Goal: Task Accomplishment & Management: Complete application form

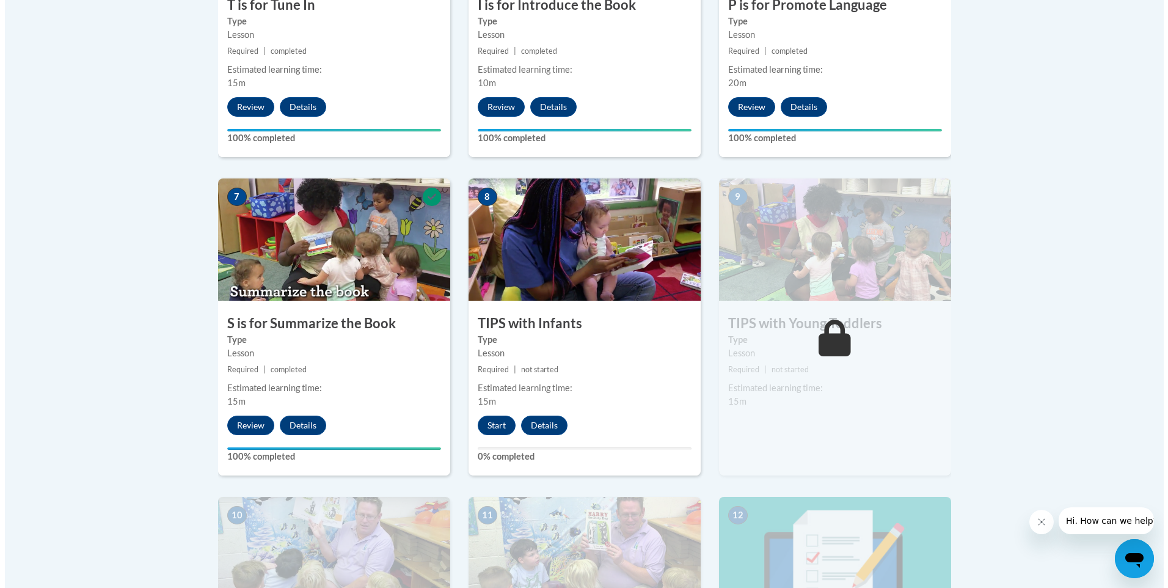
scroll to position [895, 0]
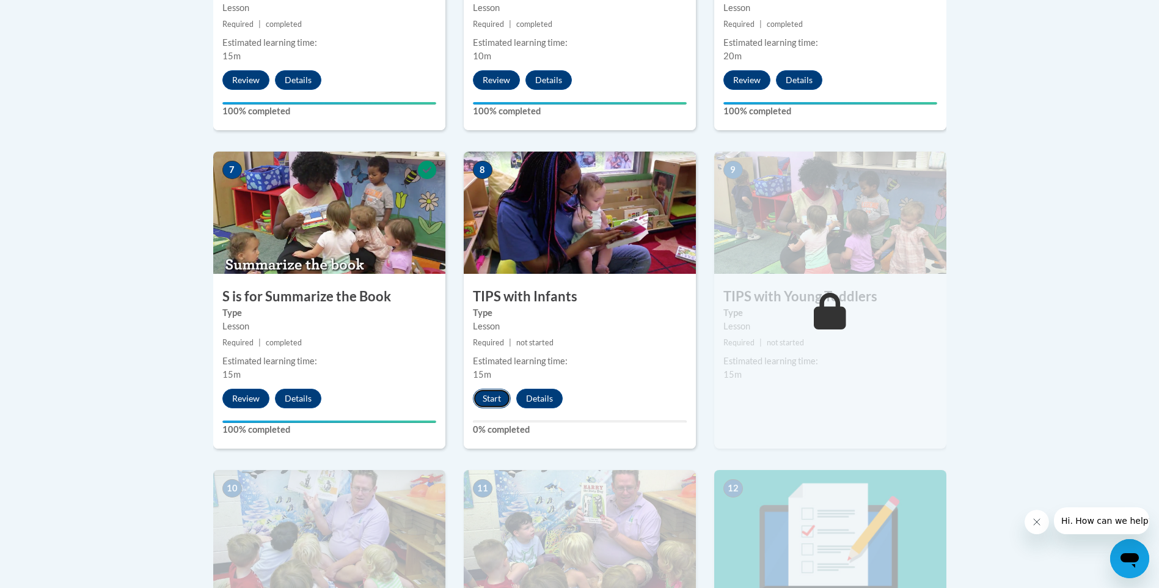
click at [494, 393] on button "Start" at bounding box center [492, 398] width 38 height 20
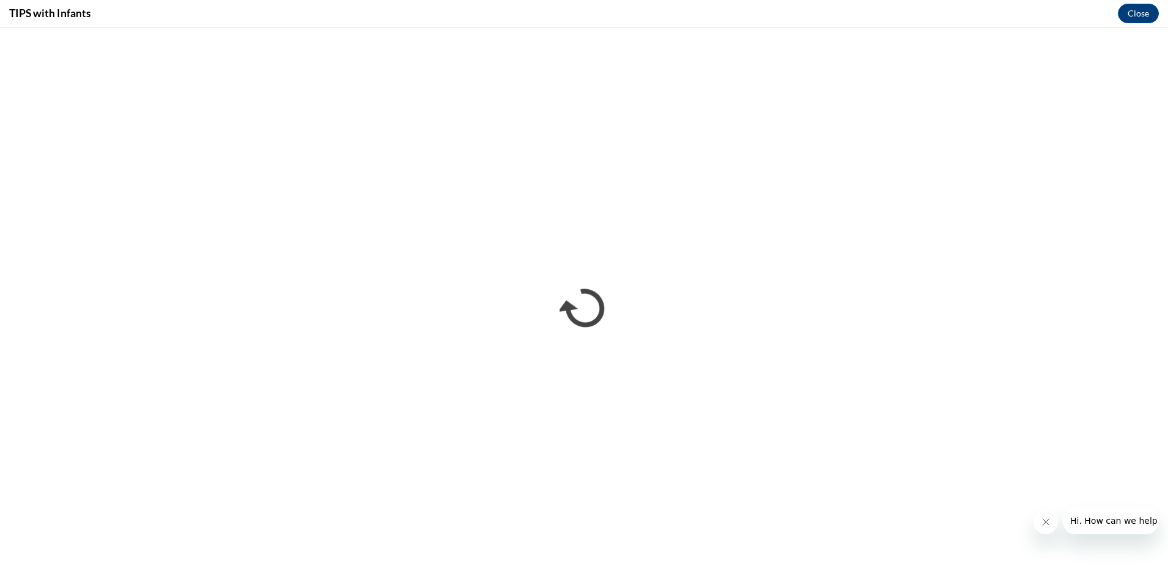
scroll to position [0, 0]
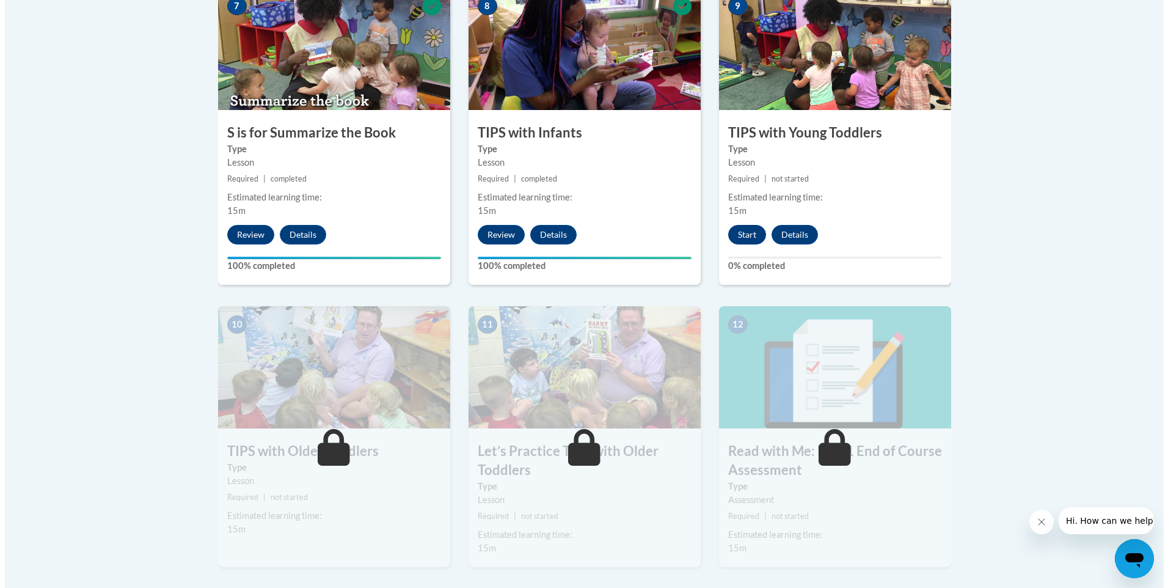
scroll to position [1079, 0]
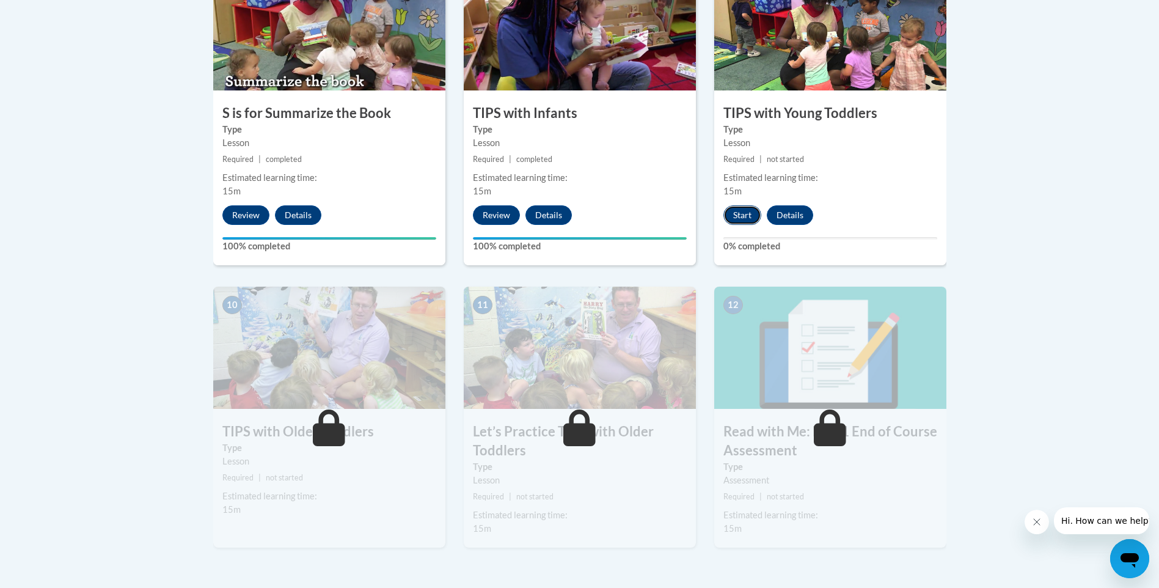
click at [738, 214] on button "Start" at bounding box center [742, 215] width 38 height 20
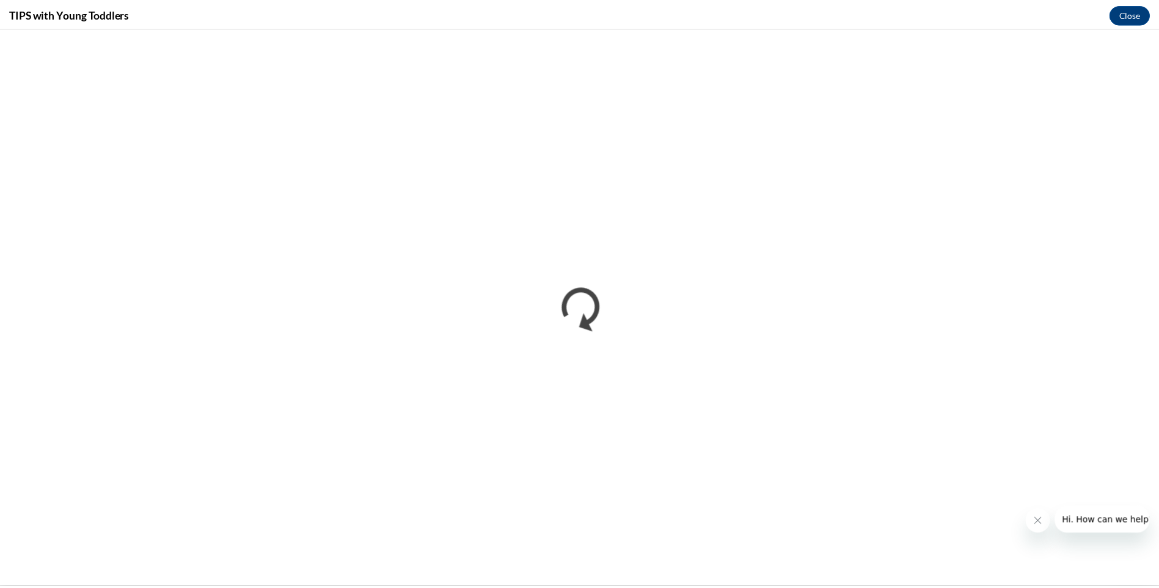
scroll to position [0, 0]
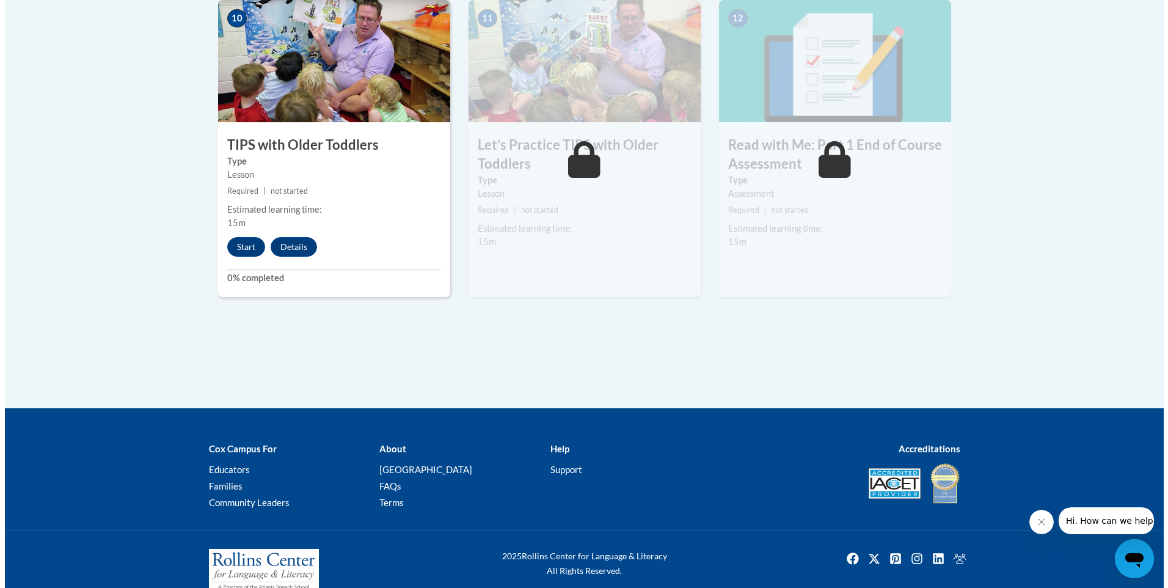
scroll to position [1387, 0]
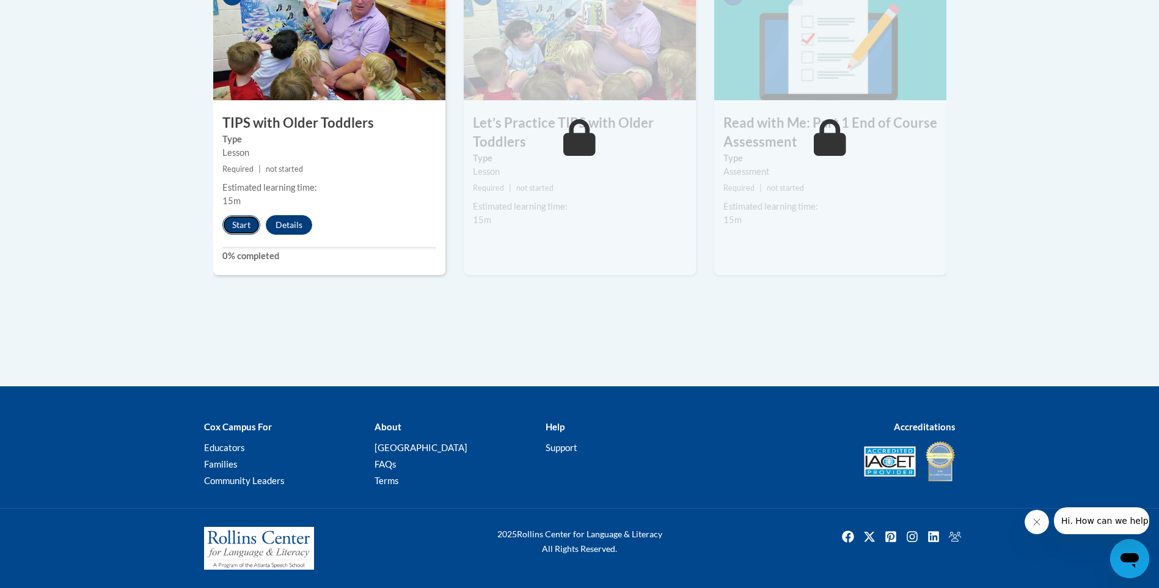
click at [234, 222] on button "Start" at bounding box center [241, 225] width 38 height 20
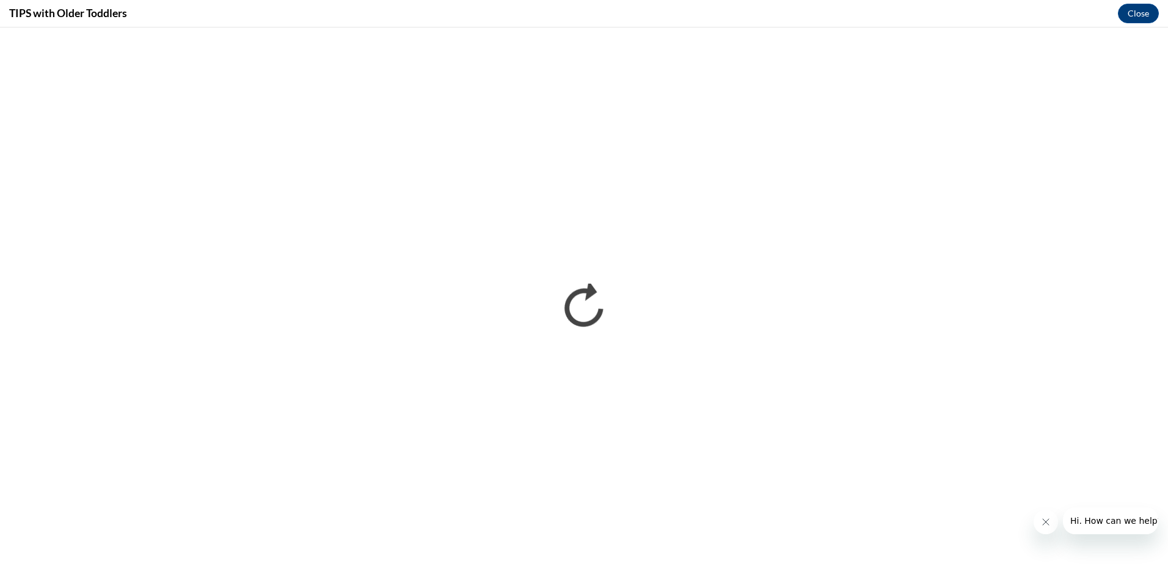
scroll to position [0, 0]
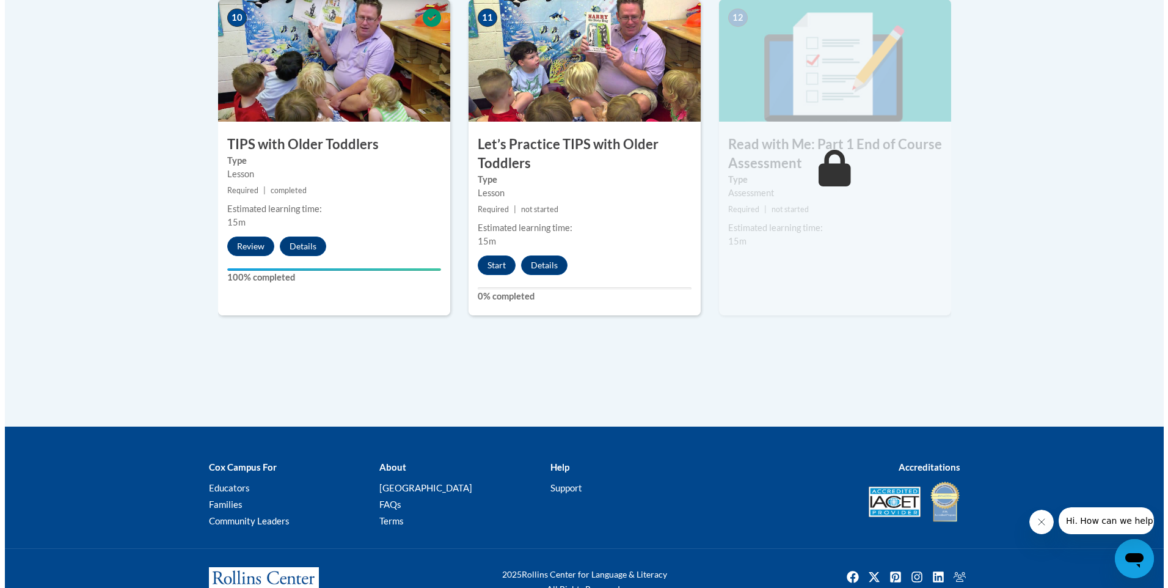
scroll to position [1344, 0]
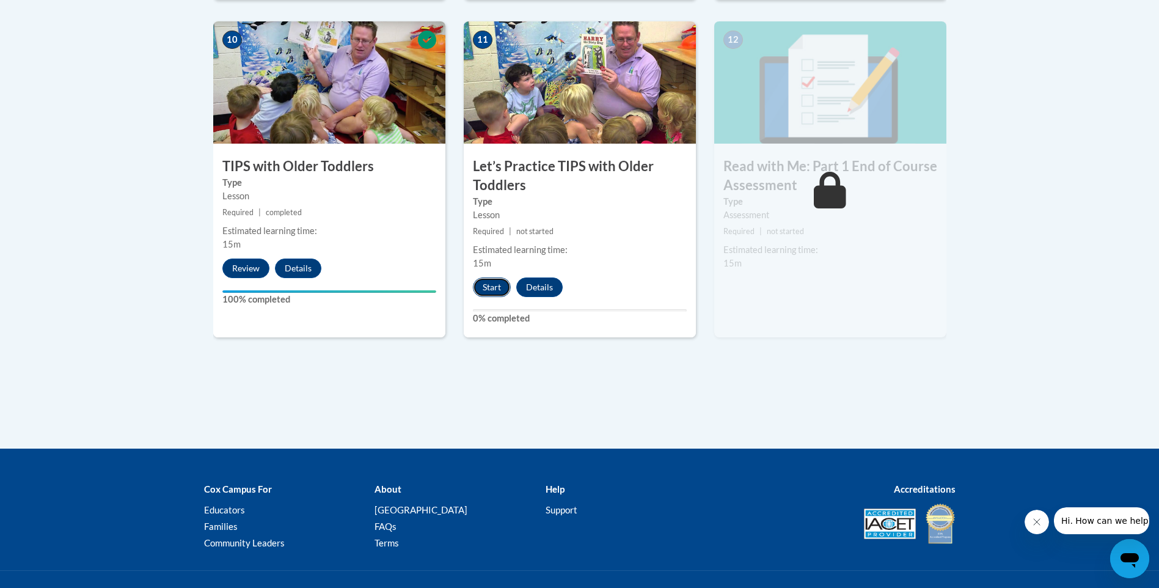
click at [499, 280] on button "Start" at bounding box center [492, 287] width 38 height 20
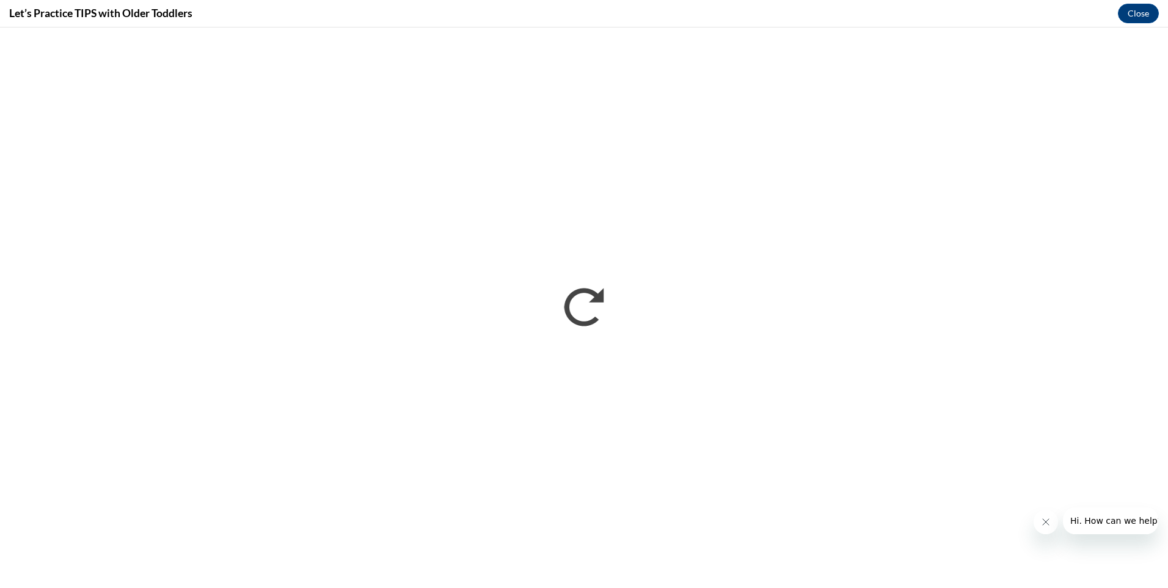
scroll to position [0, 0]
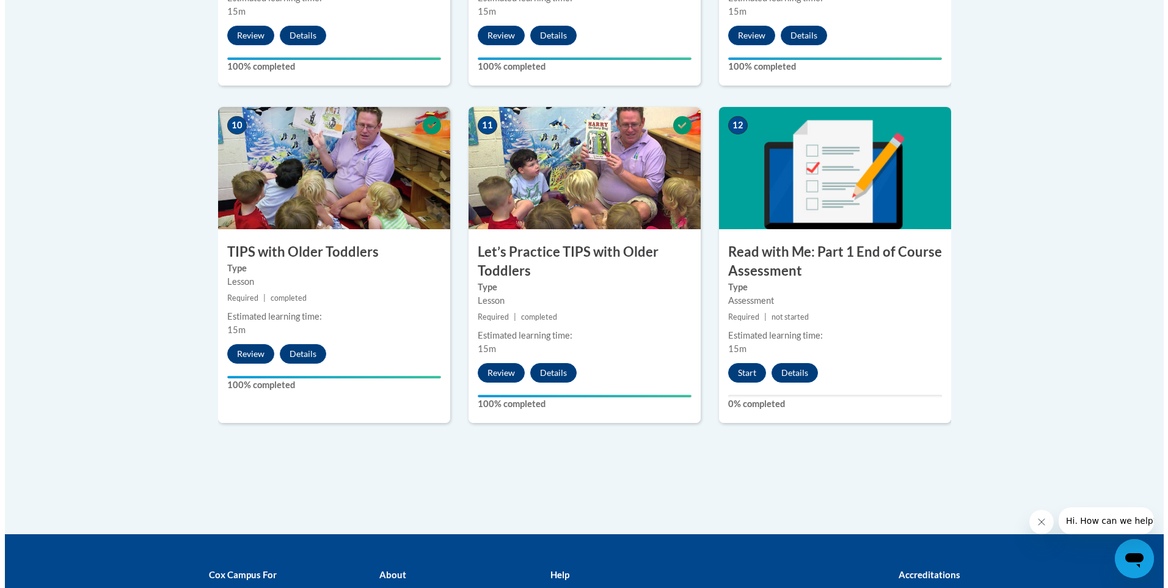
scroll to position [1405, 0]
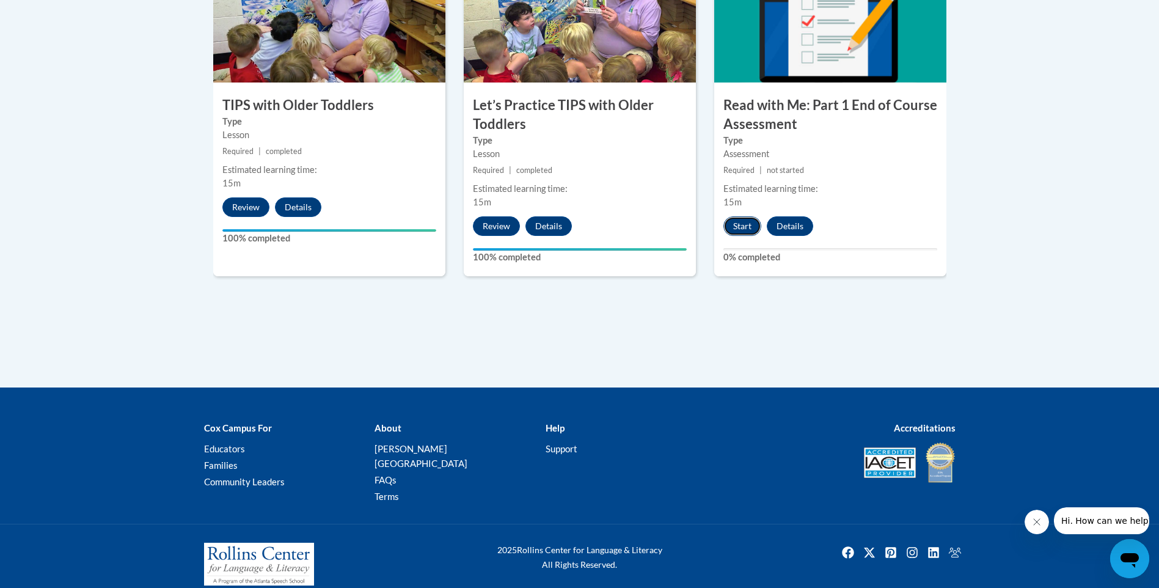
click at [738, 227] on button "Start" at bounding box center [742, 226] width 38 height 20
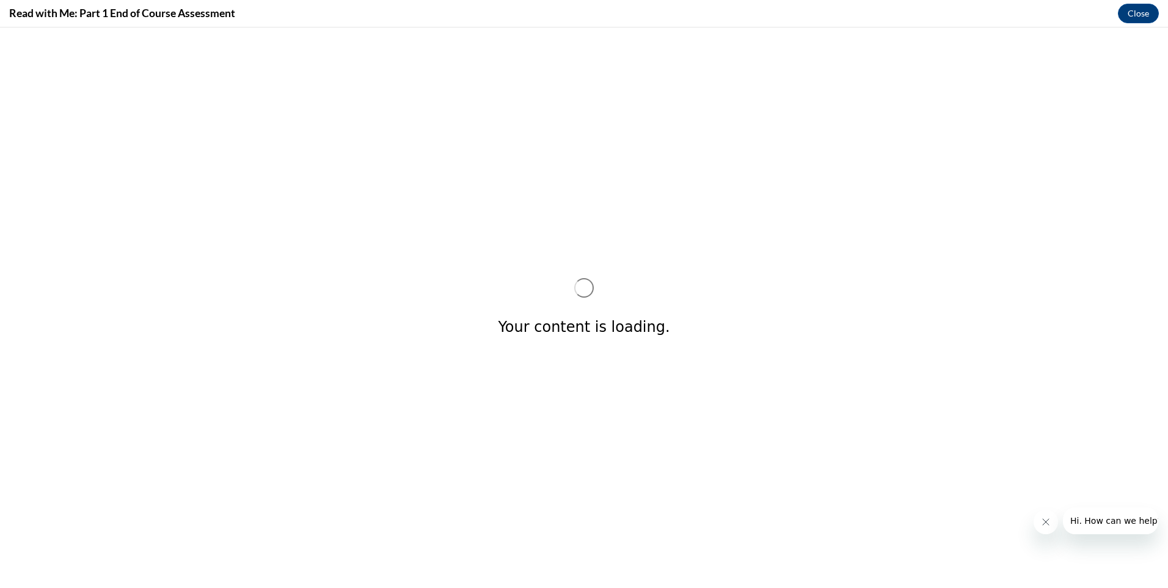
scroll to position [0, 0]
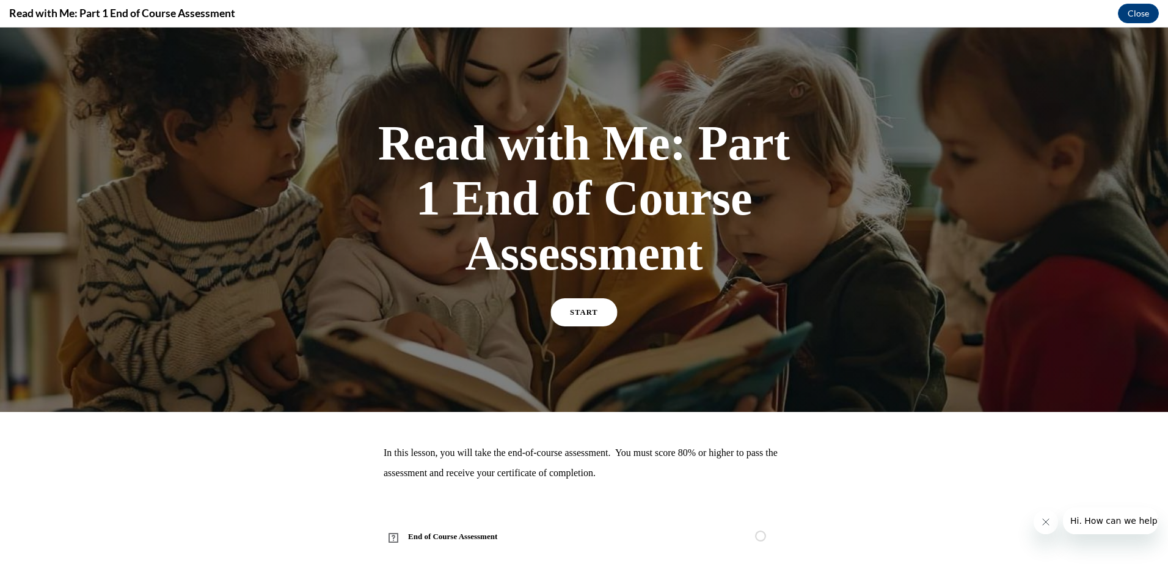
click at [603, 305] on link "START" at bounding box center [584, 312] width 67 height 28
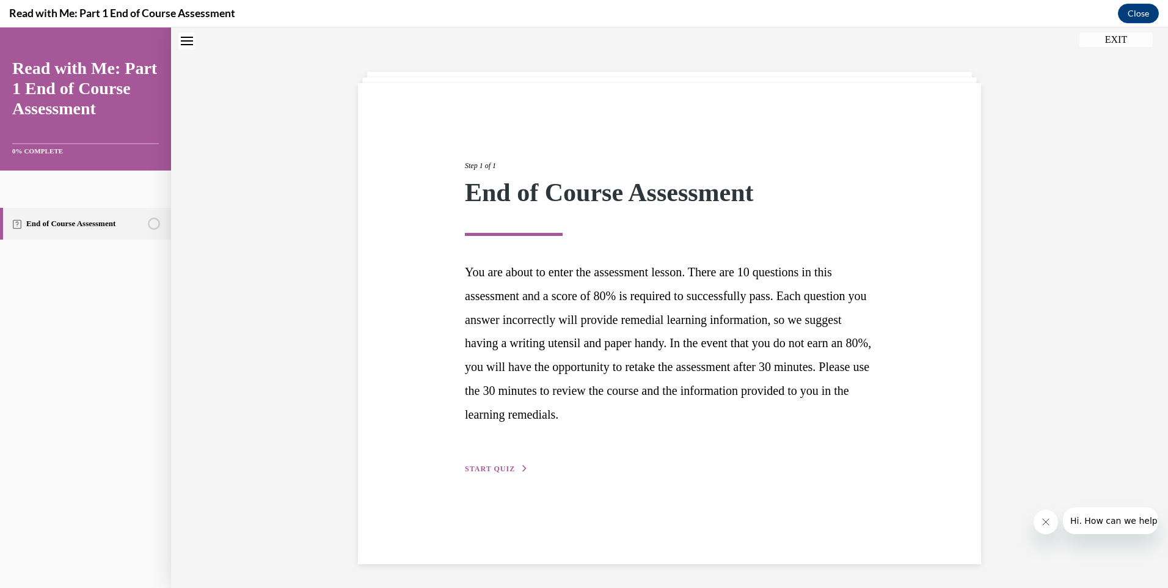
scroll to position [38, 0]
click at [487, 461] on div "Step 1 of 1 End of Course Assessment You are about to enter the assessment less…" at bounding box center [670, 302] width 428 height 343
click at [489, 467] on span "START QUIZ" at bounding box center [490, 468] width 50 height 9
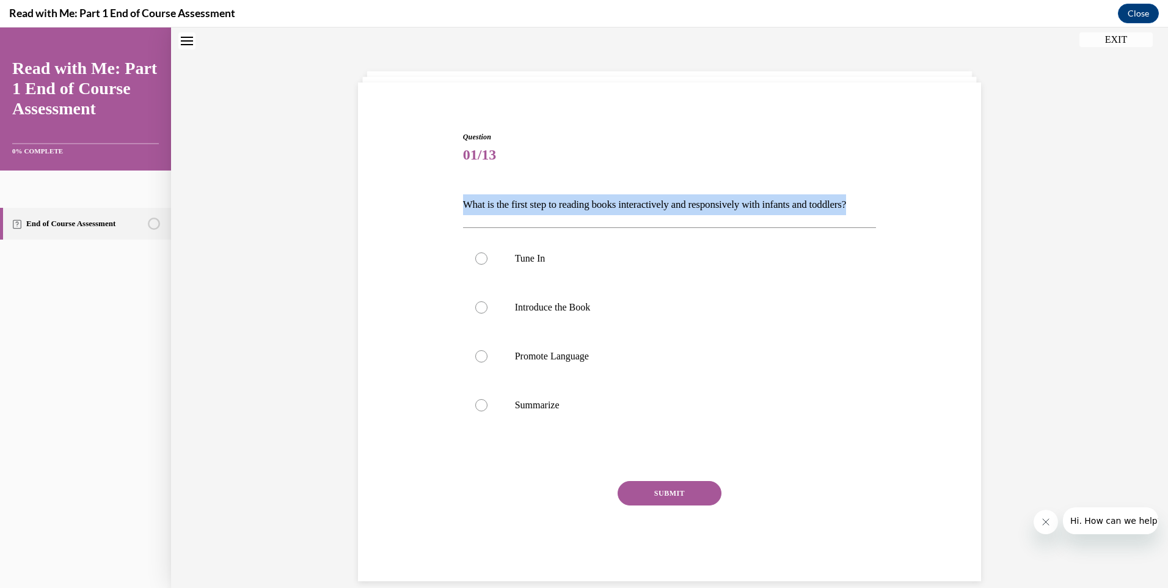
drag, startPoint x: 458, startPoint y: 203, endPoint x: 505, endPoint y: 225, distance: 51.7
click at [505, 215] on p "What is the first step to reading books interactively and responsively with inf…" at bounding box center [670, 204] width 414 height 21
drag, startPoint x: 505, startPoint y: 225, endPoint x: 476, endPoint y: 224, distance: 29.3
copy p "What is the first step to reading books interactively and responsively with inf…"
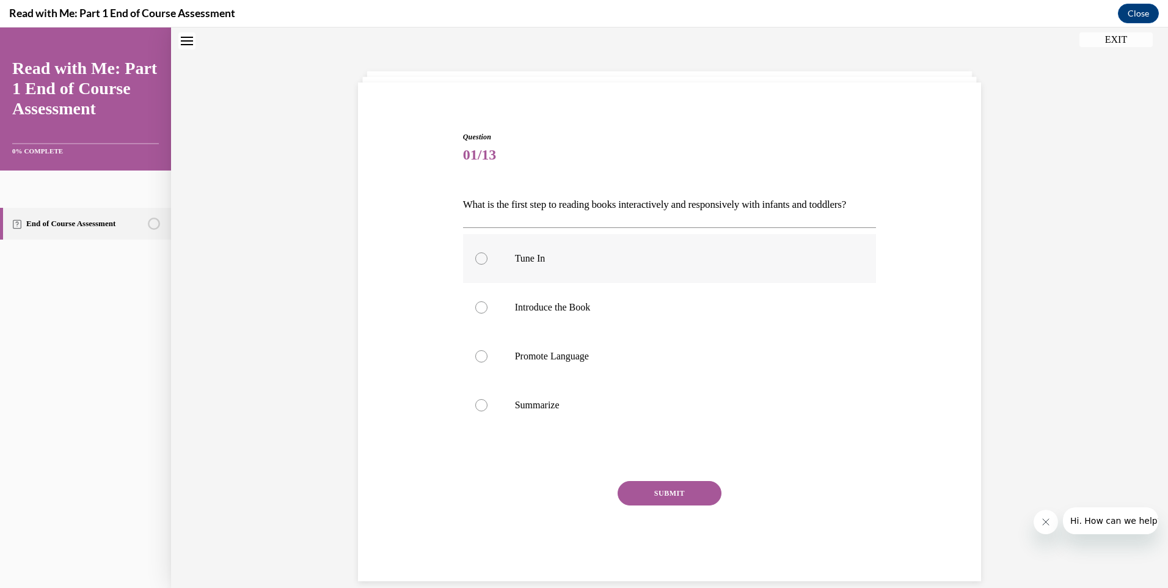
click at [530, 283] on label "Tune In" at bounding box center [670, 258] width 414 height 49
click at [487, 264] on input "Tune In" at bounding box center [481, 258] width 12 height 12
radio input "true"
click at [677, 505] on button "SUBMIT" at bounding box center [670, 493] width 104 height 24
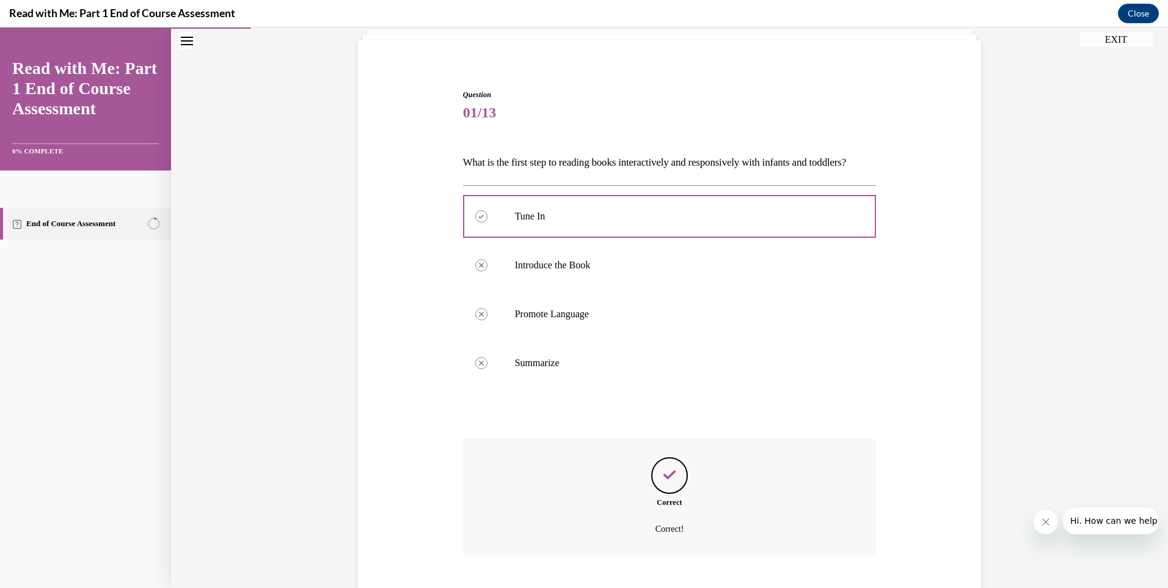
scroll to position [176, 0]
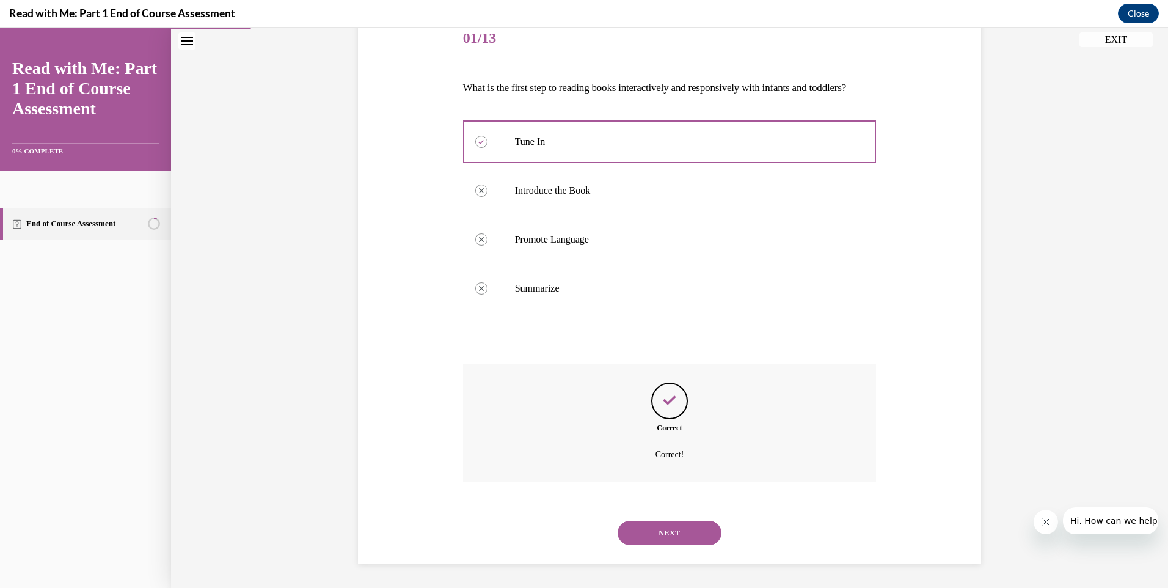
click at [683, 523] on button "NEXT" at bounding box center [670, 532] width 104 height 24
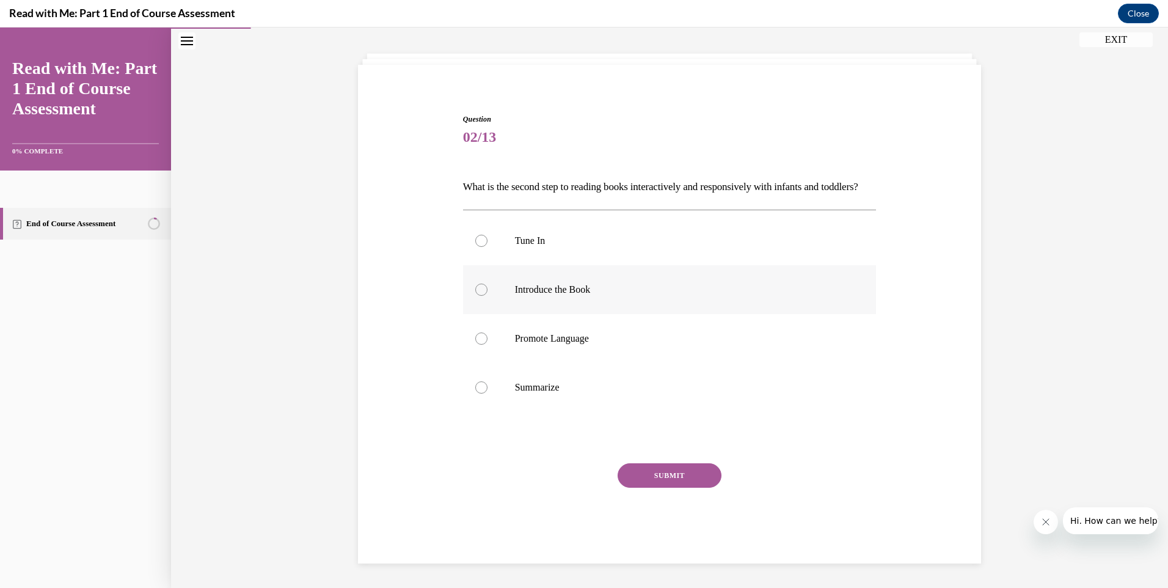
click at [635, 280] on label "Introduce the Book" at bounding box center [670, 289] width 414 height 49
click at [487, 283] on input "Introduce the Book" at bounding box center [481, 289] width 12 height 12
radio input "true"
click at [696, 471] on button "SUBMIT" at bounding box center [670, 475] width 104 height 24
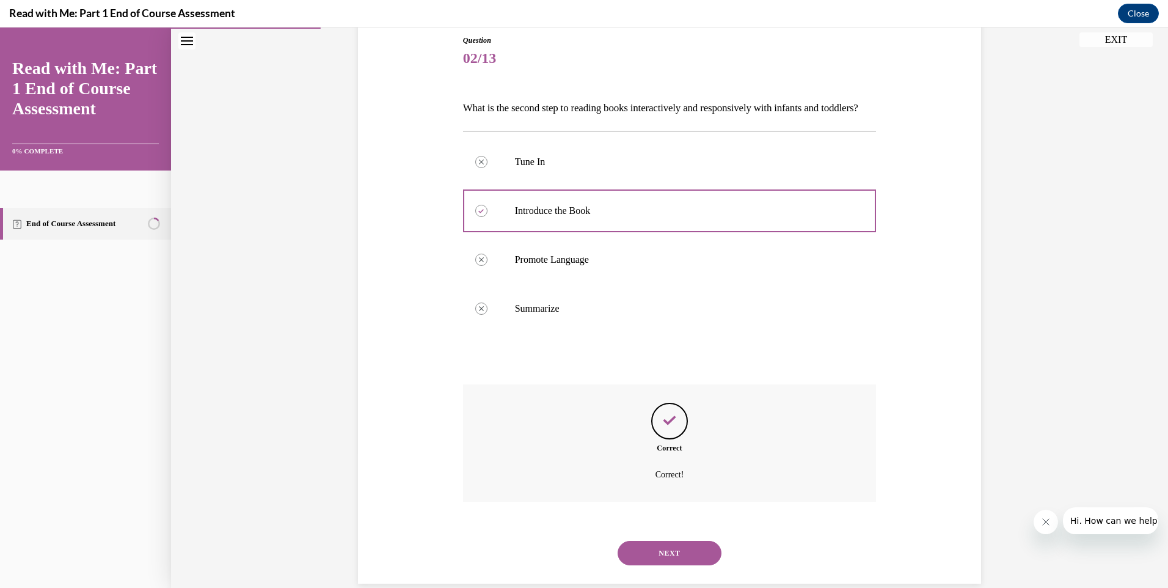
scroll to position [176, 0]
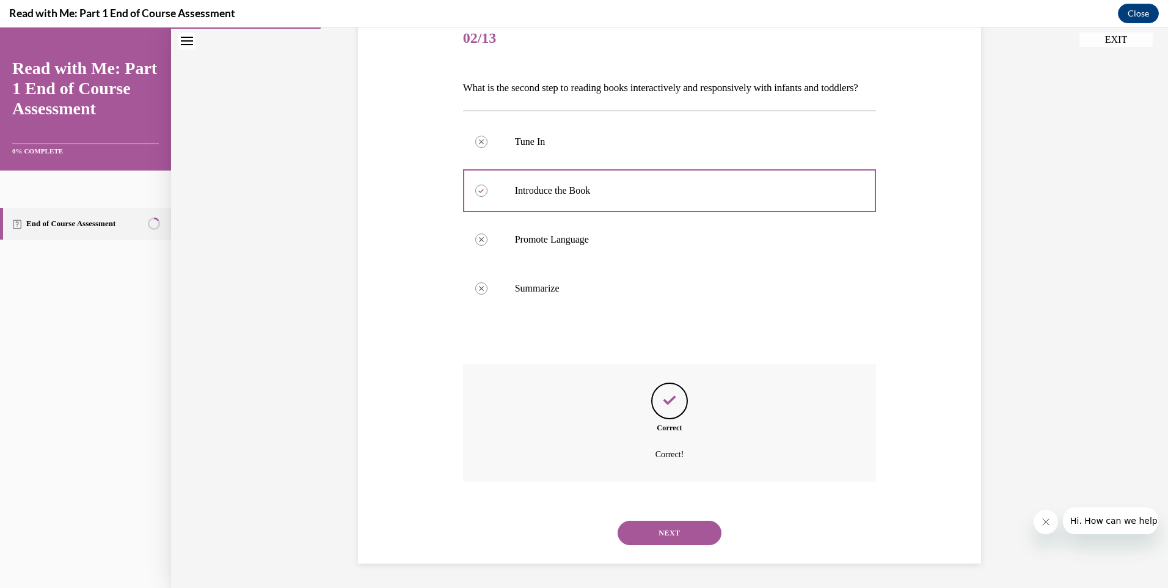
click at [700, 534] on button "NEXT" at bounding box center [670, 532] width 104 height 24
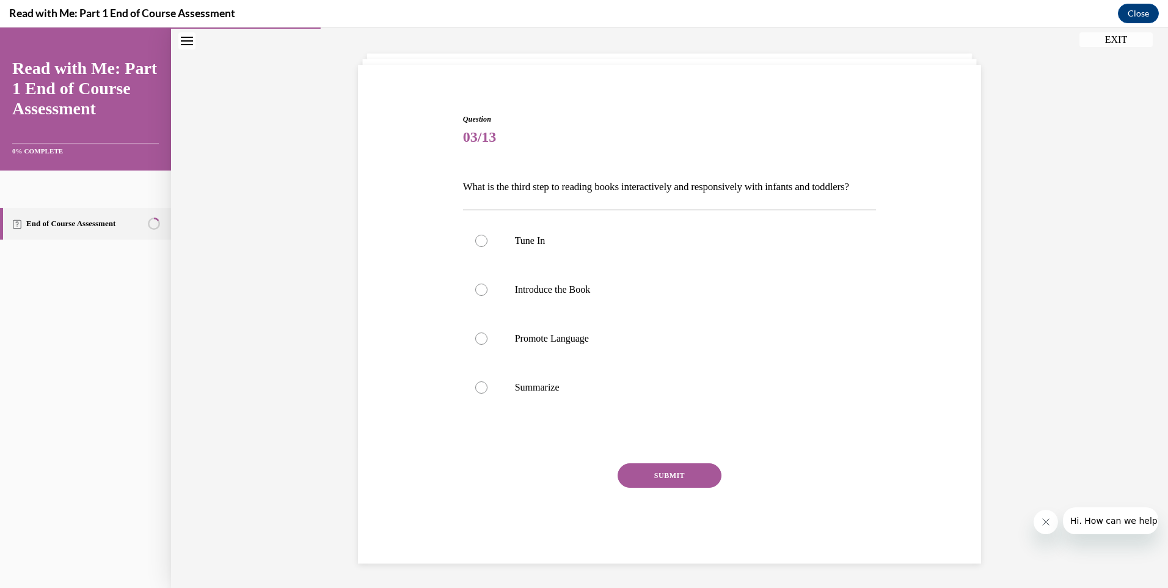
scroll to position [77, 0]
click at [549, 338] on p "Promote Language" at bounding box center [680, 338] width 331 height 12
click at [487, 338] on input "Promote Language" at bounding box center [481, 338] width 12 height 12
radio input "true"
click at [627, 473] on button "SUBMIT" at bounding box center [670, 475] width 104 height 24
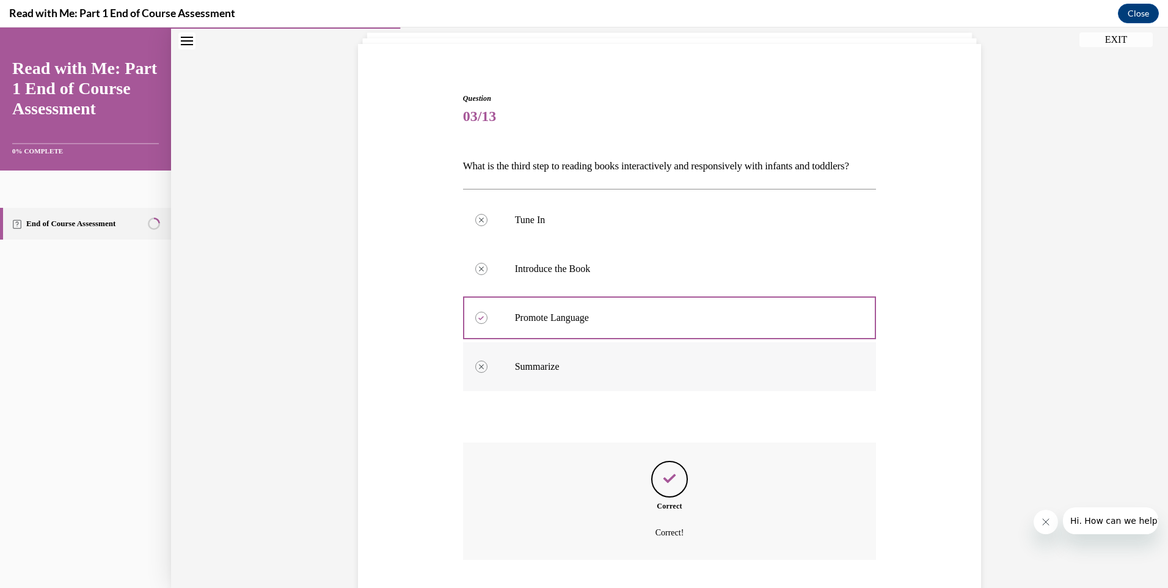
scroll to position [176, 0]
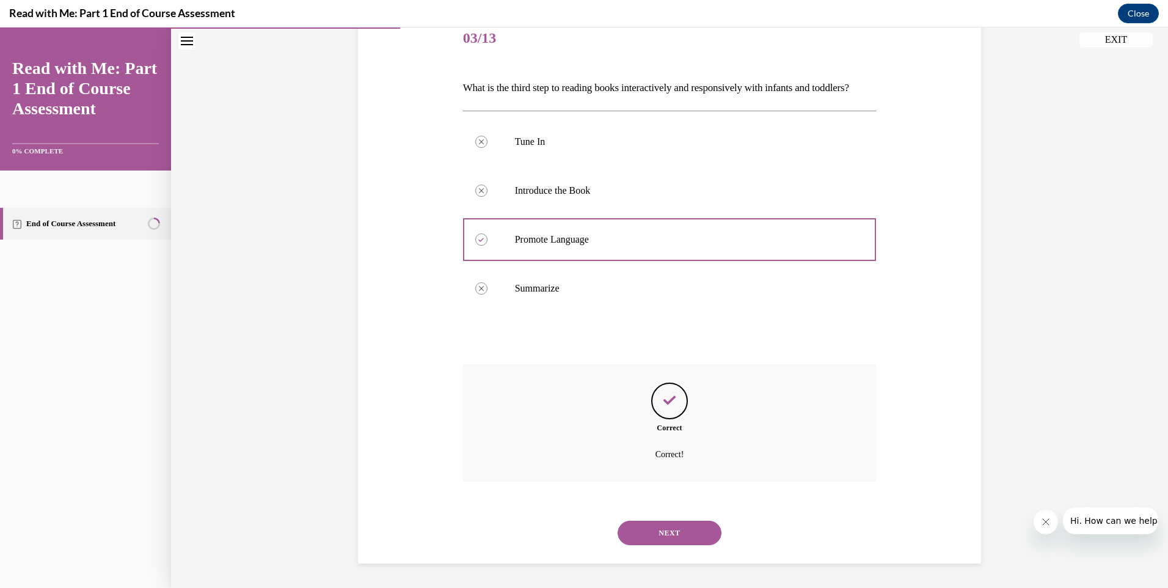
click at [702, 540] on button "NEXT" at bounding box center [670, 532] width 104 height 24
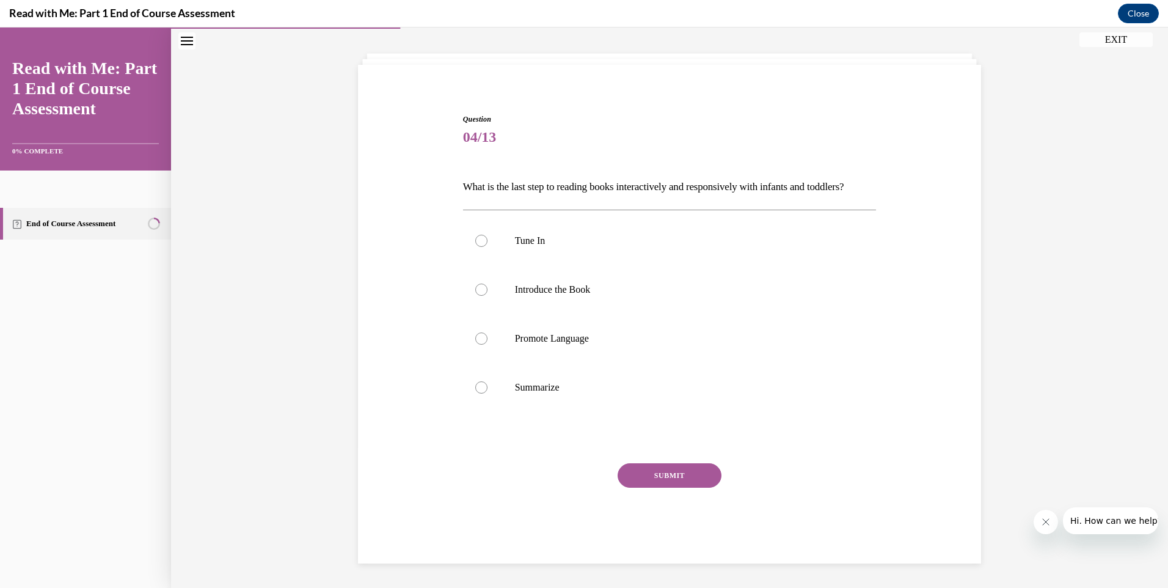
scroll to position [77, 0]
click at [574, 382] on p "Summarize" at bounding box center [680, 387] width 331 height 12
click at [487, 382] on input "Summarize" at bounding box center [481, 387] width 12 height 12
radio input "true"
click at [647, 485] on button "SUBMIT" at bounding box center [670, 475] width 104 height 24
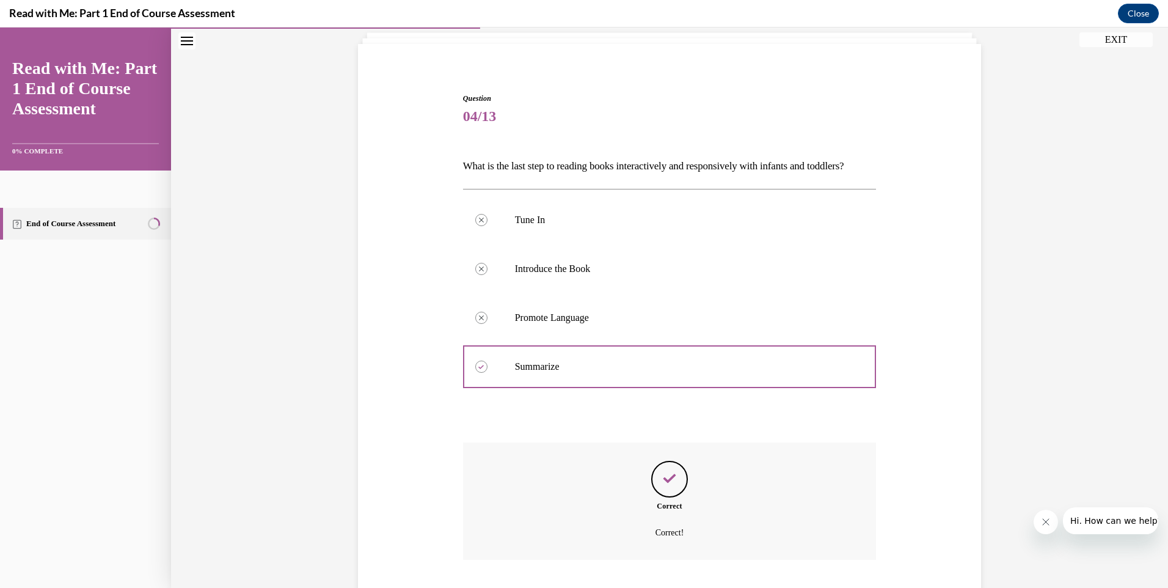
scroll to position [176, 0]
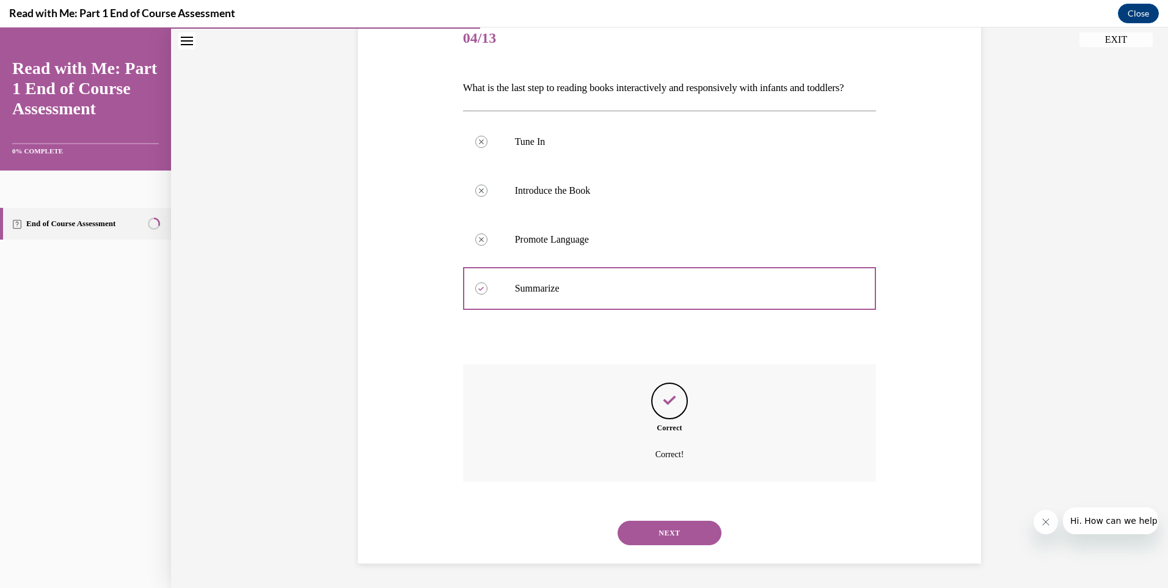
click at [658, 523] on button "NEXT" at bounding box center [670, 532] width 104 height 24
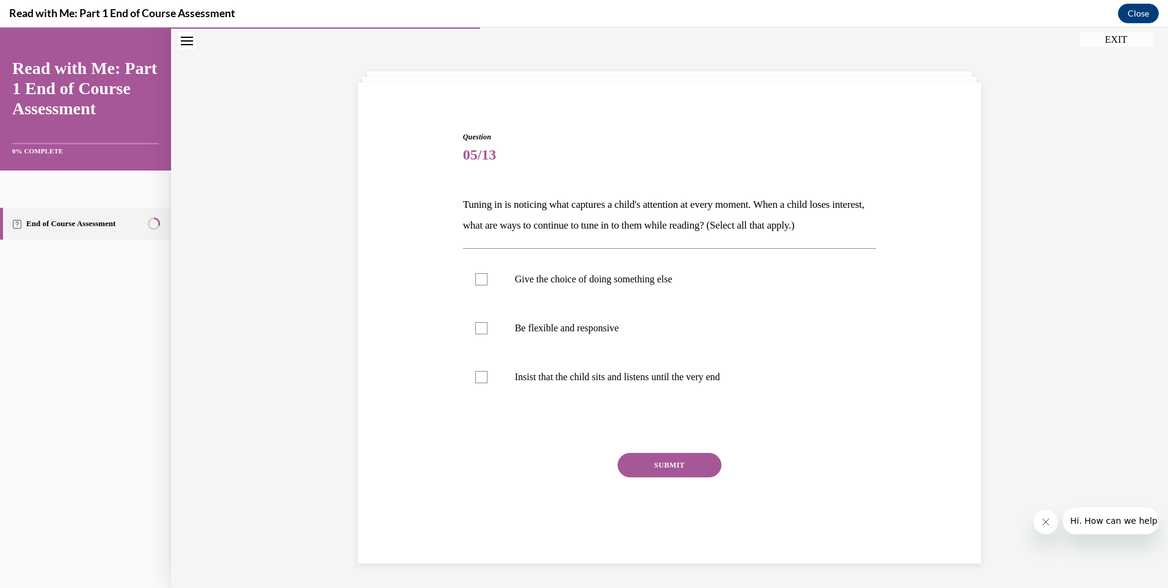
scroll to position [38, 0]
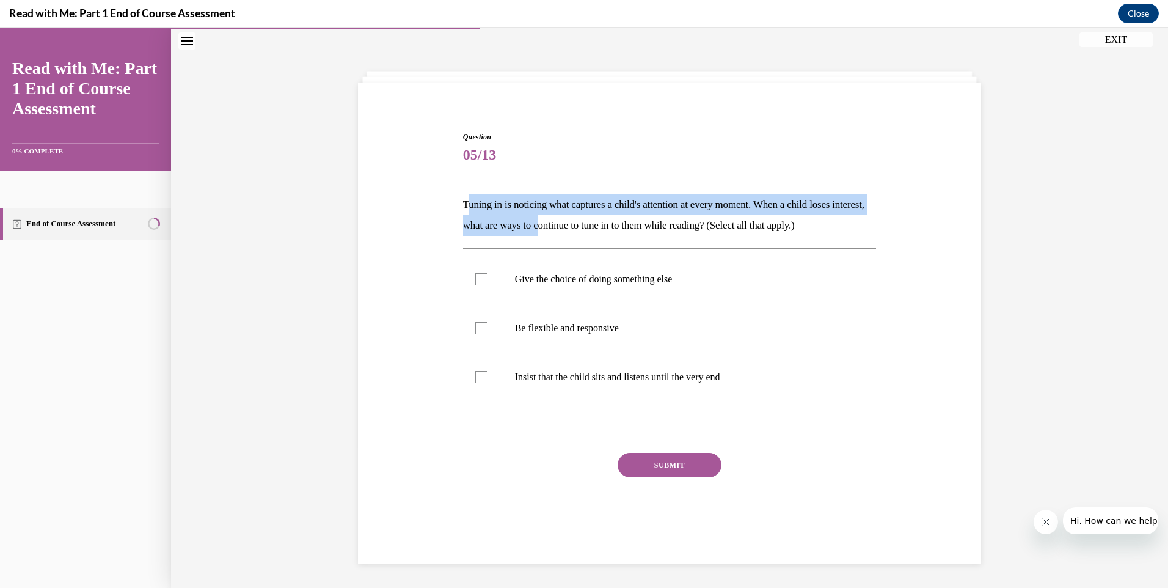
drag, startPoint x: 463, startPoint y: 206, endPoint x: 577, endPoint y: 227, distance: 116.1
click at [577, 227] on p "Tuning in is noticing what captures a child's attention at every moment. When a…" at bounding box center [670, 215] width 414 height 42
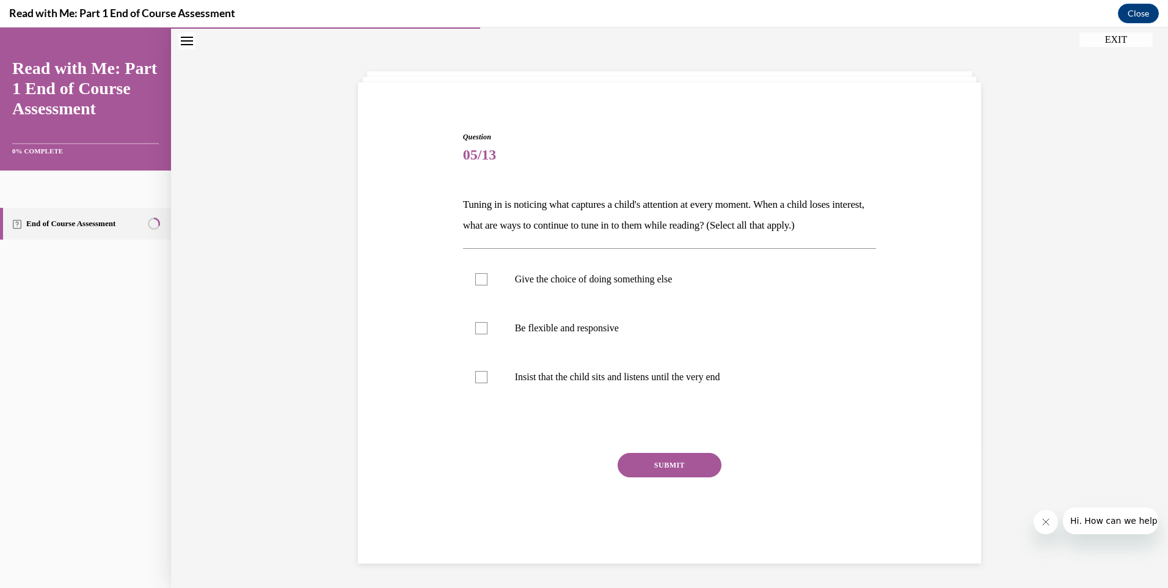
drag, startPoint x: 577, startPoint y: 227, endPoint x: 573, endPoint y: 46, distance: 181.5
click at [573, 46] on div "Question 05/13 Tuning in is noticing what captures a child's attention at every…" at bounding box center [669, 307] width 997 height 560
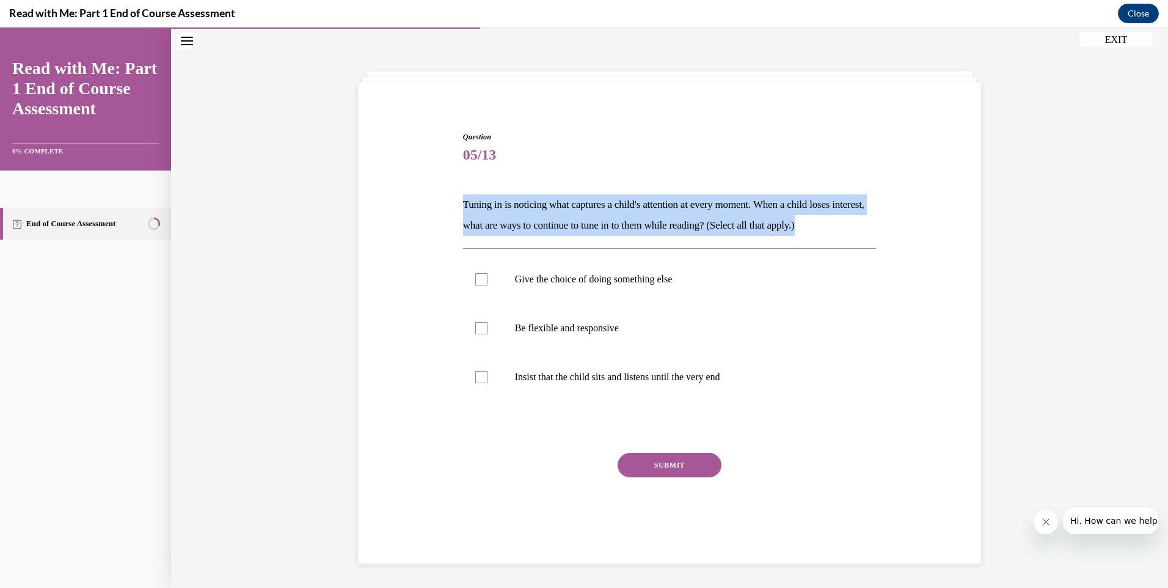
drag, startPoint x: 457, startPoint y: 203, endPoint x: 875, endPoint y: 221, distance: 418.2
click at [875, 221] on div "Question 05/13 Tuning in is noticing what captures a child's attention at every…" at bounding box center [669, 324] width 629 height 458
drag, startPoint x: 875, startPoint y: 221, endPoint x: 756, endPoint y: 201, distance: 120.2
copy p "Tuning in is noticing what captures a child's attention at every moment. When a…"
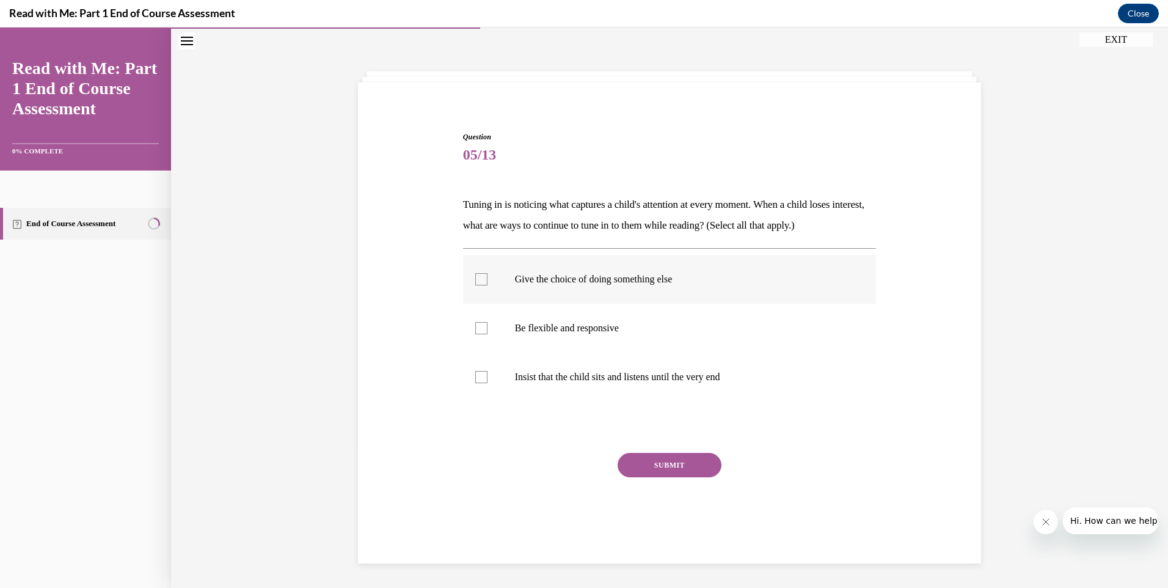
click at [489, 280] on label "Give the choice of doing something else" at bounding box center [670, 279] width 414 height 49
click at [487, 280] on input "Give the choice of doing something else" at bounding box center [481, 279] width 12 height 12
checkbox input "true"
click at [467, 338] on label "Be flexible and responsive" at bounding box center [670, 328] width 414 height 49
click at [475, 334] on input "Be flexible and responsive" at bounding box center [481, 328] width 12 height 12
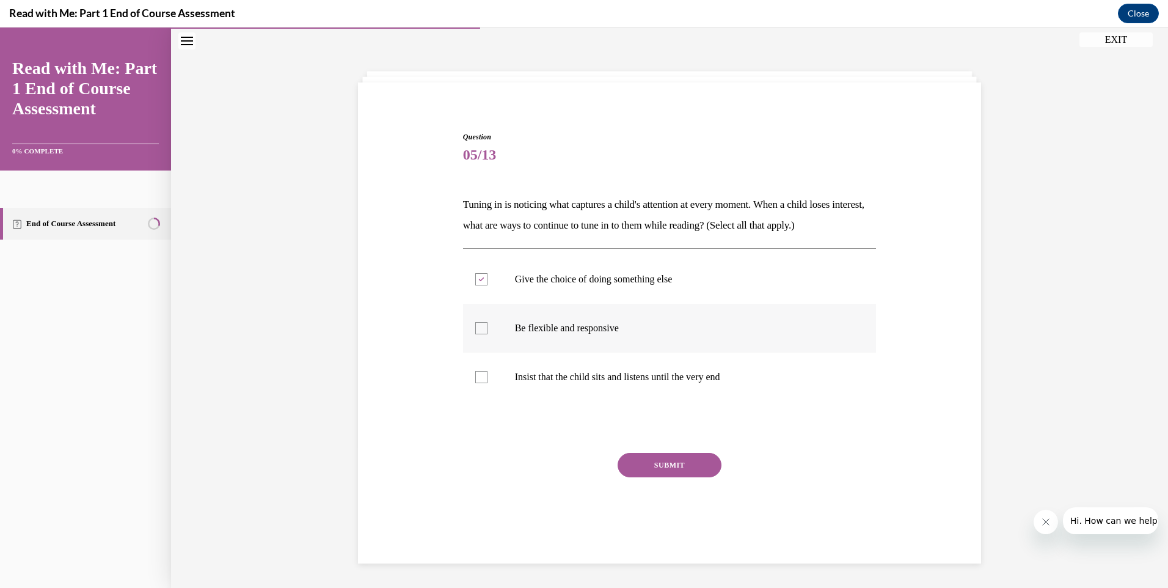
checkbox input "true"
click at [476, 376] on div at bounding box center [481, 377] width 12 height 12
click at [476, 376] on input "Insist that the child sits and listens until the very end" at bounding box center [481, 377] width 12 height 12
checkbox input "true"
click at [671, 460] on button "SUBMIT" at bounding box center [670, 465] width 104 height 24
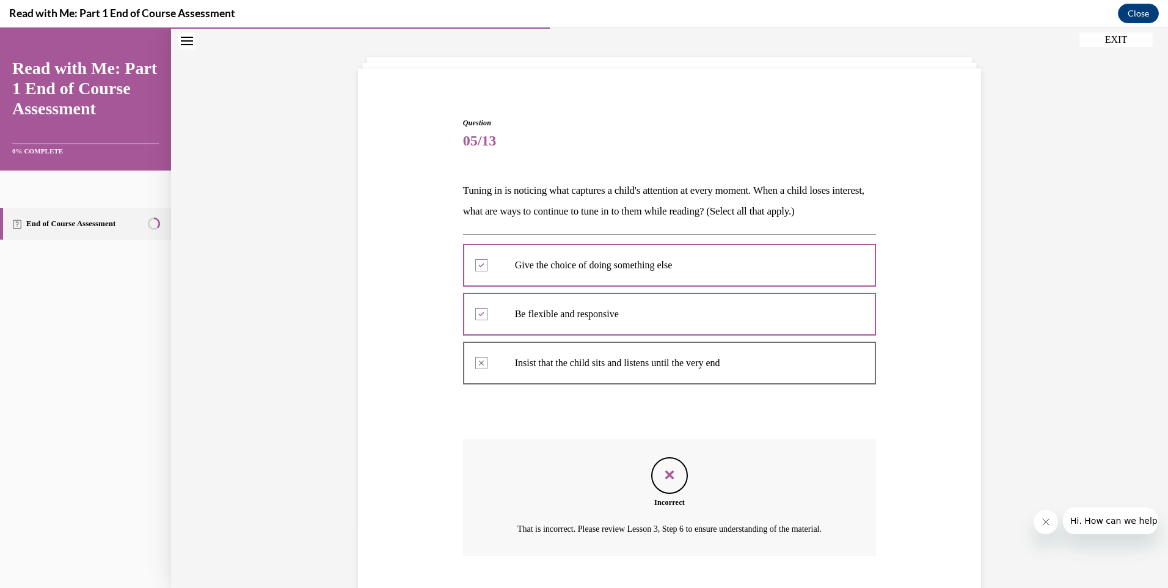
scroll to position [142, 0]
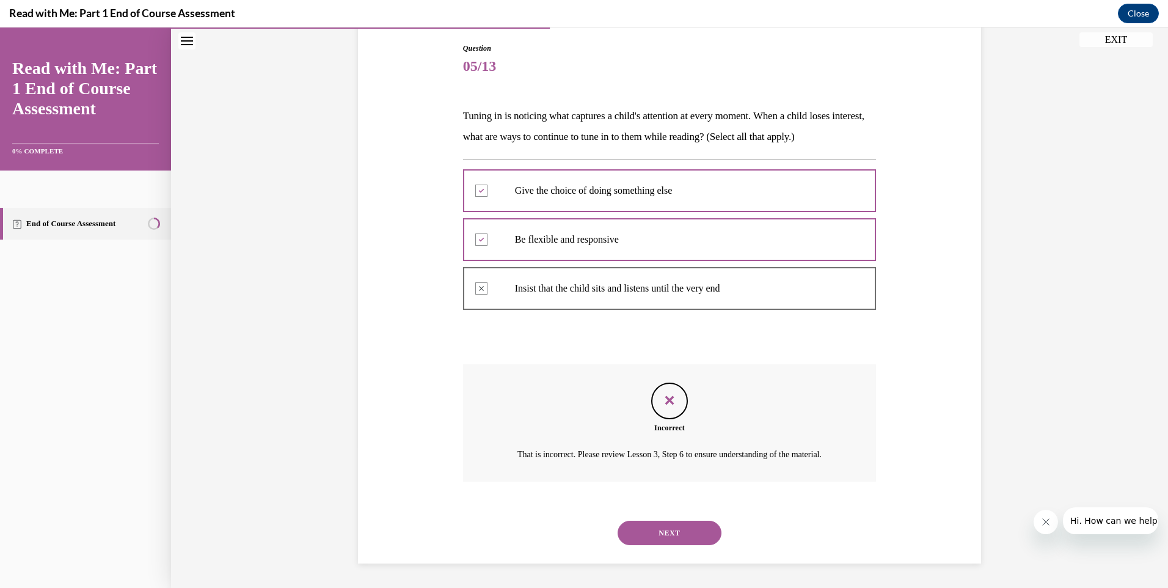
click at [694, 536] on button "NEXT" at bounding box center [670, 532] width 104 height 24
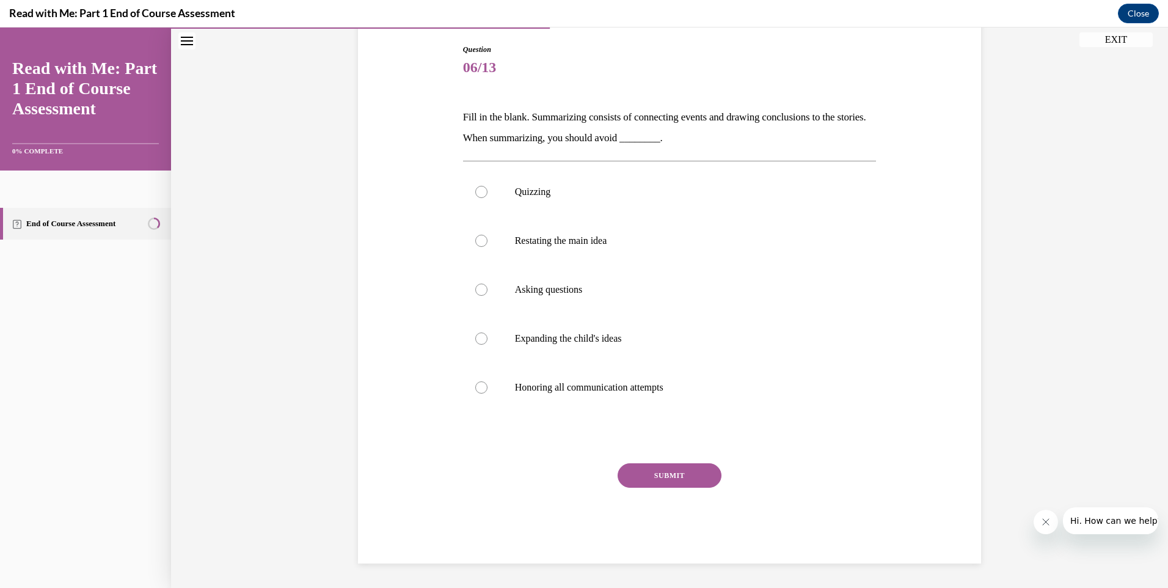
scroll to position [48, 0]
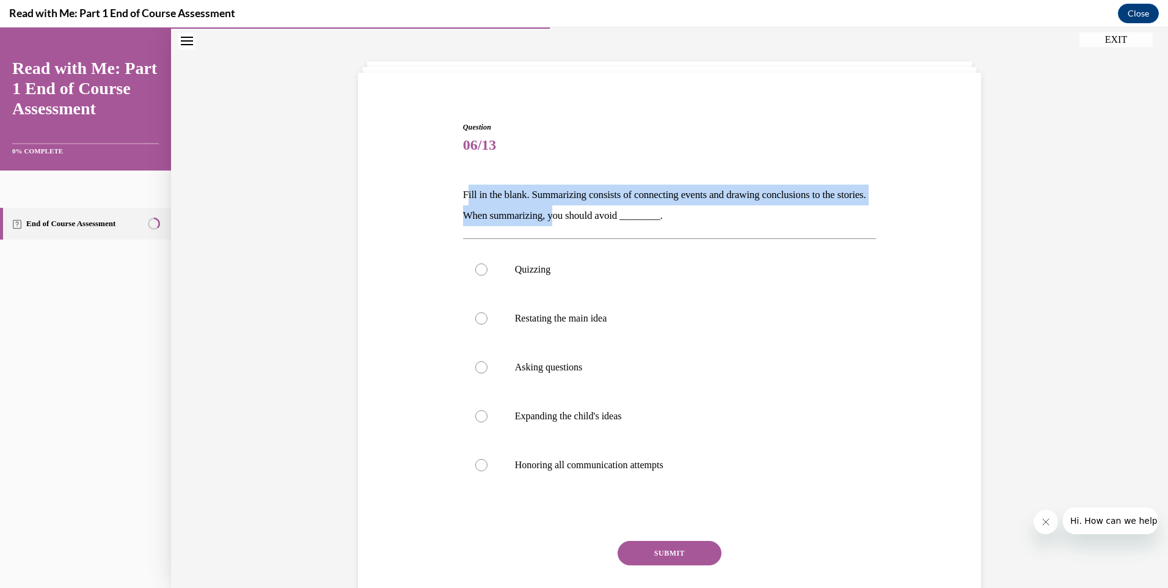
drag, startPoint x: 478, startPoint y: 188, endPoint x: 589, endPoint y: 210, distance: 113.3
click at [589, 210] on p "Fill in the blank. Summarizing consists of connecting events and drawing conclu…" at bounding box center [670, 205] width 414 height 42
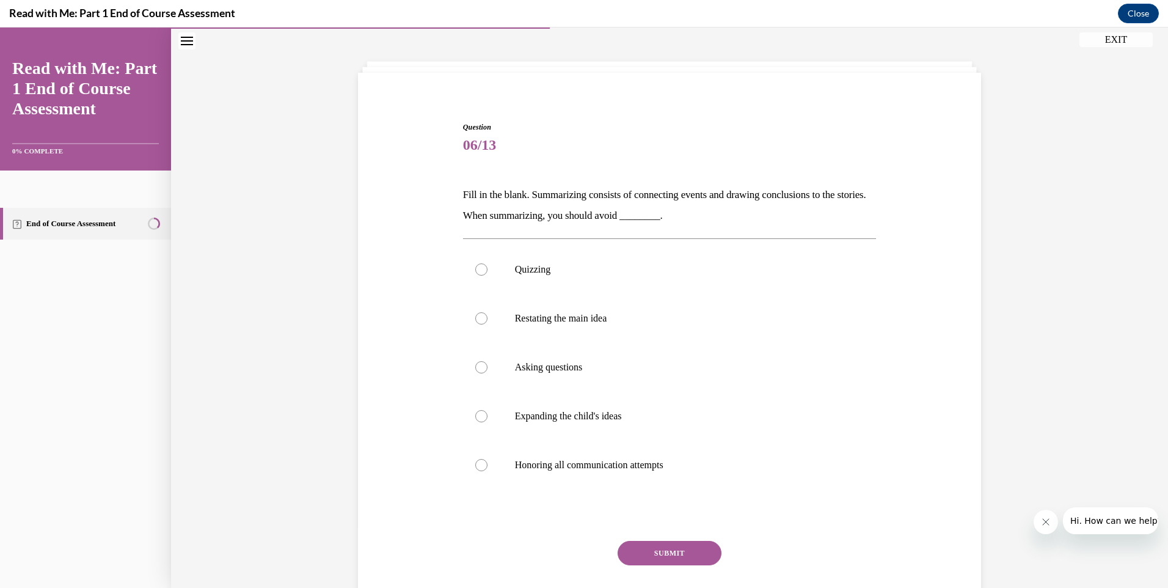
drag, startPoint x: 589, startPoint y: 210, endPoint x: 626, endPoint y: 220, distance: 38.1
click at [626, 220] on p "Fill in the blank. Summarizing consists of connecting events and drawing conclu…" at bounding box center [670, 205] width 414 height 42
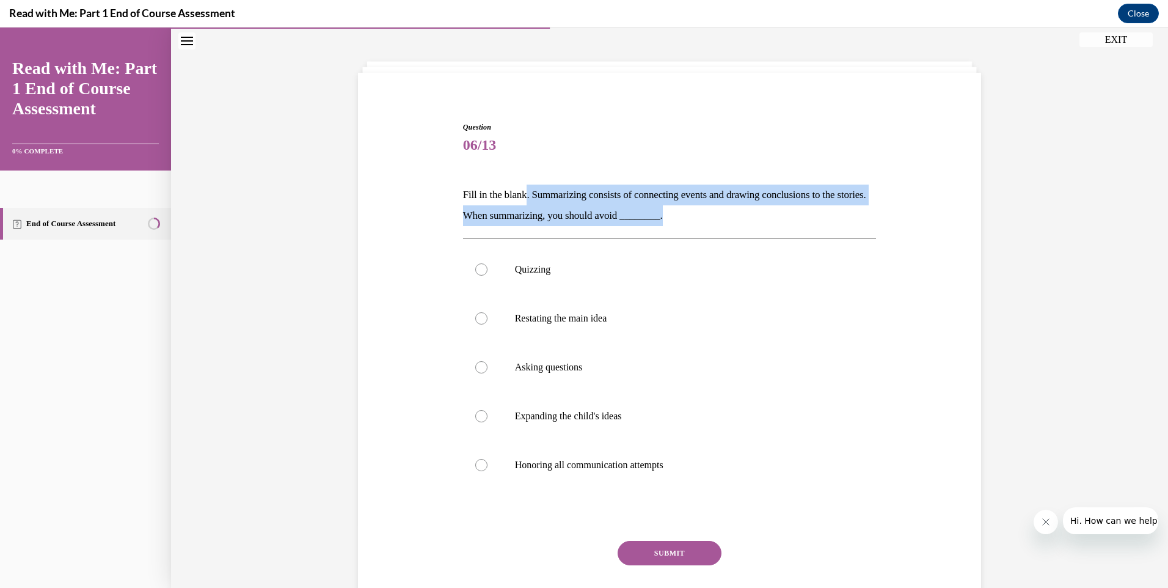
drag, startPoint x: 526, startPoint y: 195, endPoint x: 701, endPoint y: 217, distance: 176.6
click at [701, 217] on p "Fill in the blank. Summarizing consists of connecting events and drawing conclu…" at bounding box center [670, 205] width 414 height 42
drag, startPoint x: 701, startPoint y: 217, endPoint x: 684, endPoint y: 202, distance: 22.5
copy p ". Summarizing consists of connecting events and drawing conclusions to the stor…"
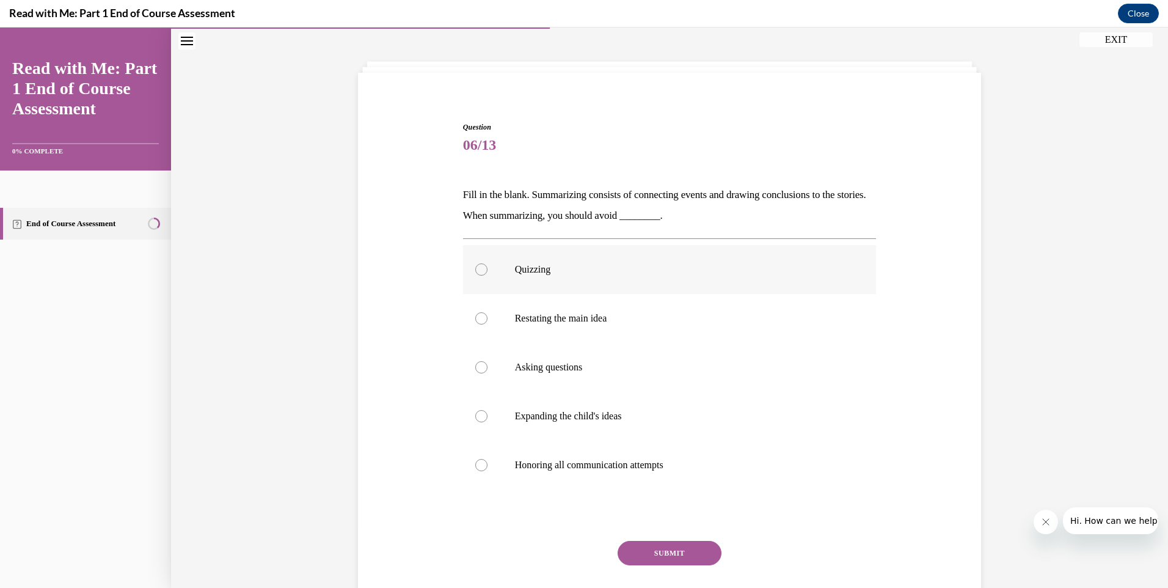
click at [515, 264] on p "Quizzing" at bounding box center [680, 269] width 331 height 12
click at [487, 264] on input "Quizzing" at bounding box center [481, 269] width 12 height 12
radio input "true"
click at [669, 544] on button "SUBMIT" at bounding box center [670, 553] width 104 height 24
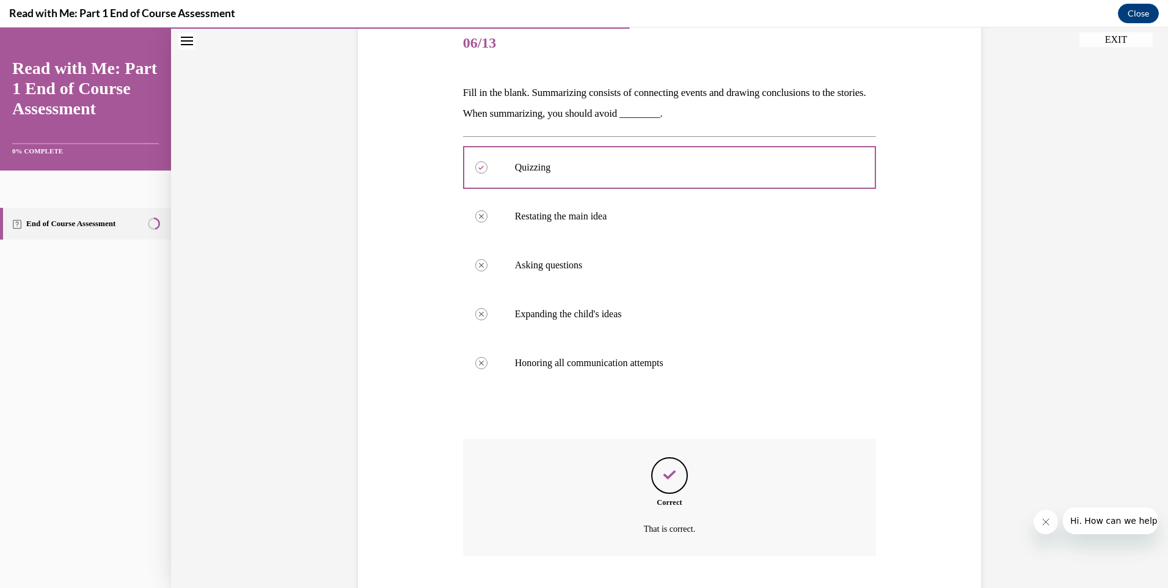
scroll to position [225, 0]
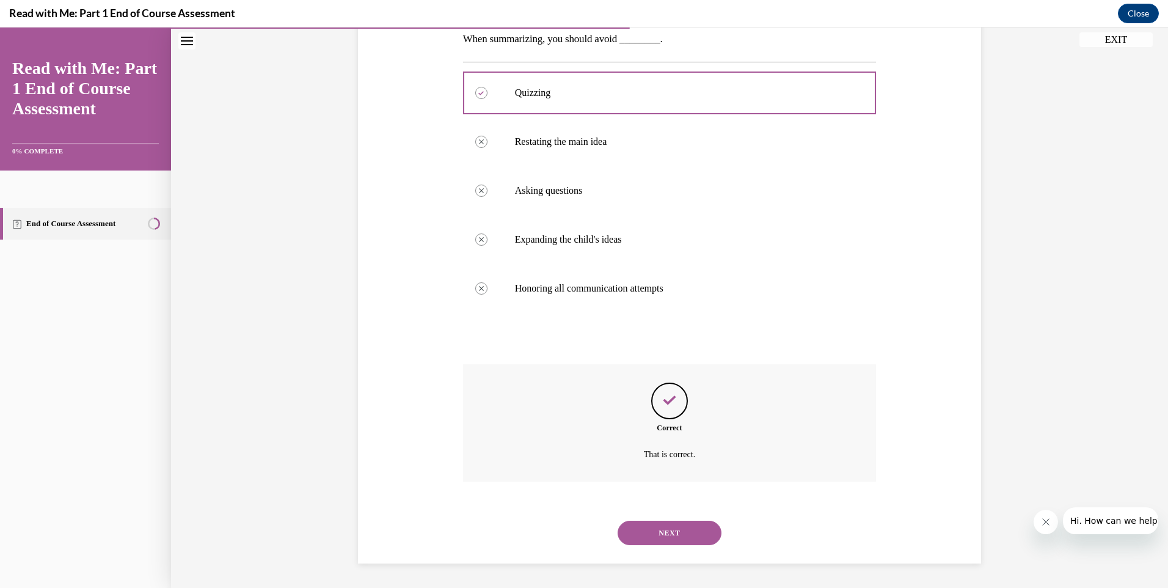
click at [686, 534] on button "NEXT" at bounding box center [670, 532] width 104 height 24
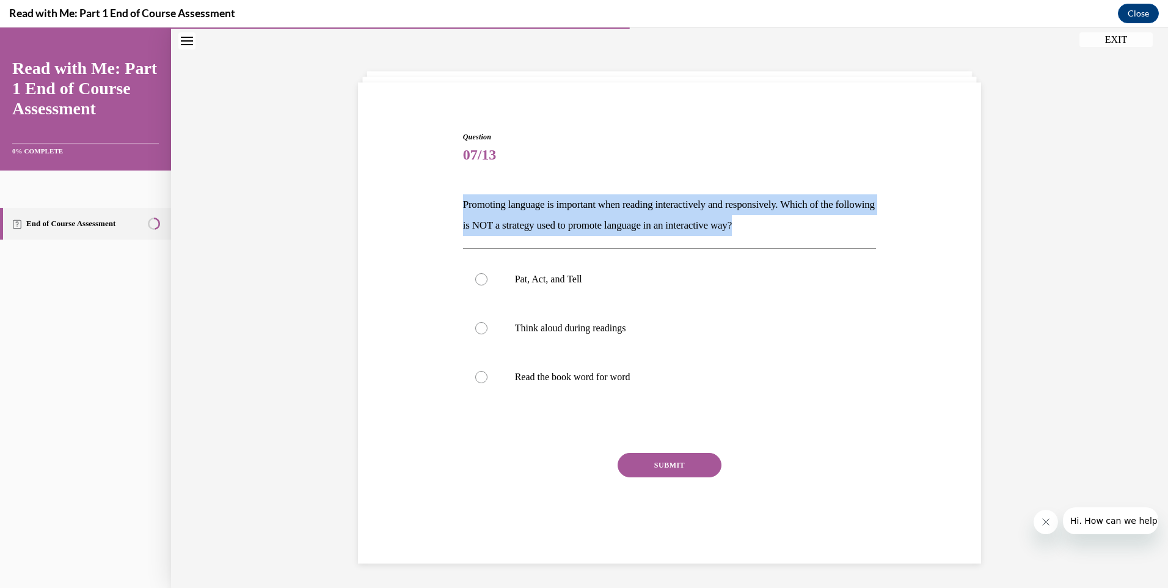
drag, startPoint x: 458, startPoint y: 197, endPoint x: 795, endPoint y: 216, distance: 337.7
click at [795, 216] on p "Promoting language is important when reading interactively and responsively. Wh…" at bounding box center [670, 215] width 414 height 42
drag, startPoint x: 795, startPoint y: 216, endPoint x: 717, endPoint y: 213, distance: 78.2
copy p "Promoting language is important when reading interactively and responsively. Wh…"
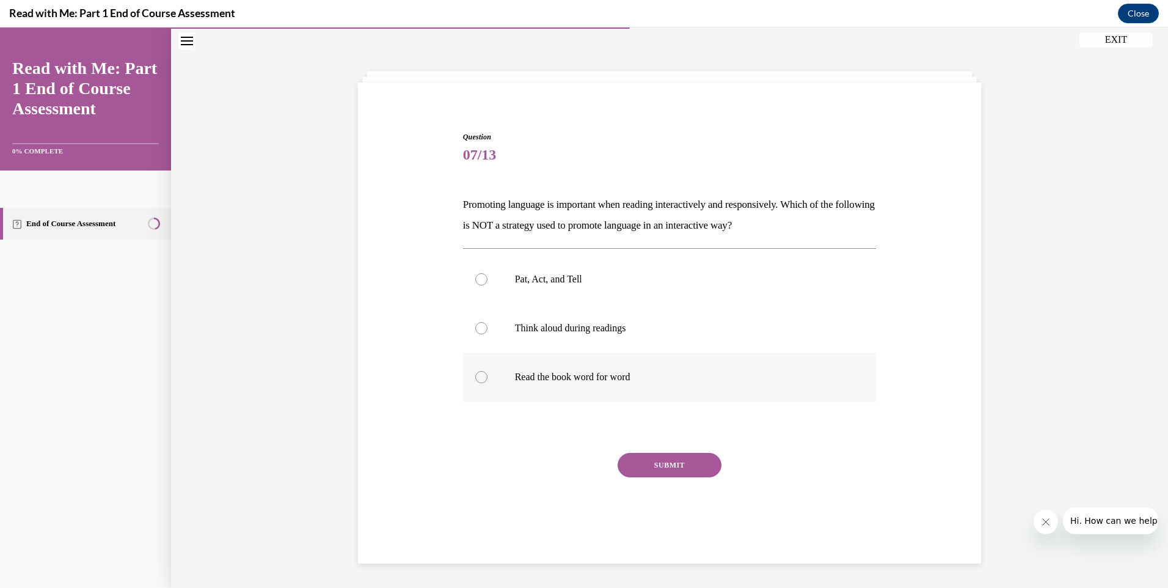
click at [556, 380] on p "Read the book word for word" at bounding box center [680, 377] width 331 height 12
click at [487, 380] on input "Read the book word for word" at bounding box center [481, 377] width 12 height 12
radio input "true"
click at [650, 466] on button "SUBMIT" at bounding box center [670, 465] width 104 height 24
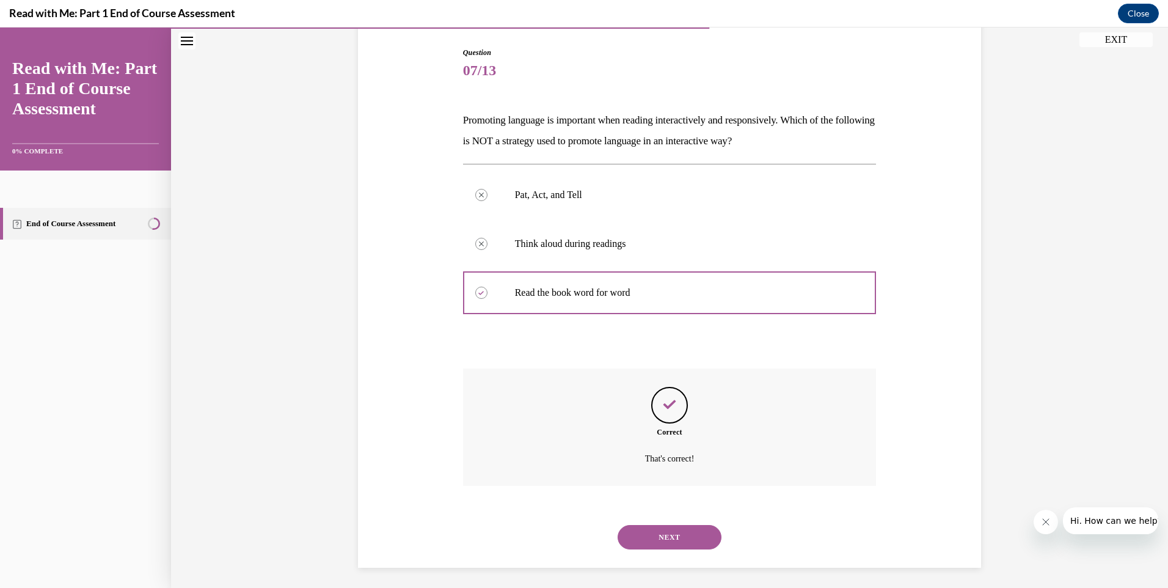
scroll to position [127, 0]
click at [665, 529] on button "NEXT" at bounding box center [670, 532] width 104 height 24
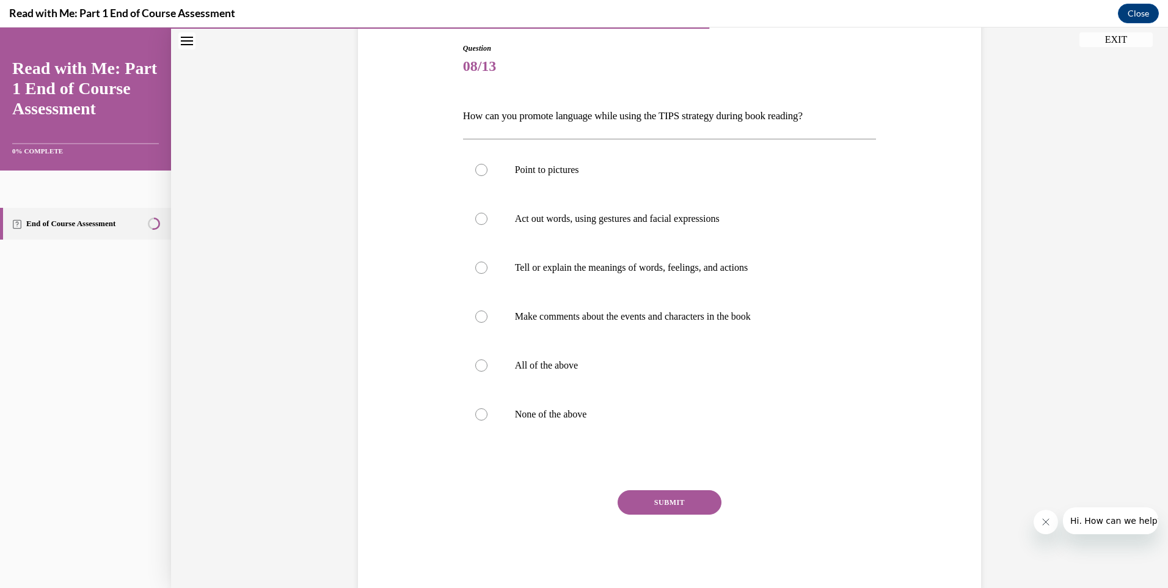
scroll to position [64, 0]
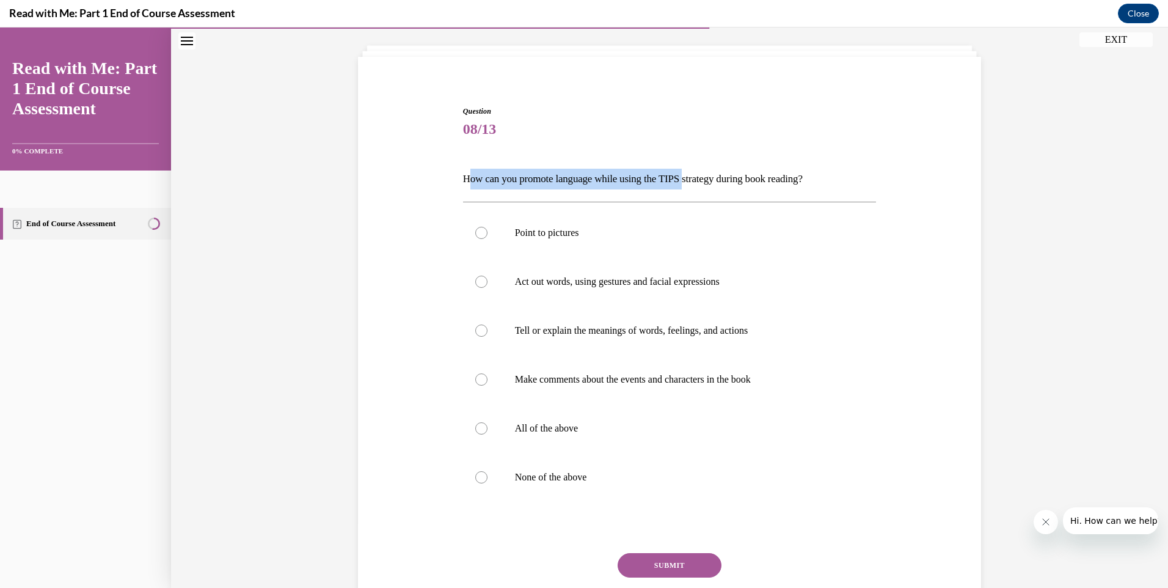
drag, startPoint x: 464, startPoint y: 177, endPoint x: 694, endPoint y: 179, distance: 230.3
click at [694, 179] on p "How can you promote language while using the TIPS strategy during book reading?" at bounding box center [670, 179] width 414 height 21
click at [405, 188] on div "Question 08/13 How can you promote language while using the TIPS strategy durin…" at bounding box center [669, 361] width 629 height 584
drag, startPoint x: 458, startPoint y: 178, endPoint x: 840, endPoint y: 180, distance: 381.8
click at [840, 180] on p "How can you promote language while using the TIPS strategy during book reading?" at bounding box center [670, 179] width 414 height 21
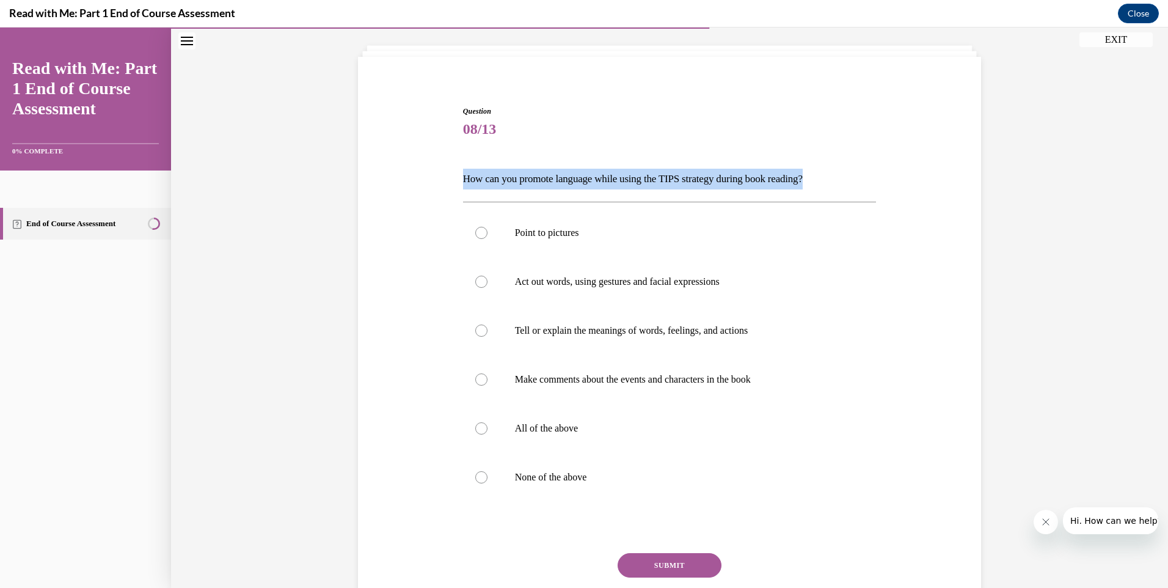
drag, startPoint x: 840, startPoint y: 180, endPoint x: 758, endPoint y: 178, distance: 81.9
copy p "How can you promote language while using the TIPS strategy during book reading?"
click at [537, 162] on div "Question 08/13 How can you promote language while using the TIPS strategy durin…" at bounding box center [670, 379] width 414 height 547
drag, startPoint x: 464, startPoint y: 175, endPoint x: 574, endPoint y: 268, distance: 143.4
click at [574, 268] on div "Question 08/13 How can you promote language while using the TIPS strategy durin…" at bounding box center [670, 379] width 414 height 547
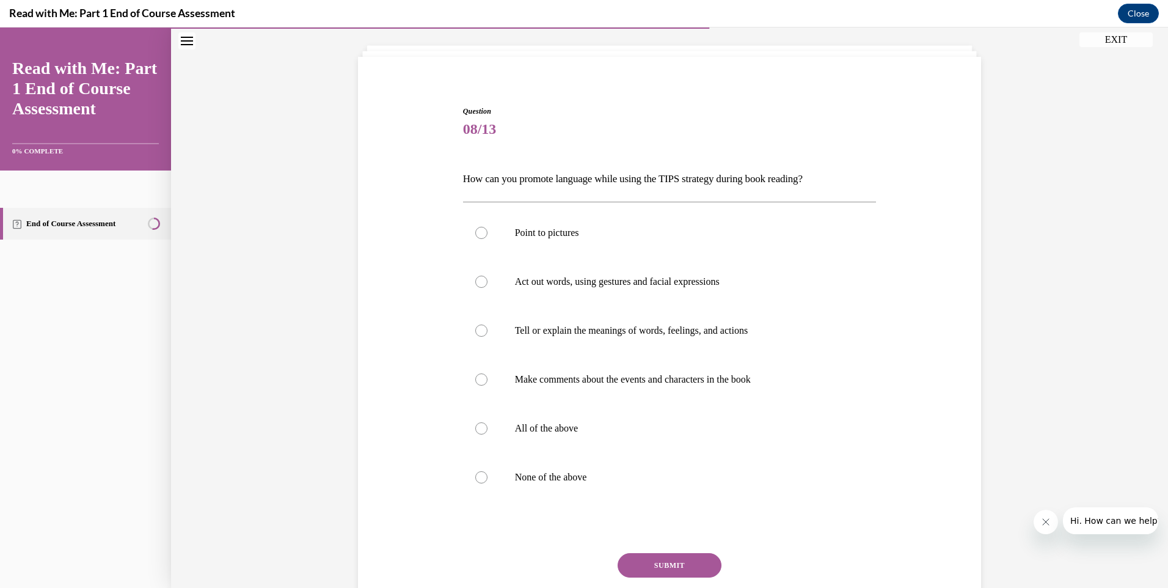
click at [450, 169] on div "Question 08/13 How can you promote language while using the TIPS strategy durin…" at bounding box center [669, 361] width 629 height 584
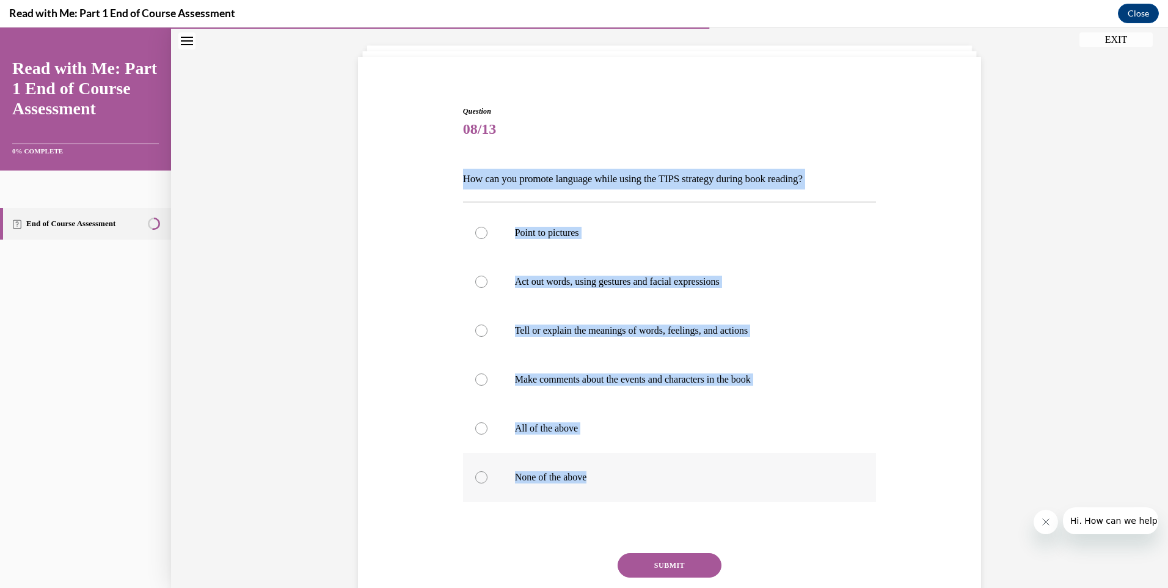
drag, startPoint x: 450, startPoint y: 174, endPoint x: 619, endPoint y: 487, distance: 355.6
click at [619, 487] on div "Question 08/13 How can you promote language while using the TIPS strategy durin…" at bounding box center [669, 361] width 629 height 584
copy div "How can you promote language while using the TIPS strategy during book reading?…"
click at [494, 430] on label "All of the above" at bounding box center [670, 428] width 414 height 49
click at [487, 430] on input "All of the above" at bounding box center [481, 428] width 12 height 12
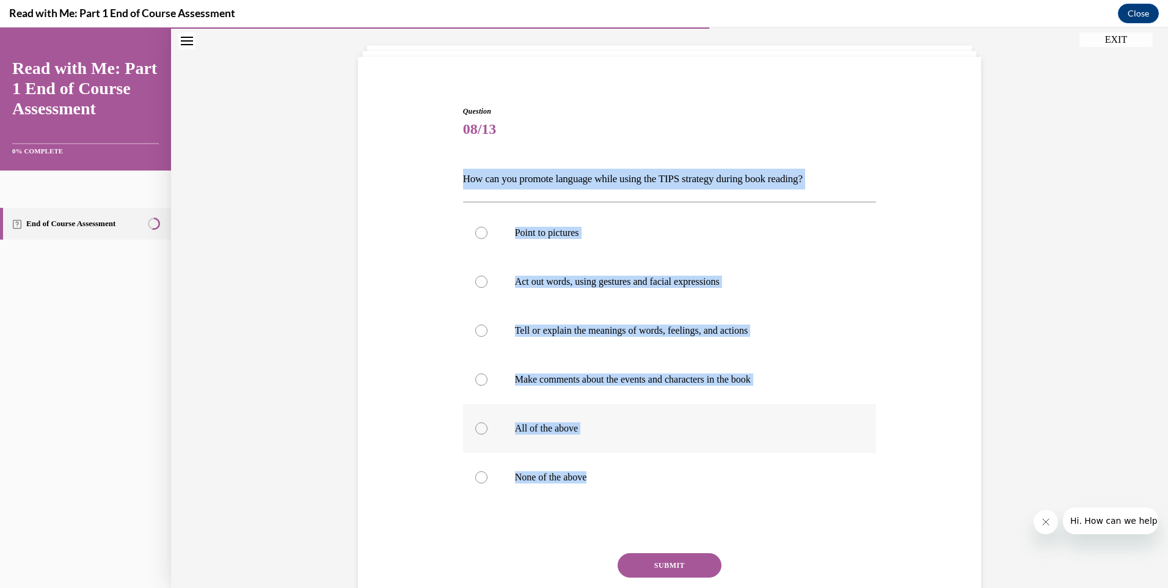
radio input "true"
click at [412, 450] on div "Question 08/13 How can you promote language while using the TIPS strategy durin…" at bounding box center [669, 361] width 629 height 584
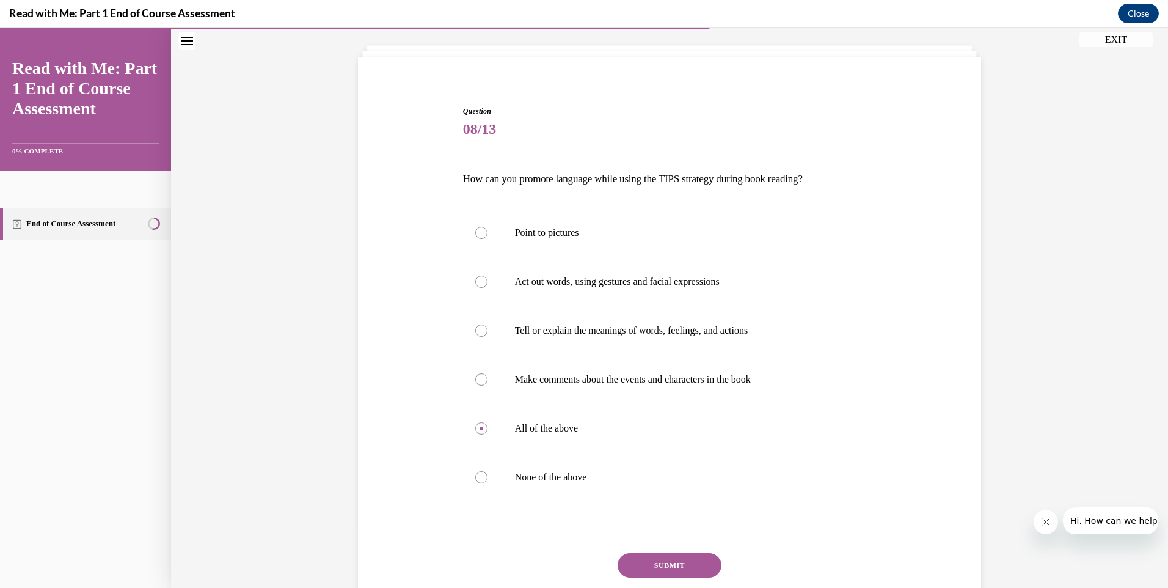
click at [644, 560] on button "SUBMIT" at bounding box center [670, 565] width 104 height 24
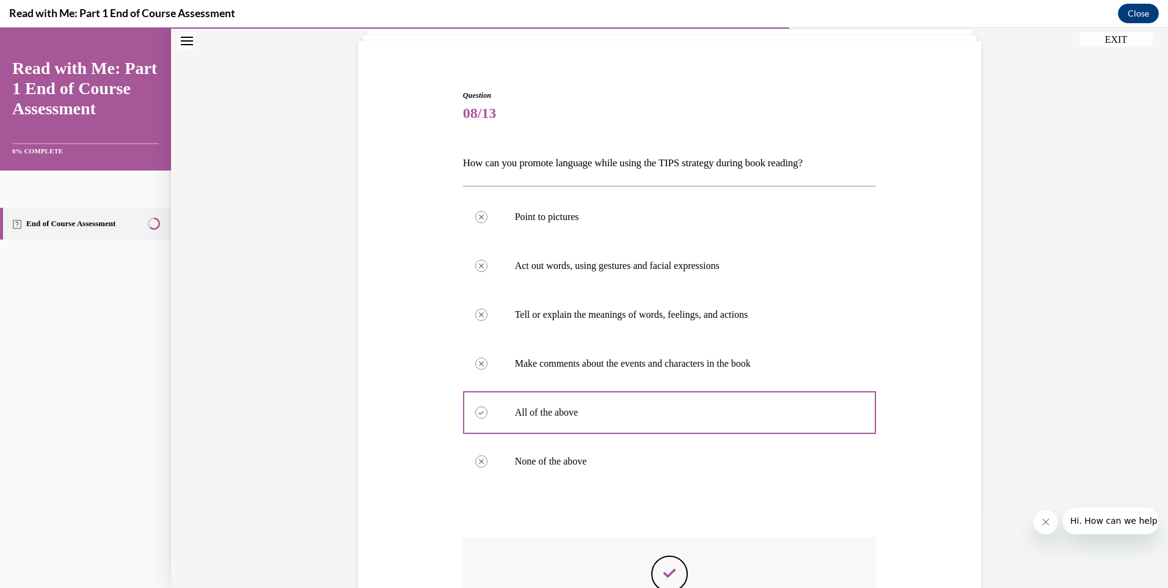
scroll to position [70, 0]
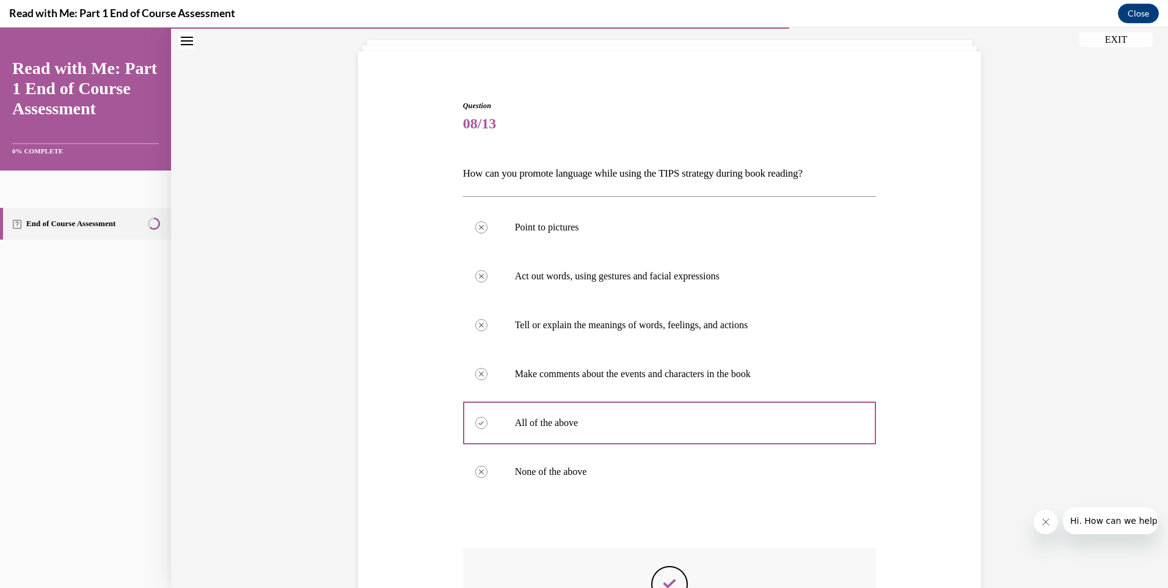
click at [463, 178] on p "How can you promote language while using the TIPS strategy during book reading?" at bounding box center [670, 173] width 414 height 21
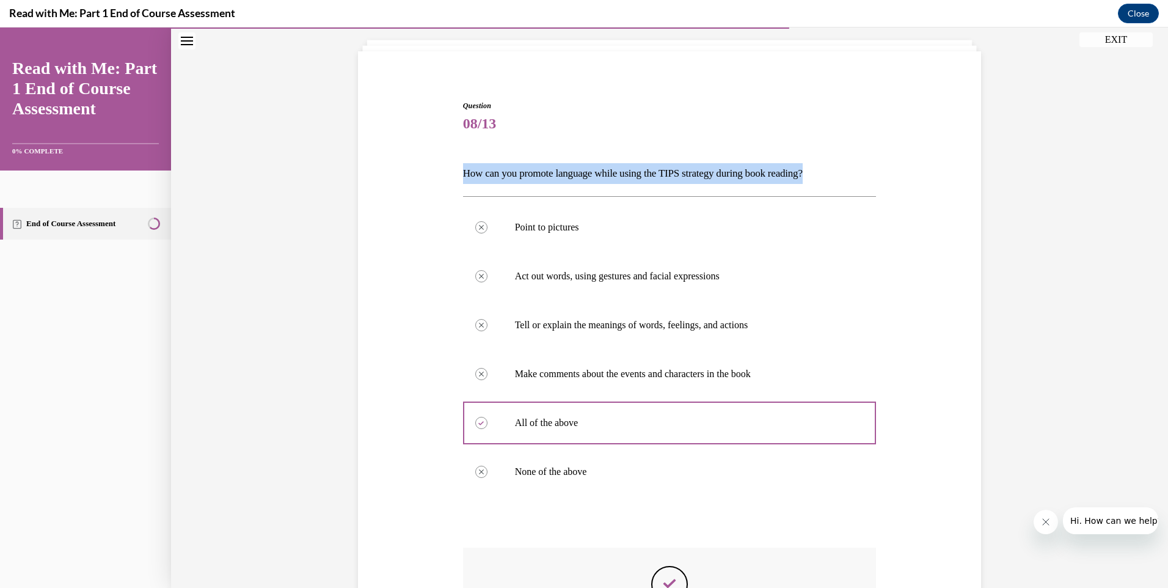
drag, startPoint x: 458, startPoint y: 176, endPoint x: 826, endPoint y: 169, distance: 367.8
click at [826, 169] on p "How can you promote language while using the TIPS strategy during book reading?" at bounding box center [670, 173] width 414 height 21
drag, startPoint x: 826, startPoint y: 169, endPoint x: 757, endPoint y: 167, distance: 69.0
copy p "How can you promote language while using the TIPS strategy during book reading?"
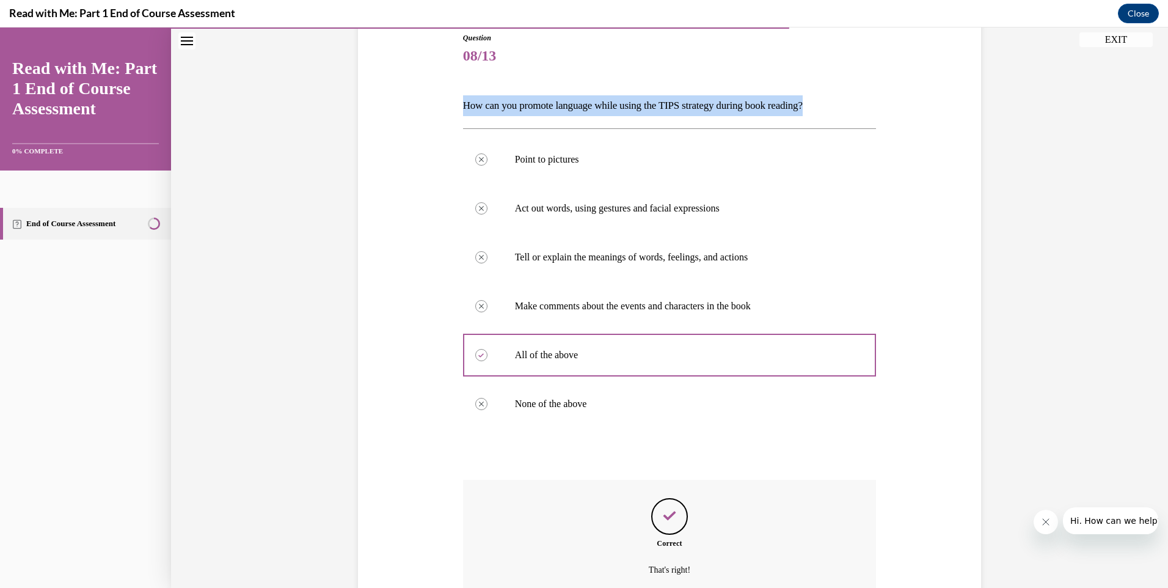
scroll to position [253, 0]
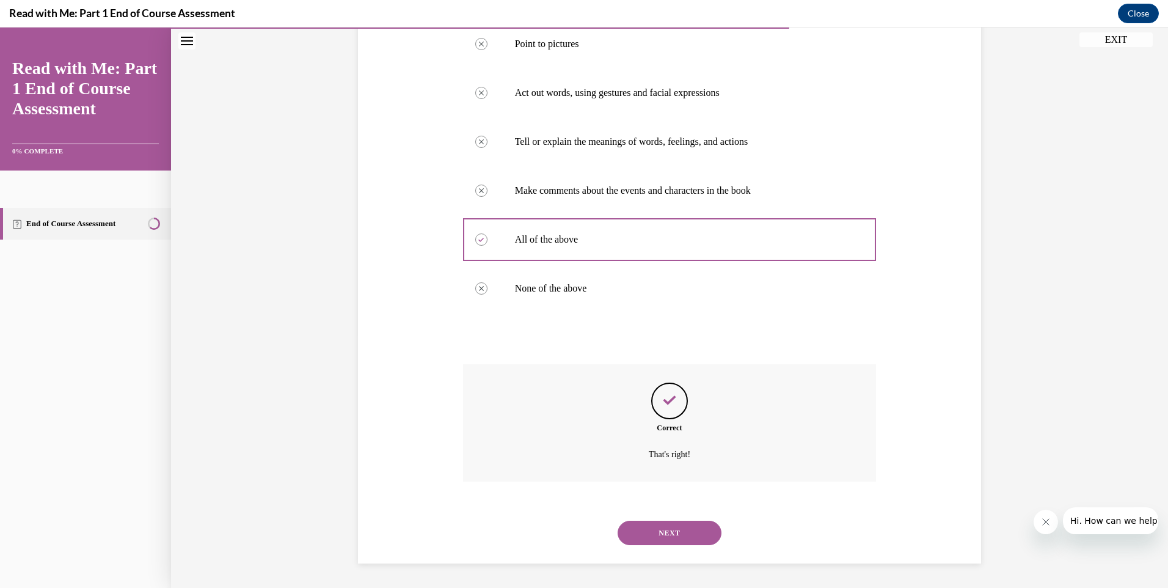
click at [687, 536] on button "NEXT" at bounding box center [670, 532] width 104 height 24
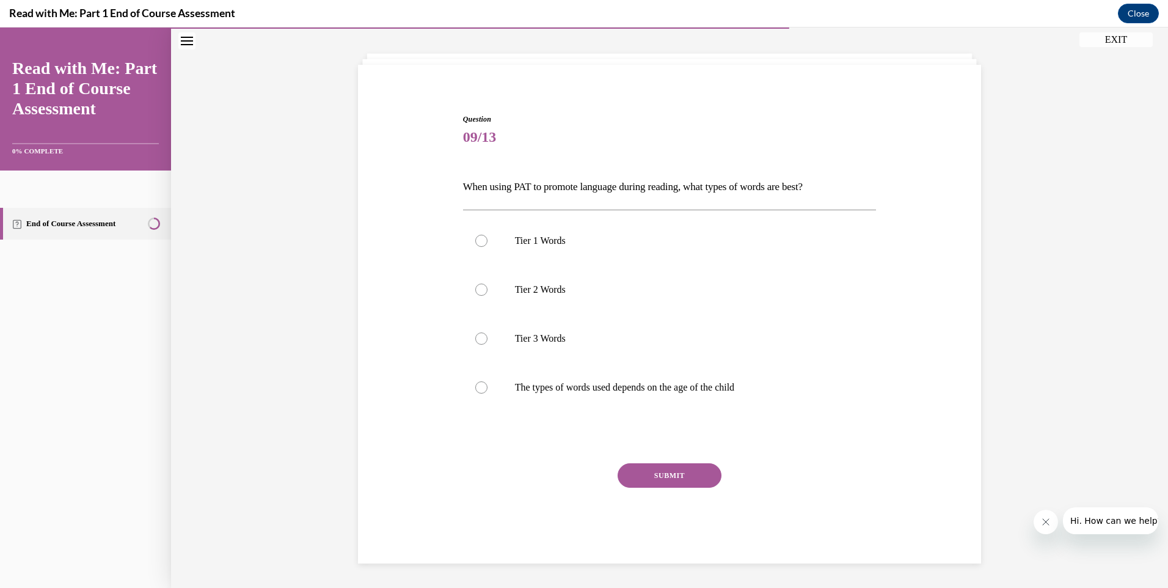
scroll to position [56, 0]
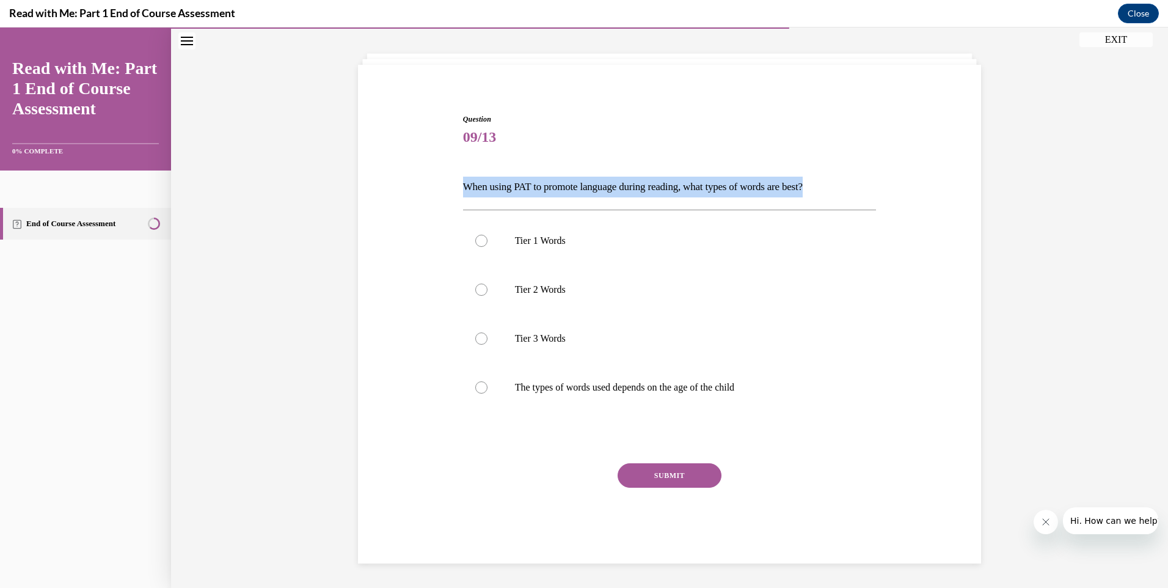
drag, startPoint x: 464, startPoint y: 183, endPoint x: 886, endPoint y: 191, distance: 422.7
click at [886, 191] on div "Question 09/13 When using PAT to promote language during reading, what types of…" at bounding box center [669, 320] width 629 height 486
drag, startPoint x: 886, startPoint y: 191, endPoint x: 768, endPoint y: 180, distance: 118.4
copy p "When using PAT to promote language during reading, what types of words are best?"
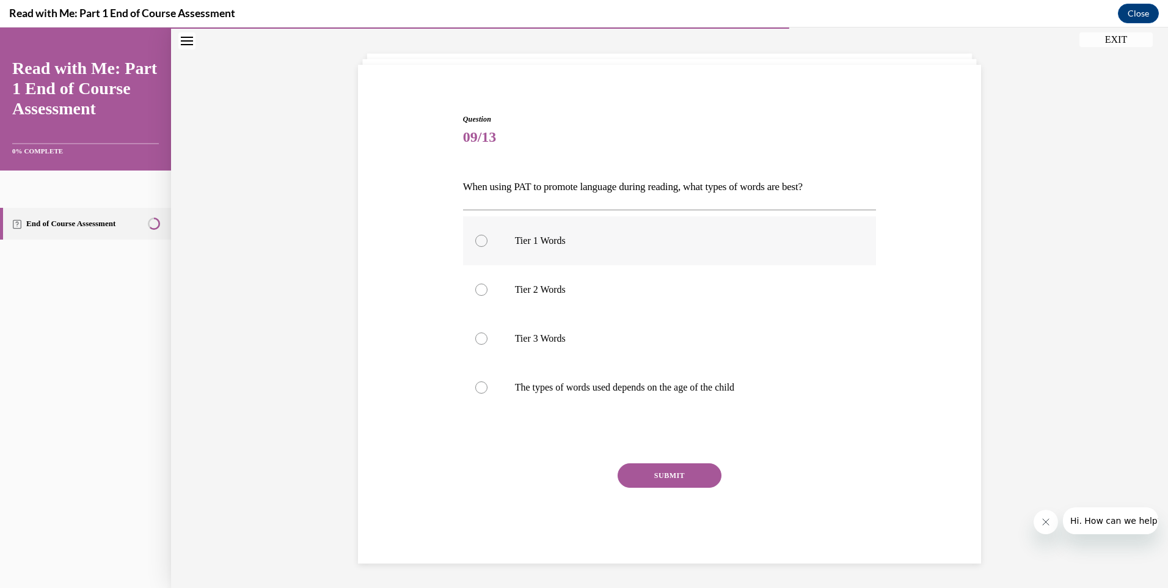
click at [505, 234] on label "Tier 1 Words" at bounding box center [670, 240] width 414 height 49
click at [487, 235] on input "Tier 1 Words" at bounding box center [481, 241] width 12 height 12
radio input "true"
click at [666, 483] on button "SUBMIT" at bounding box center [670, 475] width 104 height 24
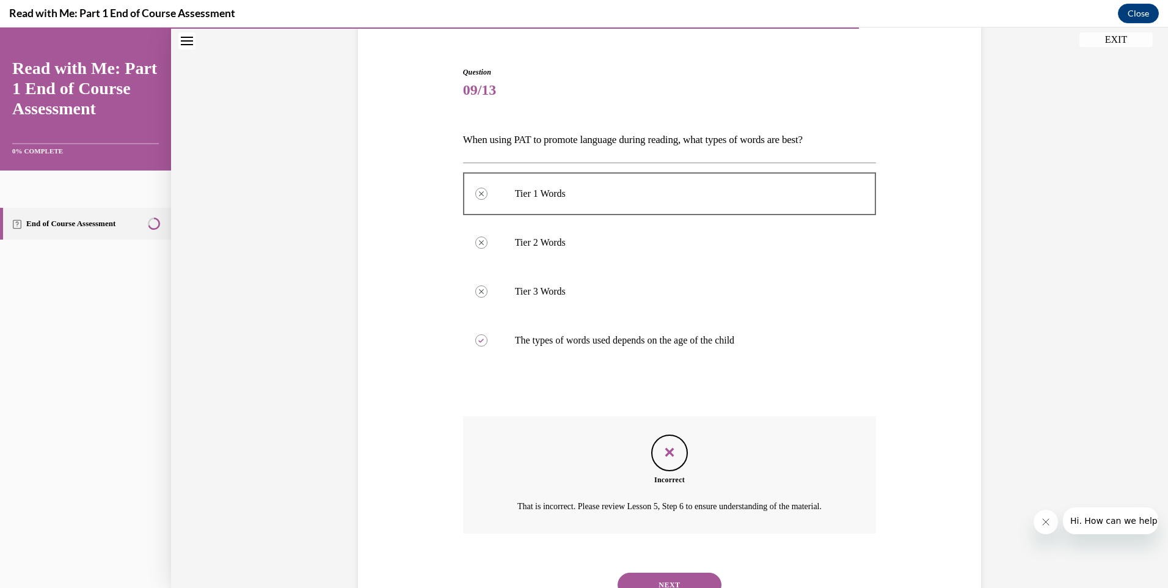
scroll to position [0, 0]
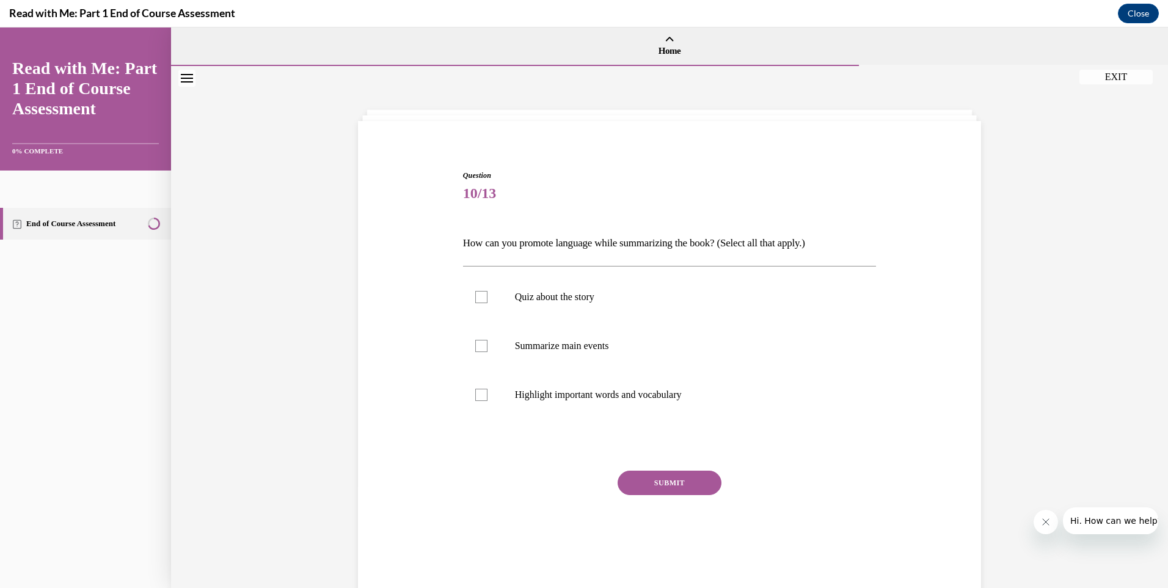
drag, startPoint x: 462, startPoint y: 244, endPoint x: 838, endPoint y: 243, distance: 376.3
click at [838, 243] on p "How can you promote language while summarizing the book? (Select all that apply…" at bounding box center [670, 243] width 414 height 21
drag, startPoint x: 838, startPoint y: 243, endPoint x: 778, endPoint y: 239, distance: 60.6
copy p "How can you promote language while summarizing the book? (Select all that apply…"
click at [568, 359] on label "Summarize main events" at bounding box center [670, 345] width 414 height 49
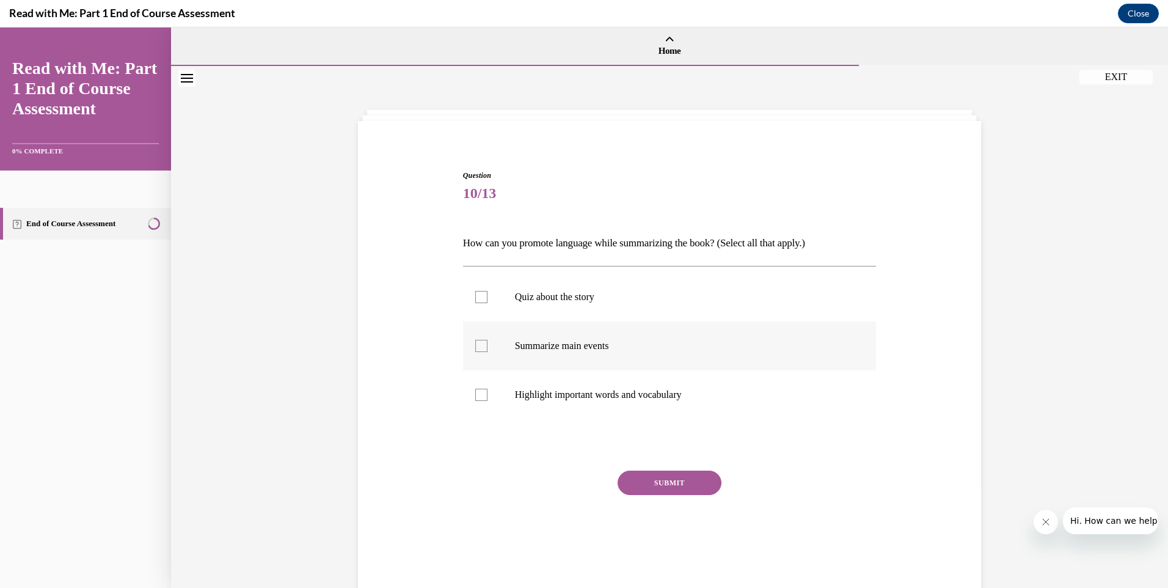
click at [487, 352] on input "Summarize main events" at bounding box center [481, 346] width 12 height 12
checkbox input "true"
click at [539, 394] on p "Highlight important words and vocabulary" at bounding box center [680, 394] width 331 height 12
click at [487, 394] on input "Highlight important words and vocabulary" at bounding box center [481, 394] width 12 height 12
checkbox input "true"
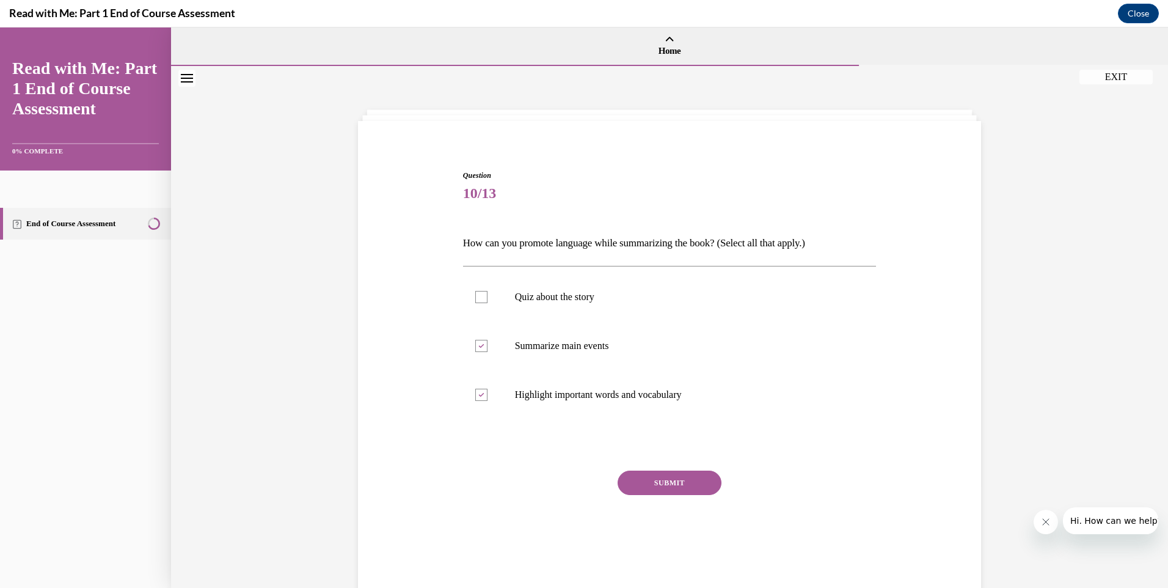
click at [624, 479] on button "SUBMIT" at bounding box center [670, 482] width 104 height 24
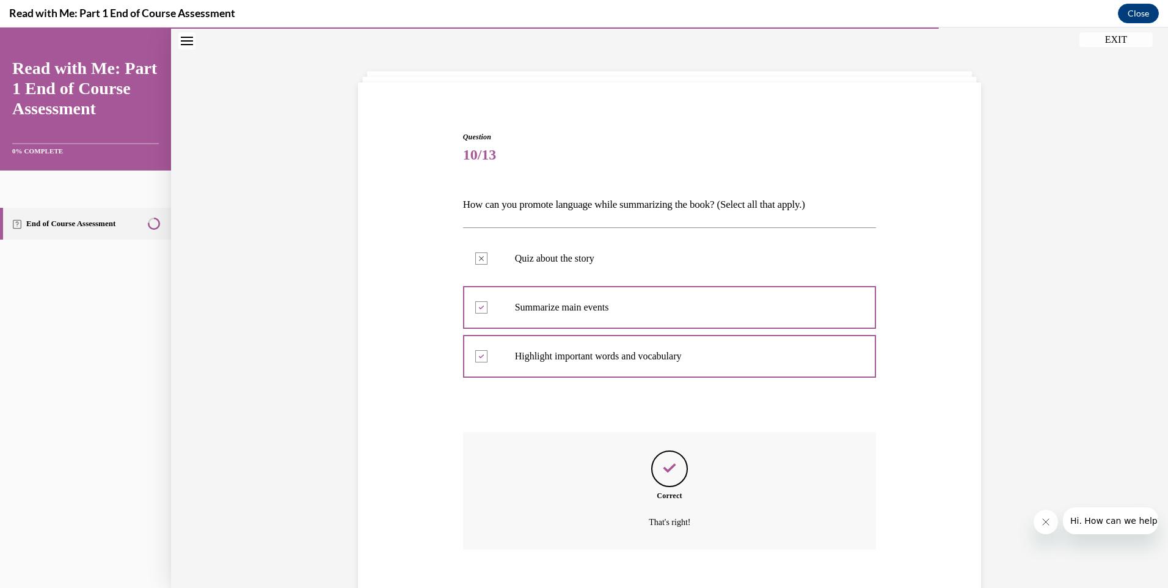
scroll to position [106, 0]
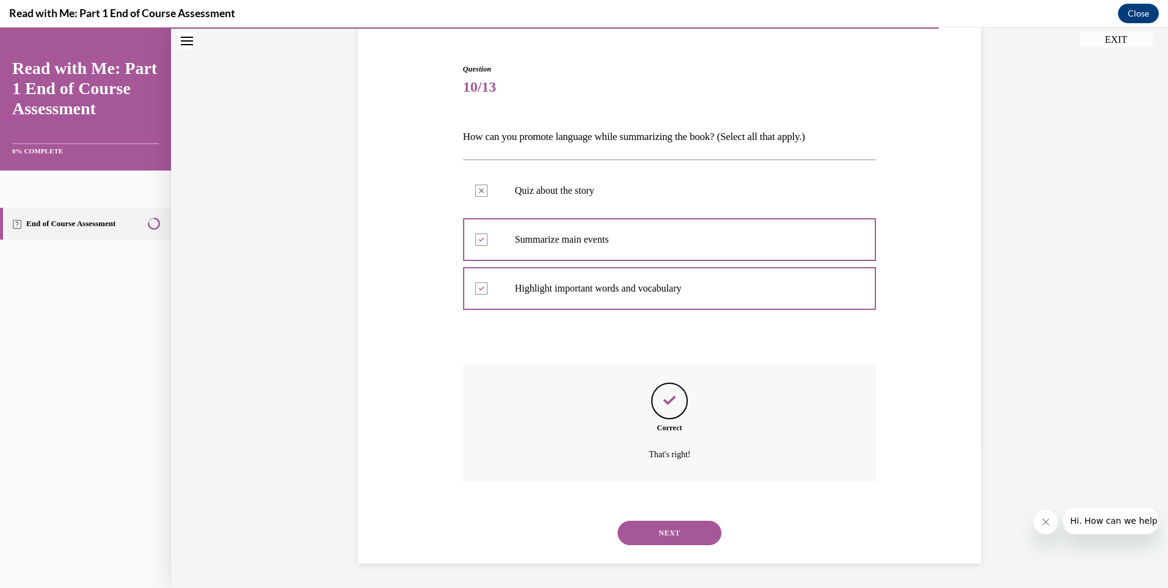
click at [655, 528] on button "NEXT" at bounding box center [670, 532] width 104 height 24
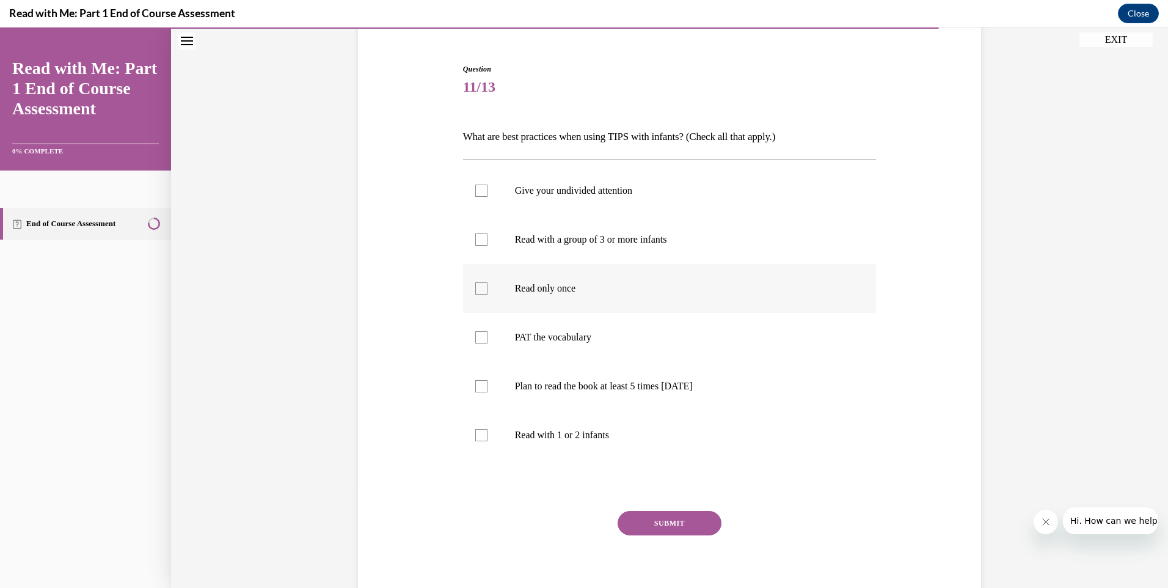
scroll to position [64, 0]
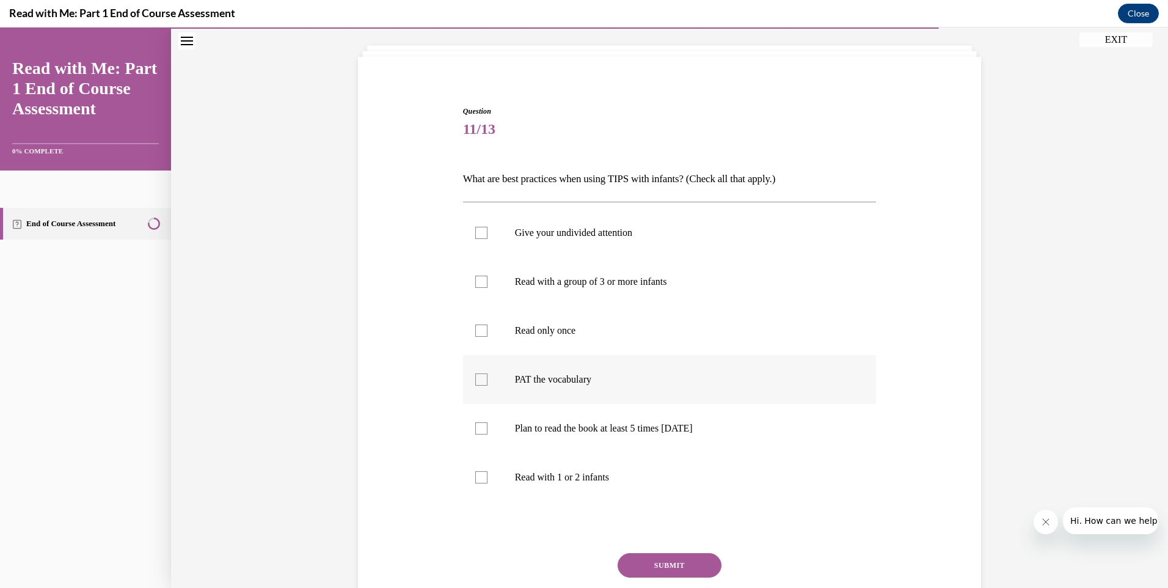
drag, startPoint x: 600, startPoint y: 386, endPoint x: 599, endPoint y: 366, distance: 19.6
click at [600, 385] on label "PAT the vocabulary" at bounding box center [670, 379] width 414 height 49
click at [487, 385] on input "PAT the vocabulary" at bounding box center [481, 379] width 12 height 12
checkbox input "true"
click at [587, 446] on label "Plan to read the book at least 5 times in 2 weeks" at bounding box center [670, 428] width 414 height 49
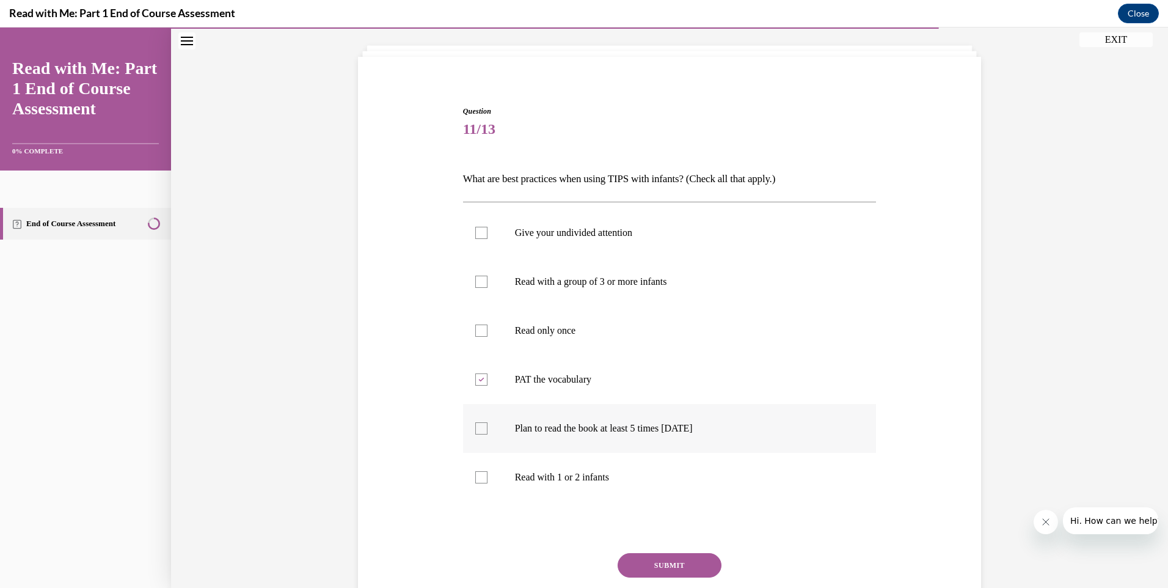
click at [487, 434] on input "Plan to read the book at least 5 times in 2 weeks" at bounding box center [481, 428] width 12 height 12
checkbox input "true"
click at [600, 486] on label "Read with 1 or 2 infants" at bounding box center [670, 477] width 414 height 49
click at [487, 483] on input "Read with 1 or 2 infants" at bounding box center [481, 477] width 12 height 12
checkbox input "true"
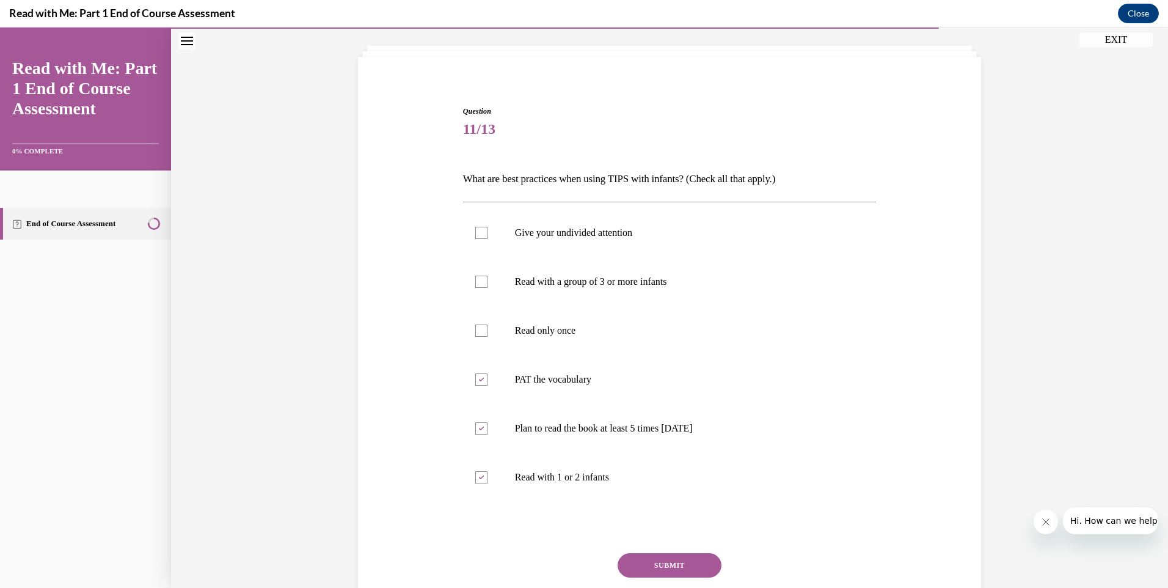
click at [651, 553] on button "SUBMIT" at bounding box center [670, 565] width 104 height 24
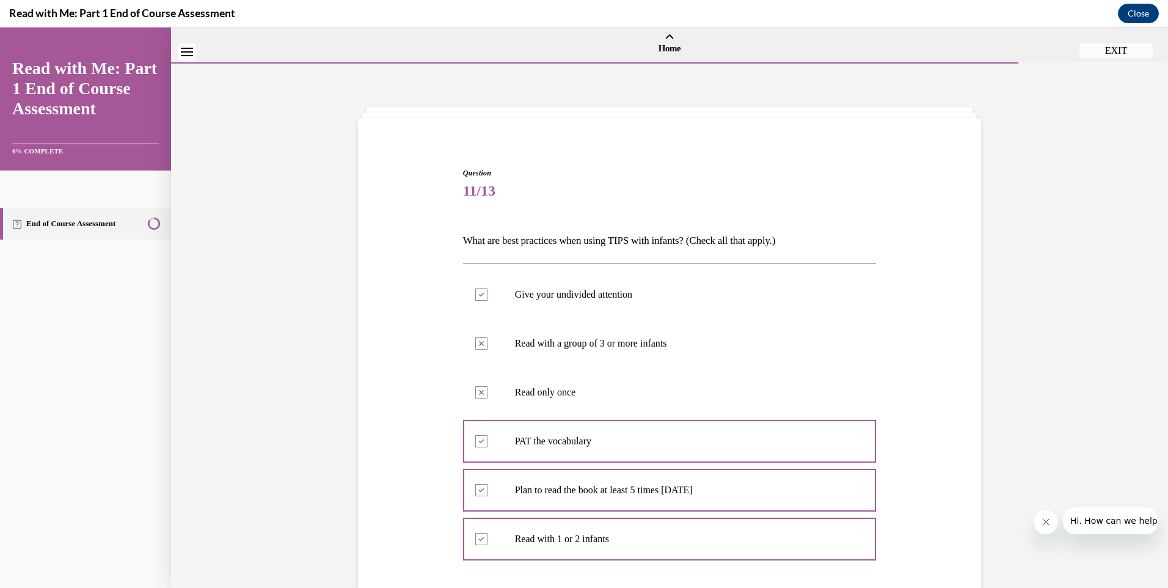
scroll to position [0, 0]
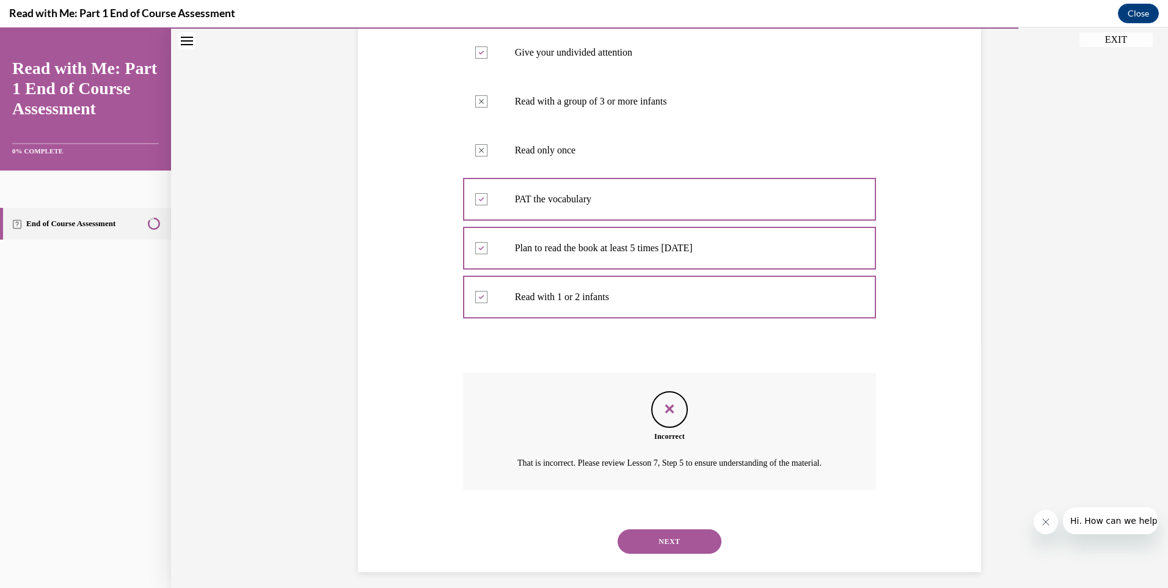
click at [641, 547] on button "NEXT" at bounding box center [670, 541] width 104 height 24
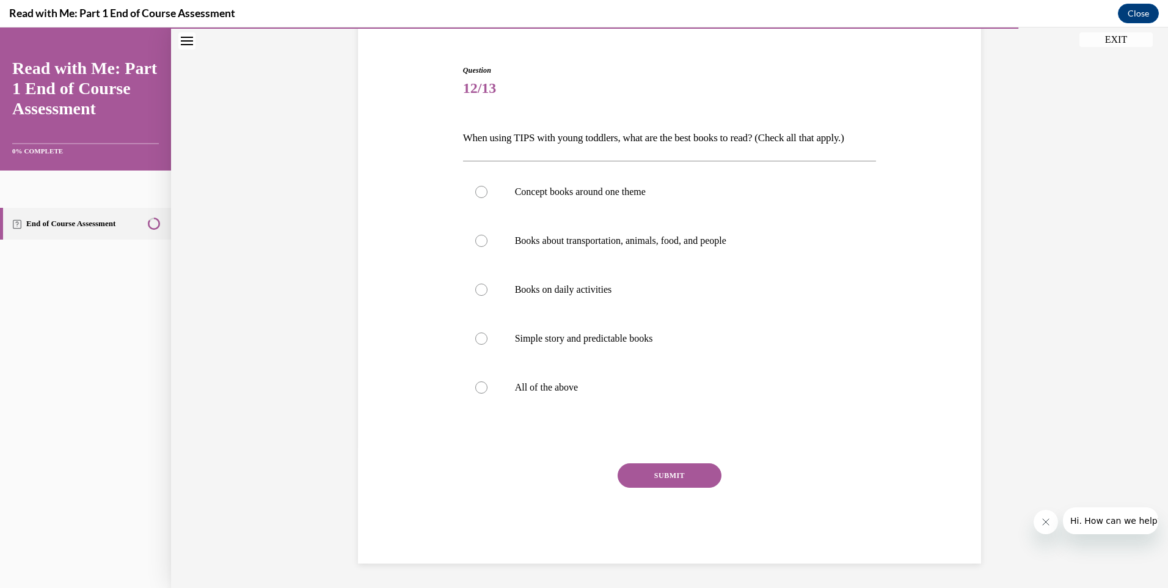
scroll to position [105, 0]
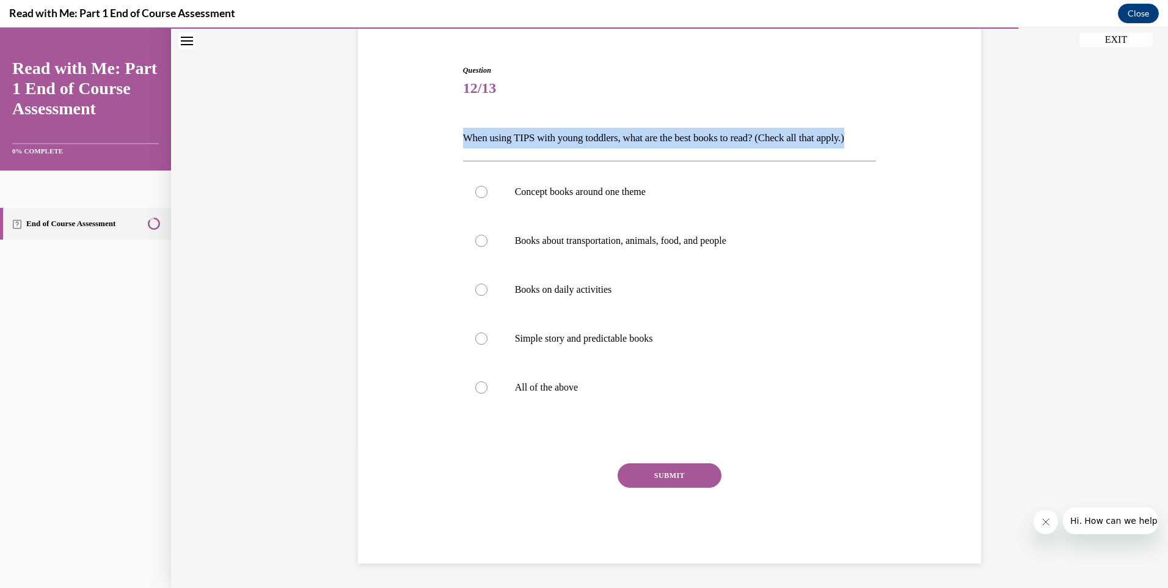
drag, startPoint x: 459, startPoint y: 137, endPoint x: 876, endPoint y: 118, distance: 417.0
click at [876, 118] on div "Question 12/13 When using TIPS with young toddlers, what are the best books to …" at bounding box center [669, 295] width 629 height 535
drag, startPoint x: 876, startPoint y: 118, endPoint x: 842, endPoint y: 124, distance: 34.0
copy p "When using TIPS with young toddlers, what are the best books to read? (Check al…"
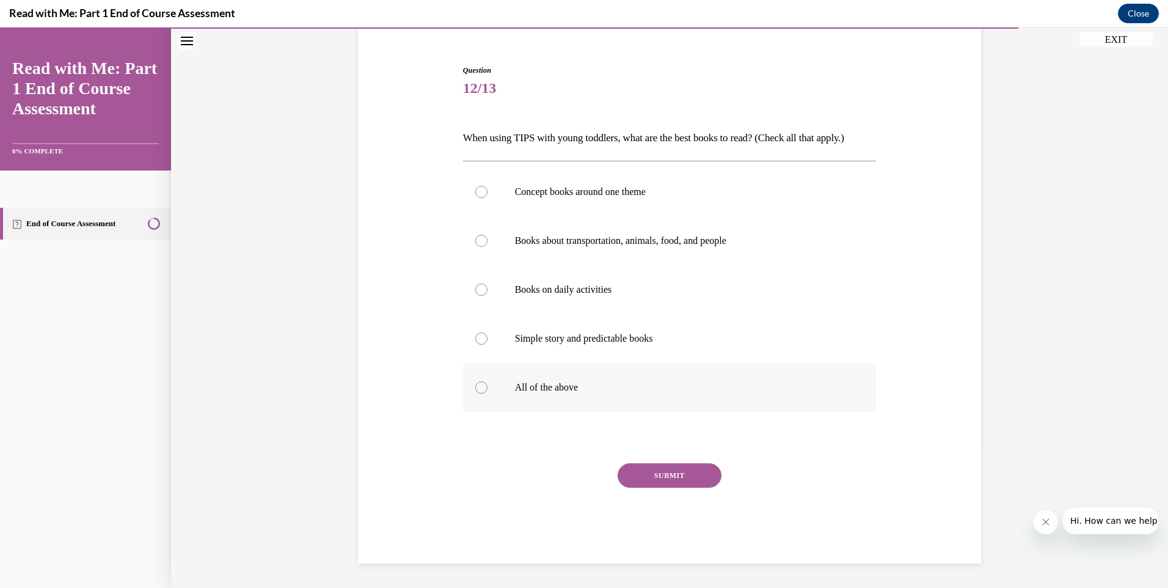
click at [519, 373] on label "All of the above" at bounding box center [670, 387] width 414 height 49
click at [487, 381] on input "All of the above" at bounding box center [481, 387] width 12 height 12
radio input "true"
click at [632, 473] on button "SUBMIT" at bounding box center [670, 475] width 104 height 24
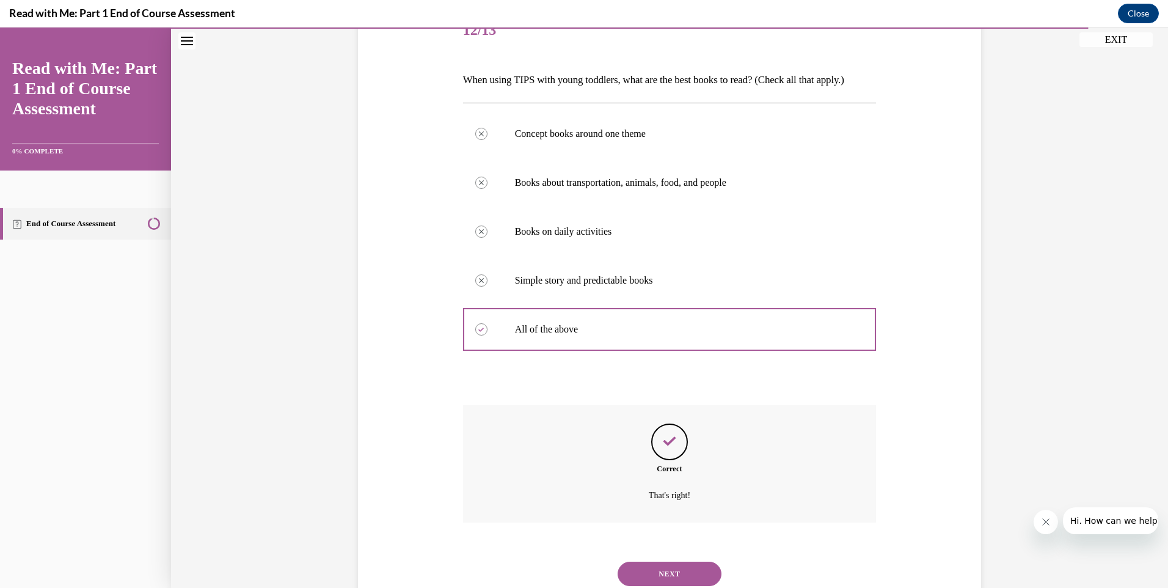
scroll to position [204, 0]
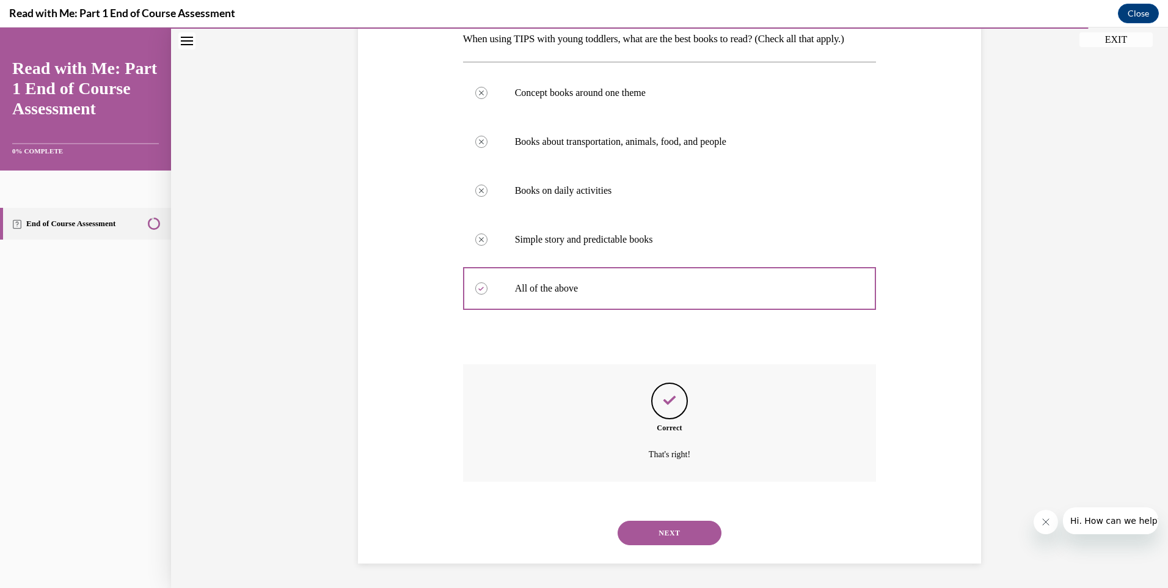
click at [666, 535] on button "NEXT" at bounding box center [670, 532] width 104 height 24
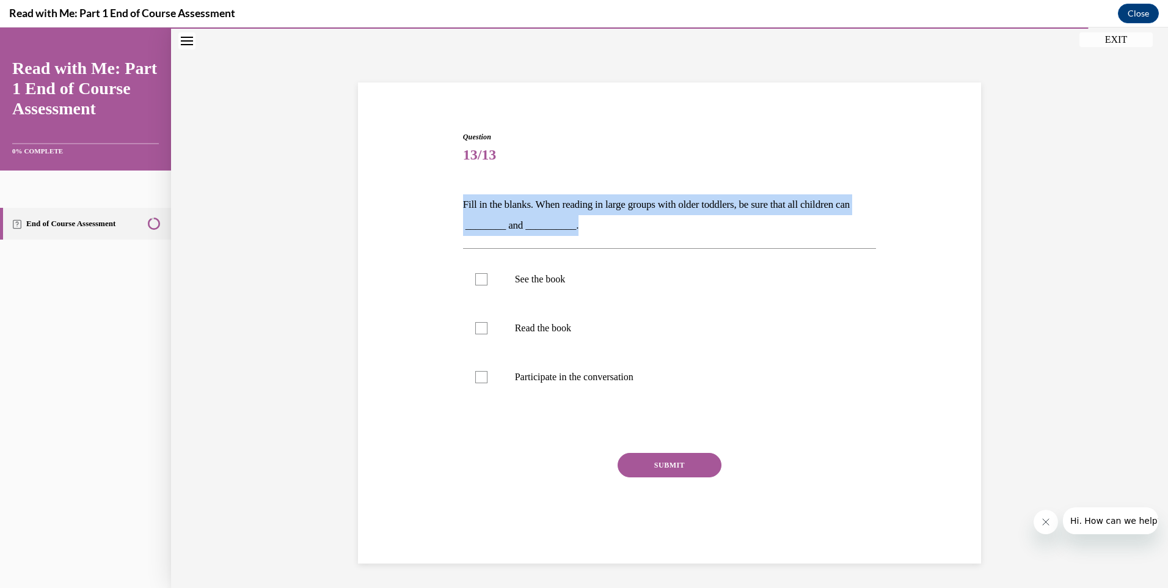
drag, startPoint x: 459, startPoint y: 199, endPoint x: 610, endPoint y: 225, distance: 153.7
click at [610, 225] on p "Fill in the blanks. When reading in large groups with older toddlers, be sure t…" at bounding box center [670, 215] width 414 height 42
drag, startPoint x: 610, startPoint y: 225, endPoint x: 640, endPoint y: 228, distance: 30.1
click at [646, 226] on p "Fill in the blanks. When reading in large groups with older toddlers, be sure t…" at bounding box center [670, 215] width 414 height 42
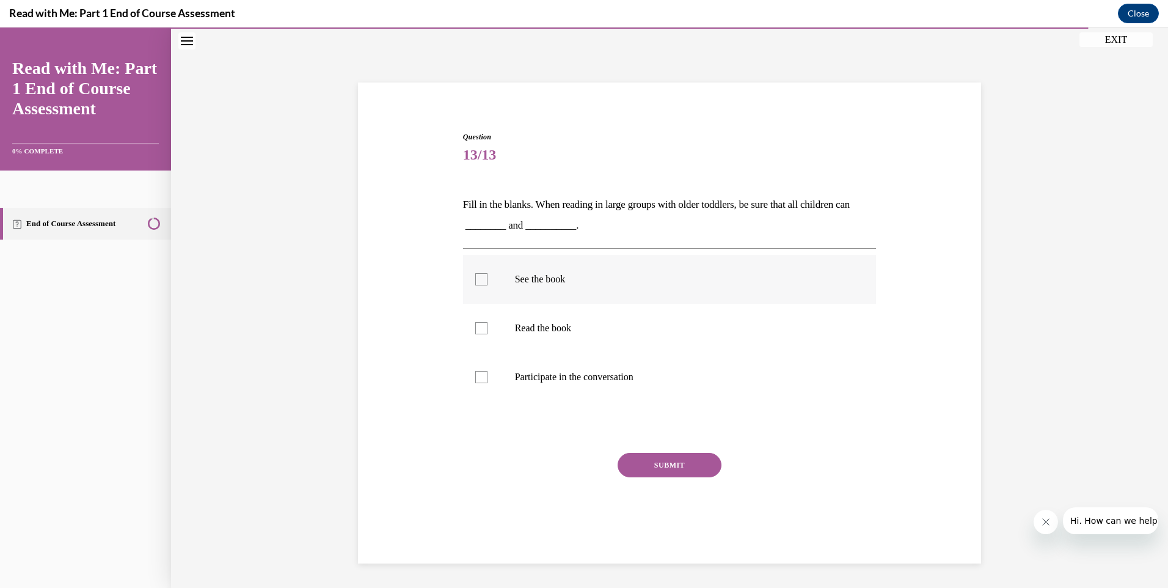
click at [476, 271] on label "See the book" at bounding box center [670, 279] width 414 height 49
click at [476, 273] on input "See the book" at bounding box center [481, 279] width 12 height 12
checkbox input "true"
click at [475, 382] on div at bounding box center [481, 377] width 12 height 12
click at [475, 382] on input "Participate in the conversation" at bounding box center [481, 377] width 12 height 12
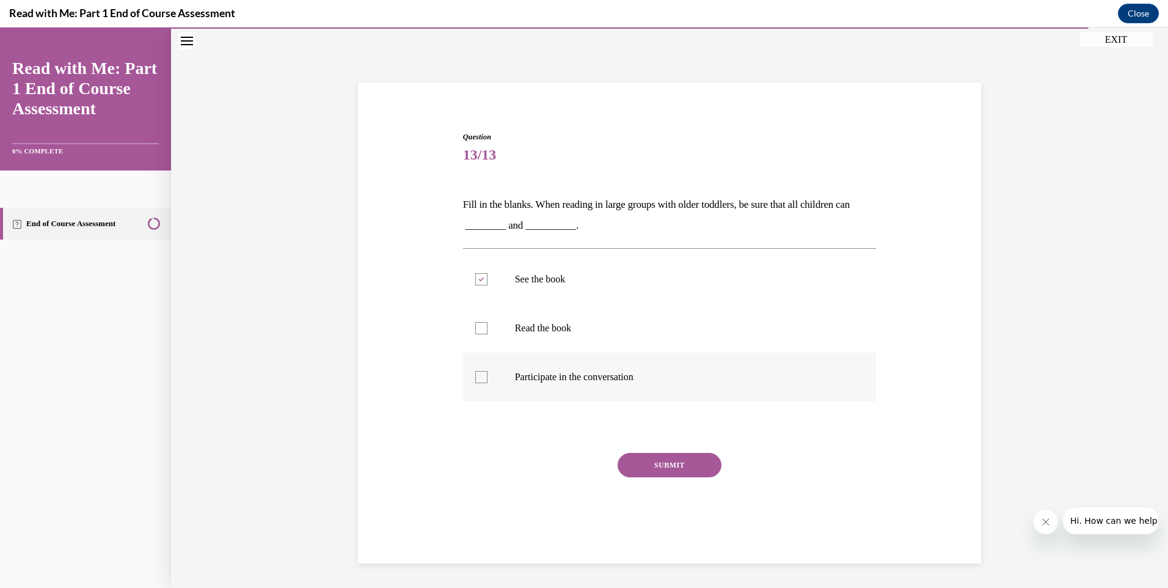
checkbox input "true"
click at [660, 468] on button "SUBMIT" at bounding box center [670, 465] width 104 height 24
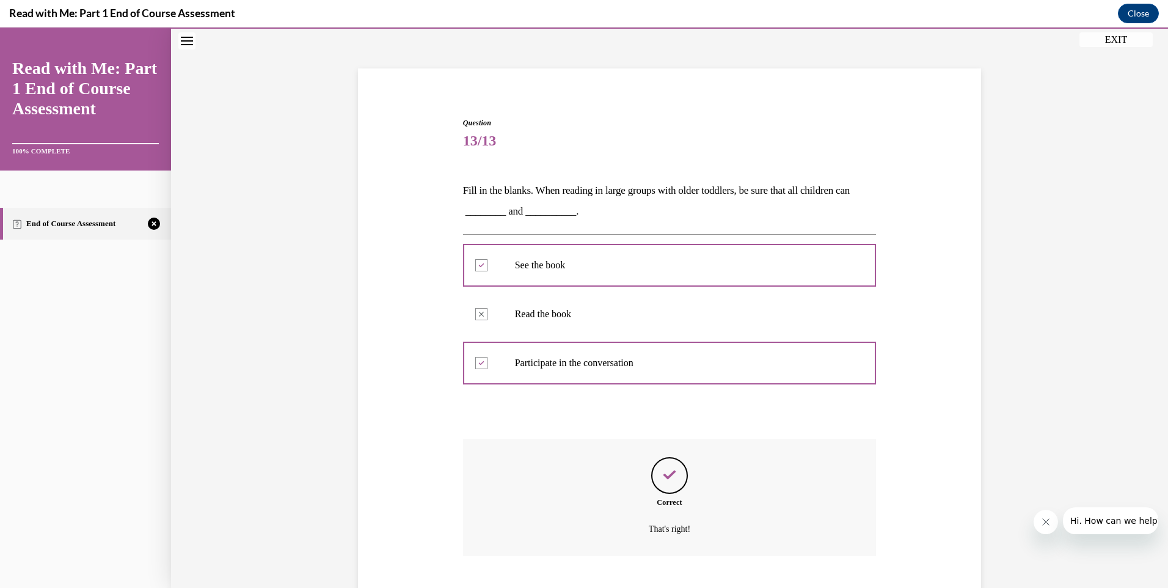
scroll to position [127, 0]
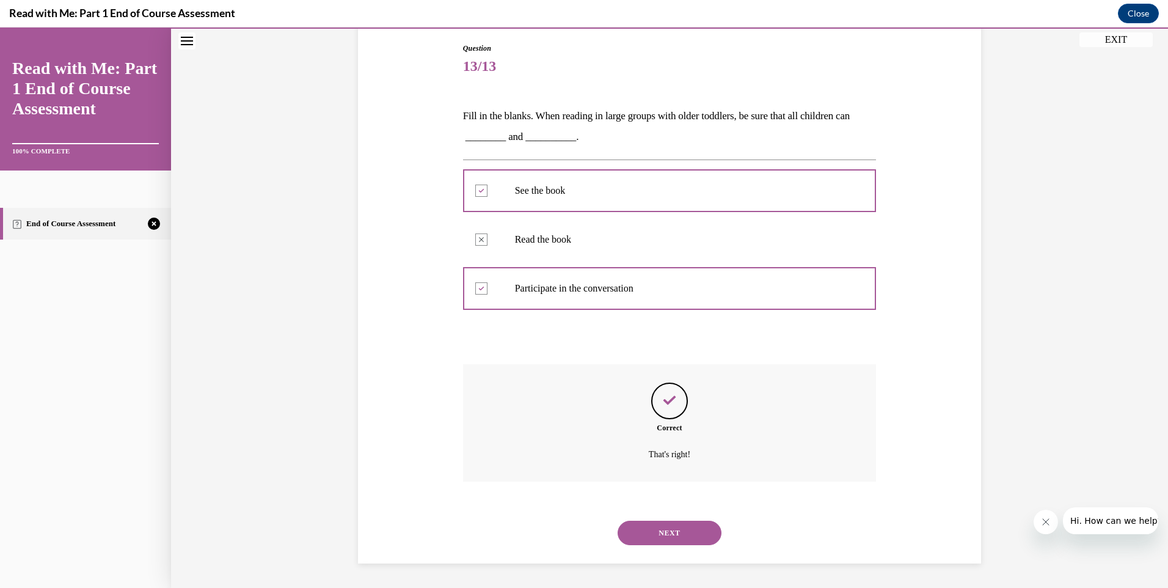
click at [641, 534] on button "NEXT" at bounding box center [670, 532] width 104 height 24
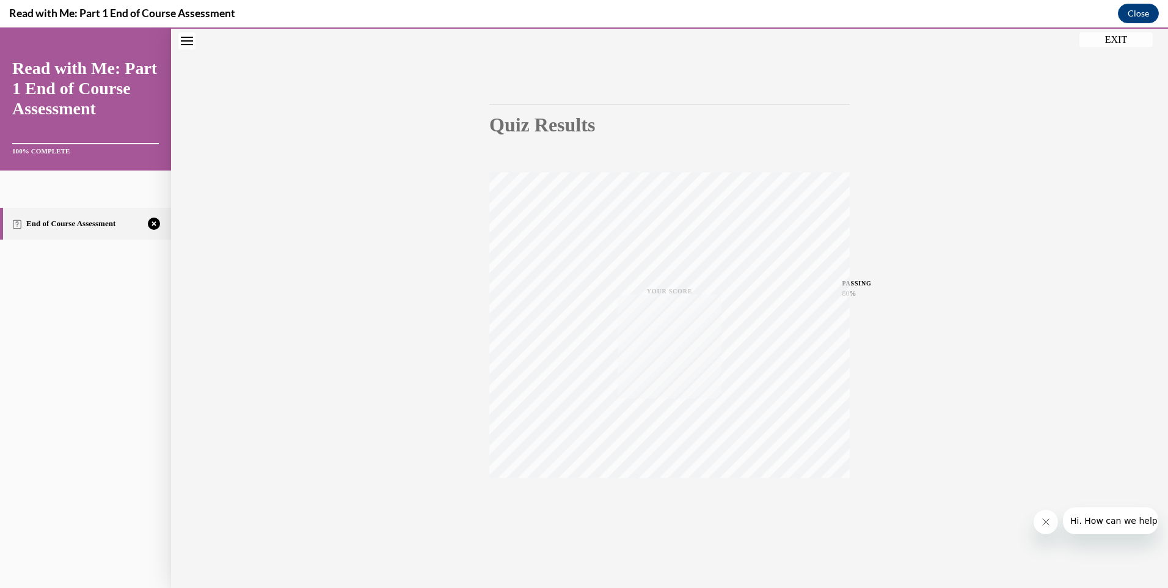
scroll to position [66, 0]
click at [666, 508] on icon "button" at bounding box center [669, 512] width 43 height 13
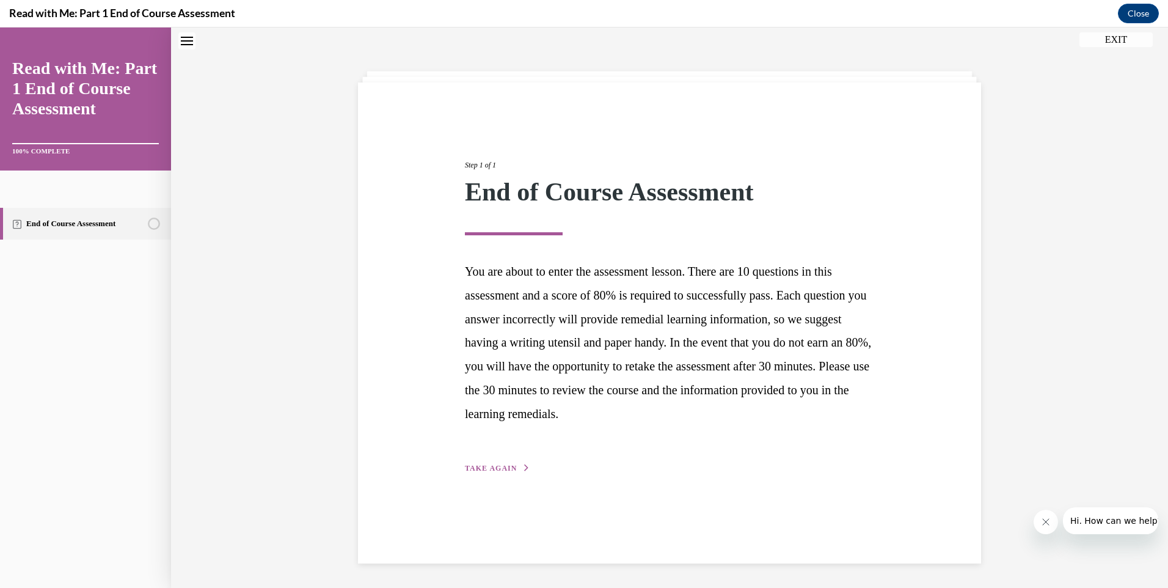
scroll to position [38, 0]
click at [459, 458] on div "Step 1 of 1 End of Course Assessment You are about to enter the assessment less…" at bounding box center [670, 302] width 428 height 343
click at [489, 464] on span "TAKE AGAIN" at bounding box center [491, 468] width 52 height 9
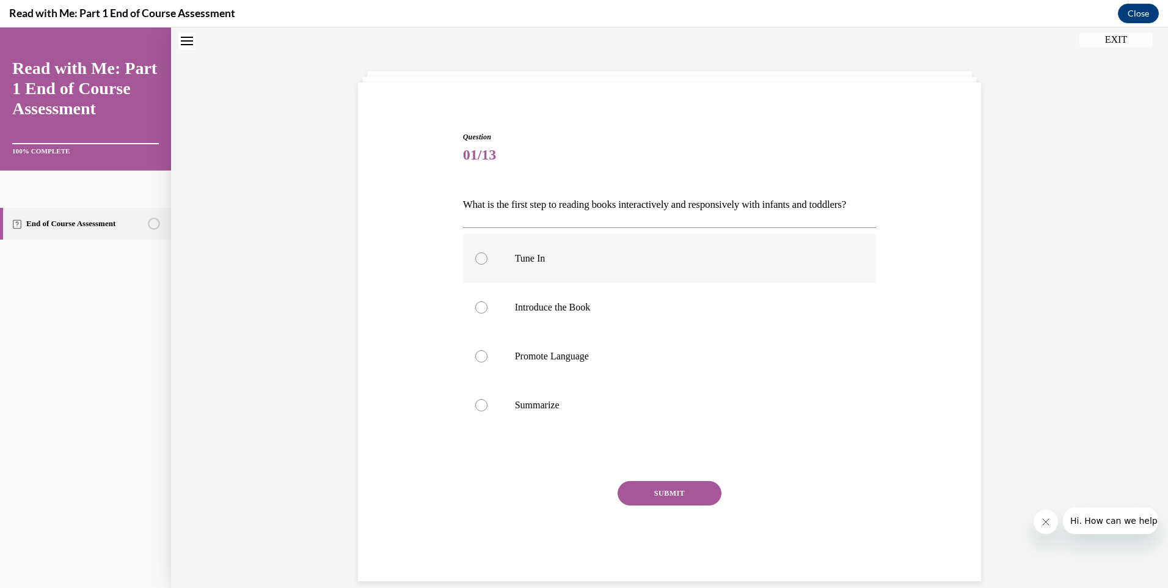
click at [550, 264] on p "Tune In" at bounding box center [680, 258] width 331 height 12
click at [487, 264] on input "Tune In" at bounding box center [481, 258] width 12 height 12
radio input "true"
click at [647, 505] on button "SUBMIT" at bounding box center [670, 493] width 104 height 24
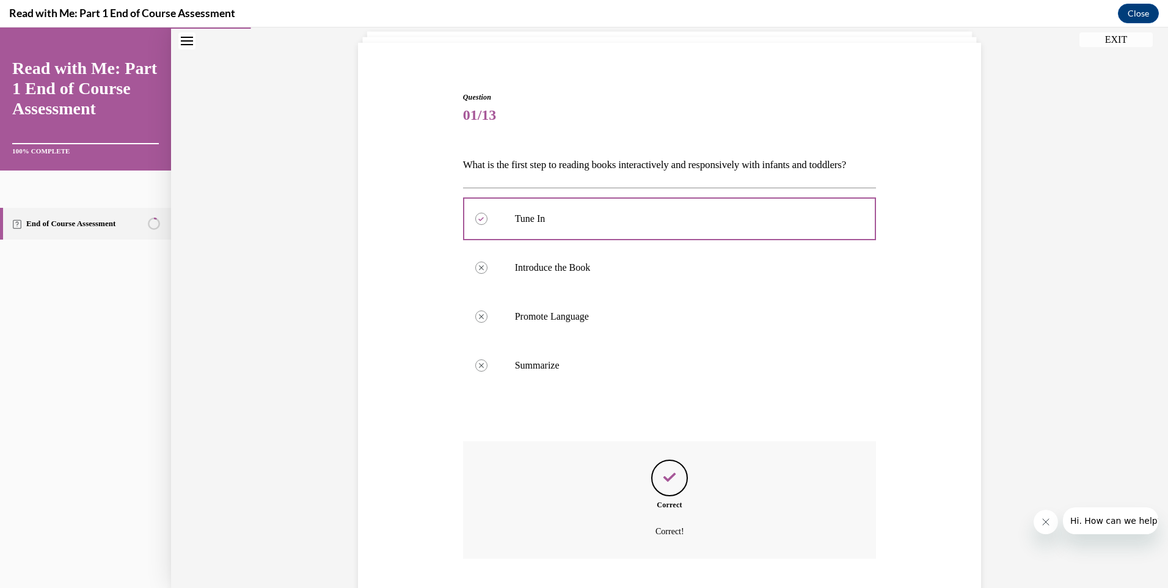
scroll to position [176, 0]
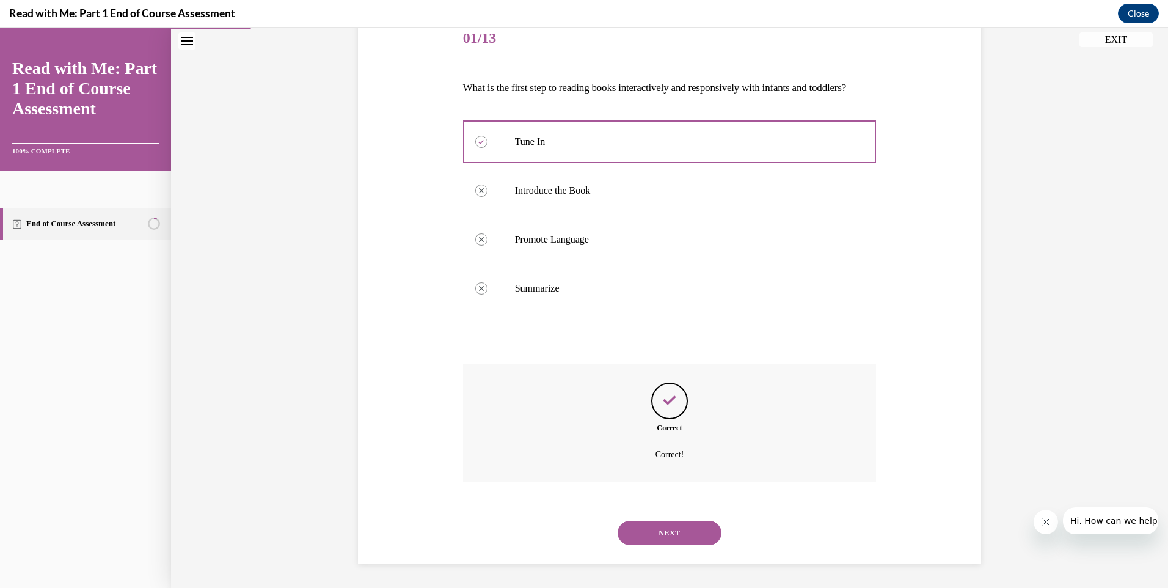
click at [663, 538] on button "NEXT" at bounding box center [670, 532] width 104 height 24
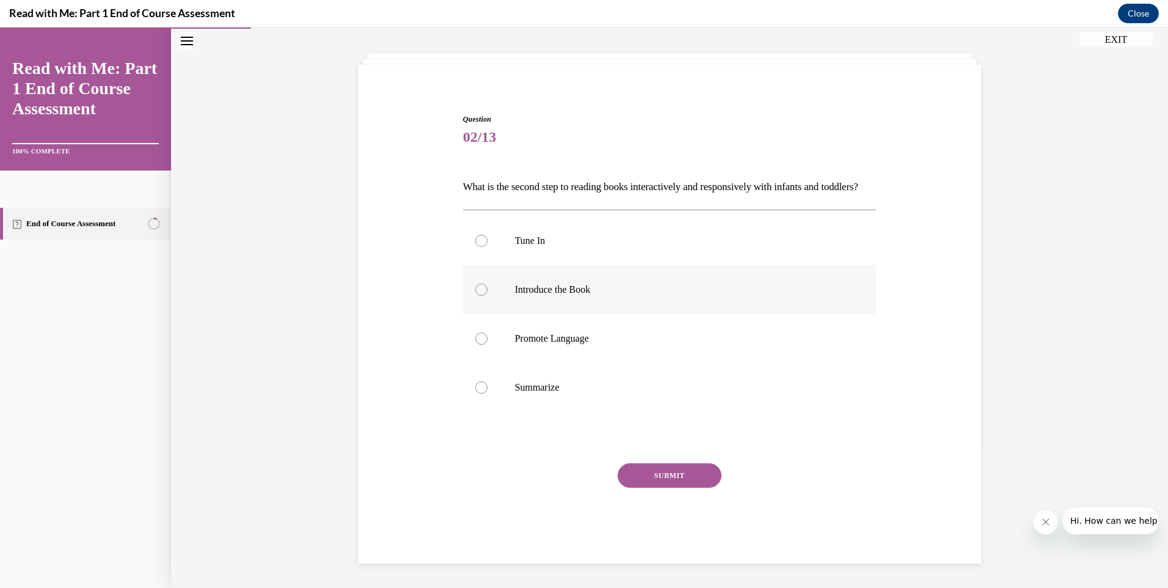
click at [516, 285] on p "Introduce the Book" at bounding box center [680, 289] width 331 height 12
click at [487, 285] on input "Introduce the Book" at bounding box center [481, 289] width 12 height 12
radio input "true"
click at [677, 477] on button "SUBMIT" at bounding box center [670, 475] width 104 height 24
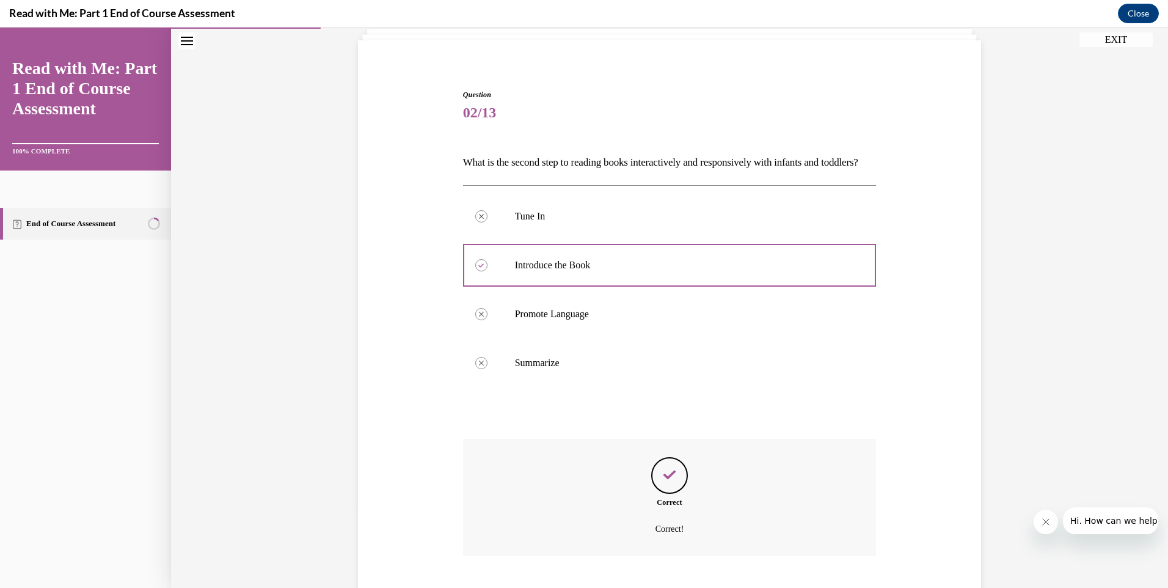
scroll to position [176, 0]
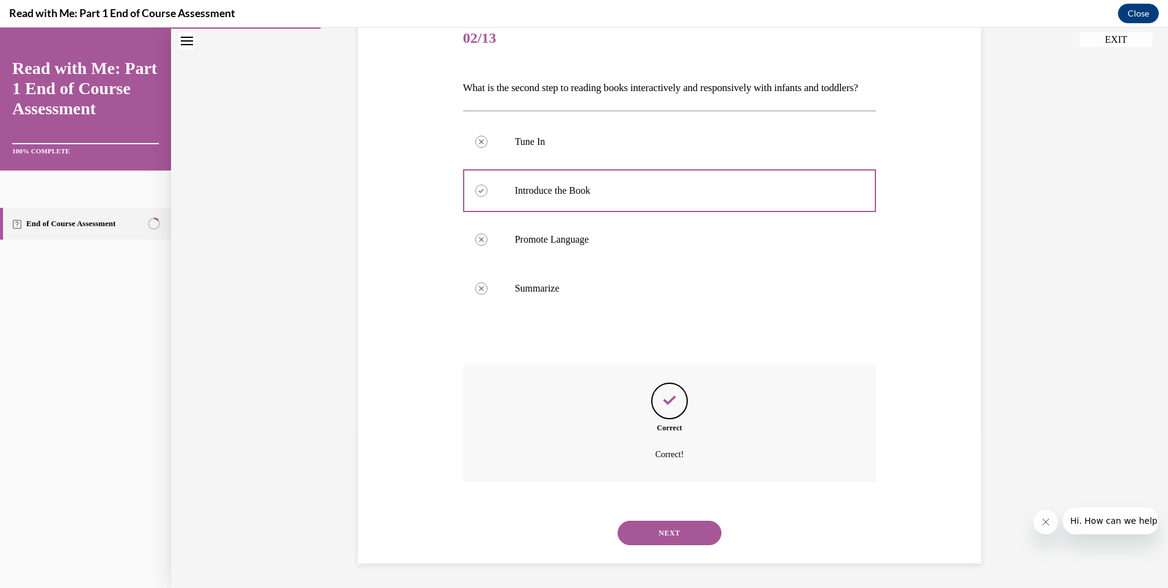
click at [642, 533] on button "NEXT" at bounding box center [670, 532] width 104 height 24
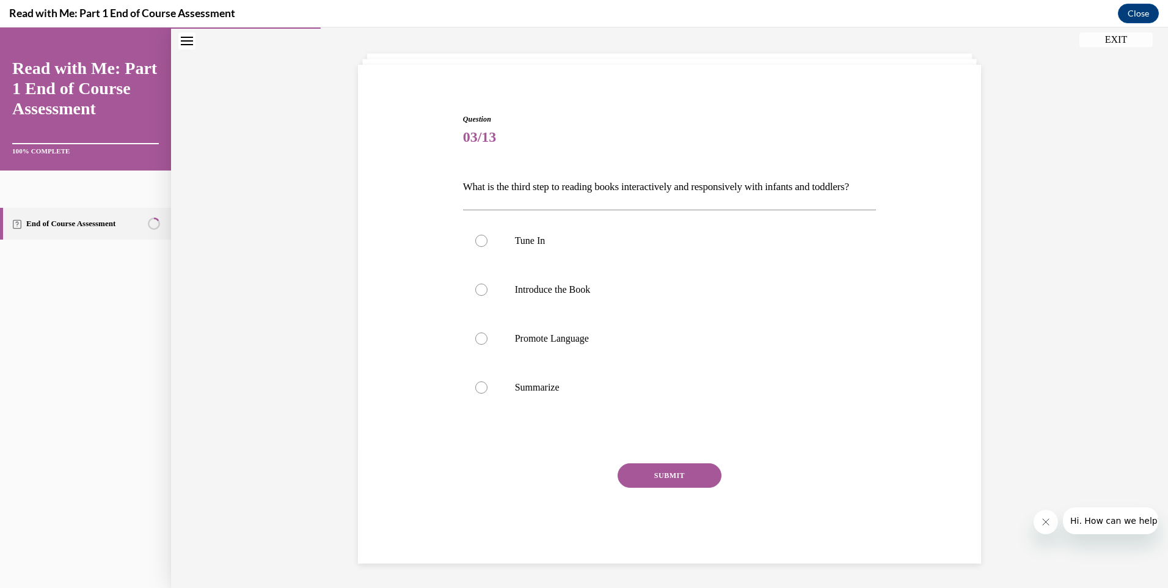
scroll to position [77, 0]
click at [560, 349] on label "Promote Language" at bounding box center [670, 338] width 414 height 49
click at [487, 344] on input "Promote Language" at bounding box center [481, 338] width 12 height 12
radio input "true"
click at [660, 464] on button "SUBMIT" at bounding box center [670, 475] width 104 height 24
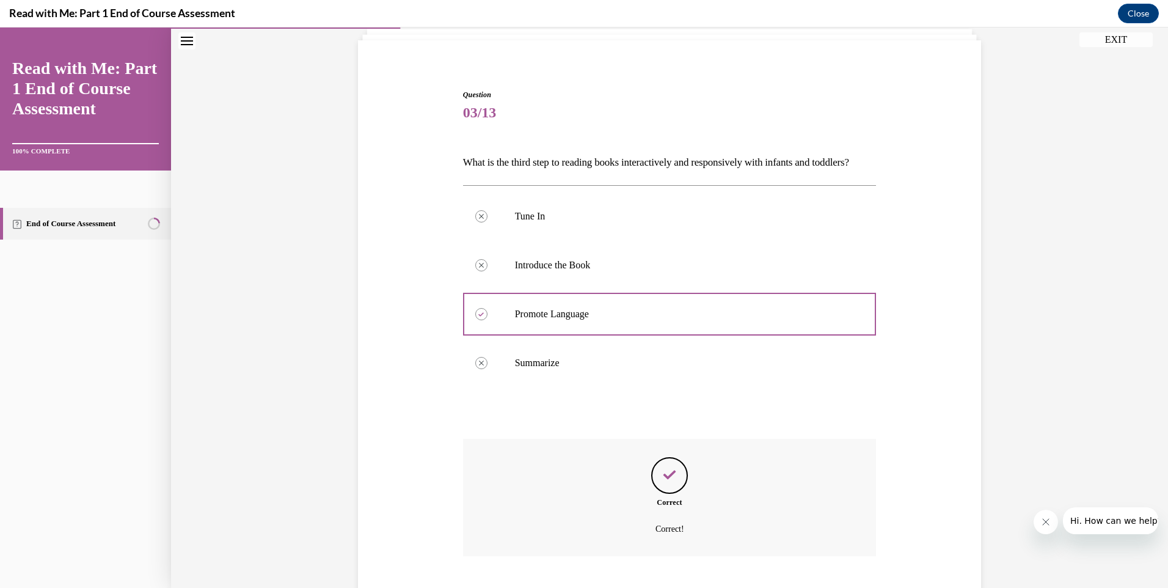
scroll to position [176, 0]
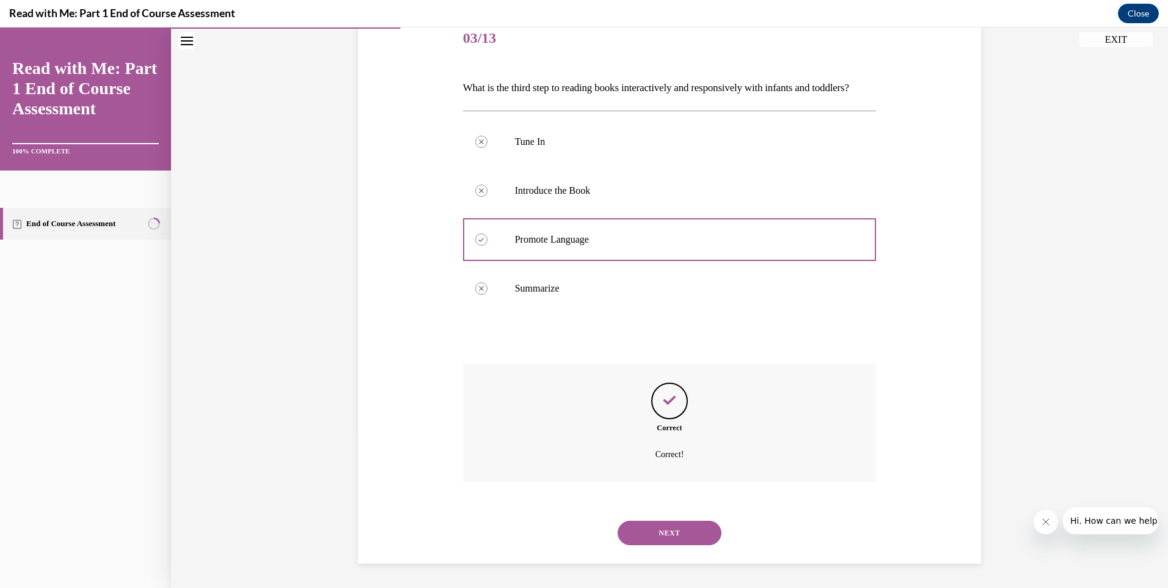
click at [674, 528] on button "NEXT" at bounding box center [670, 532] width 104 height 24
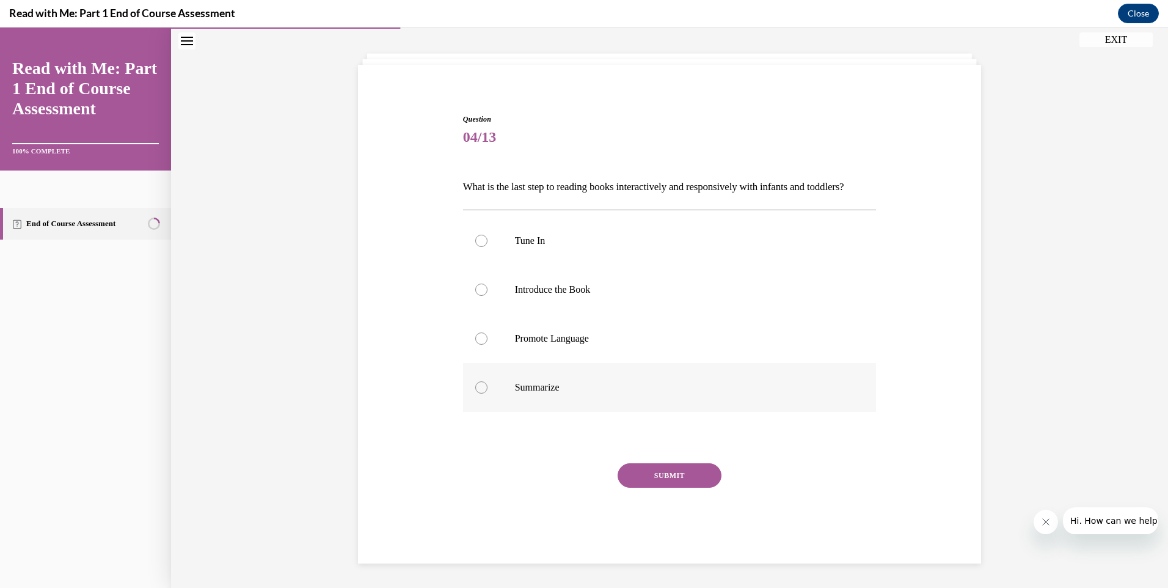
click at [547, 387] on p "Summarize" at bounding box center [680, 387] width 331 height 12
click at [487, 387] on input "Summarize" at bounding box center [481, 387] width 12 height 12
radio input "true"
click at [660, 477] on button "SUBMIT" at bounding box center [670, 475] width 104 height 24
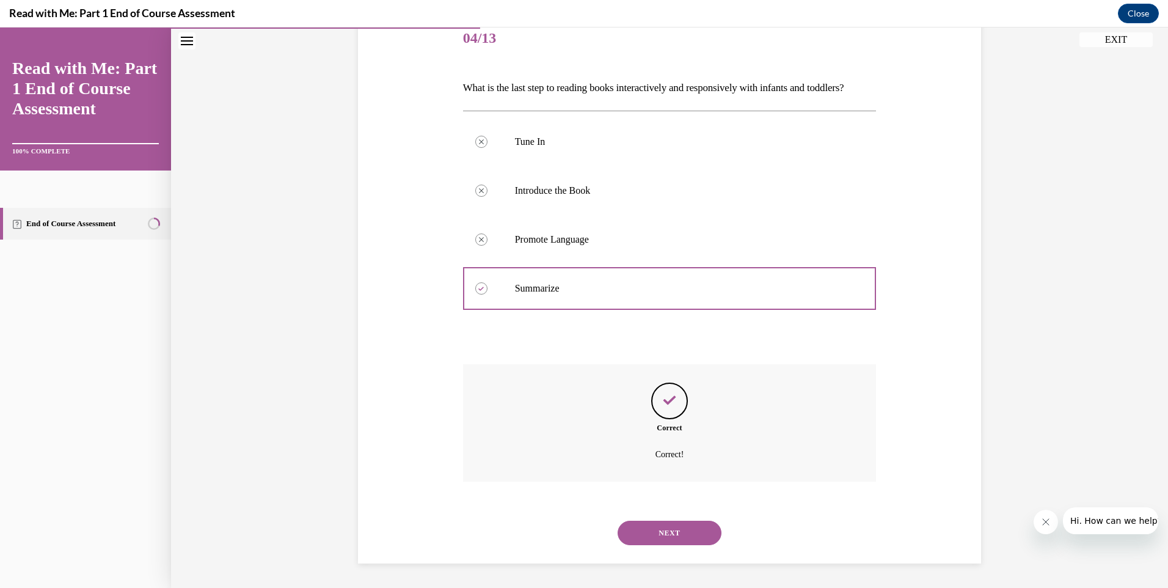
scroll to position [38, 0]
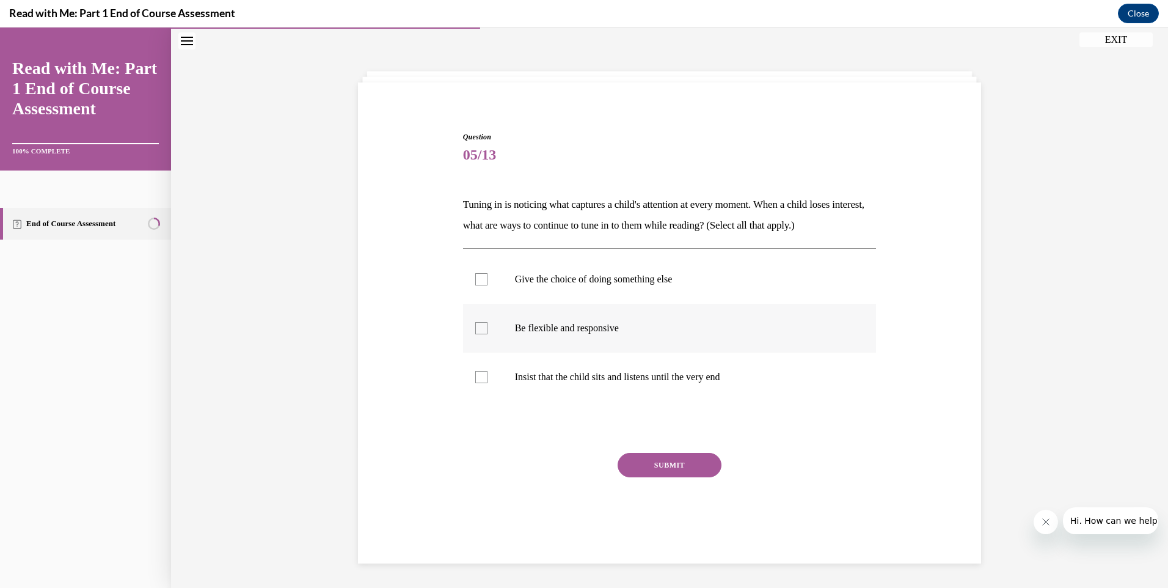
click at [621, 340] on label "Be flexible and responsive" at bounding box center [670, 328] width 414 height 49
click at [487, 334] on input "Be flexible and responsive" at bounding box center [481, 328] width 12 height 12
checkbox input "true"
click at [657, 293] on label "Give the choice of doing something else" at bounding box center [670, 279] width 414 height 49
click at [487, 285] on input "Give the choice of doing something else" at bounding box center [481, 279] width 12 height 12
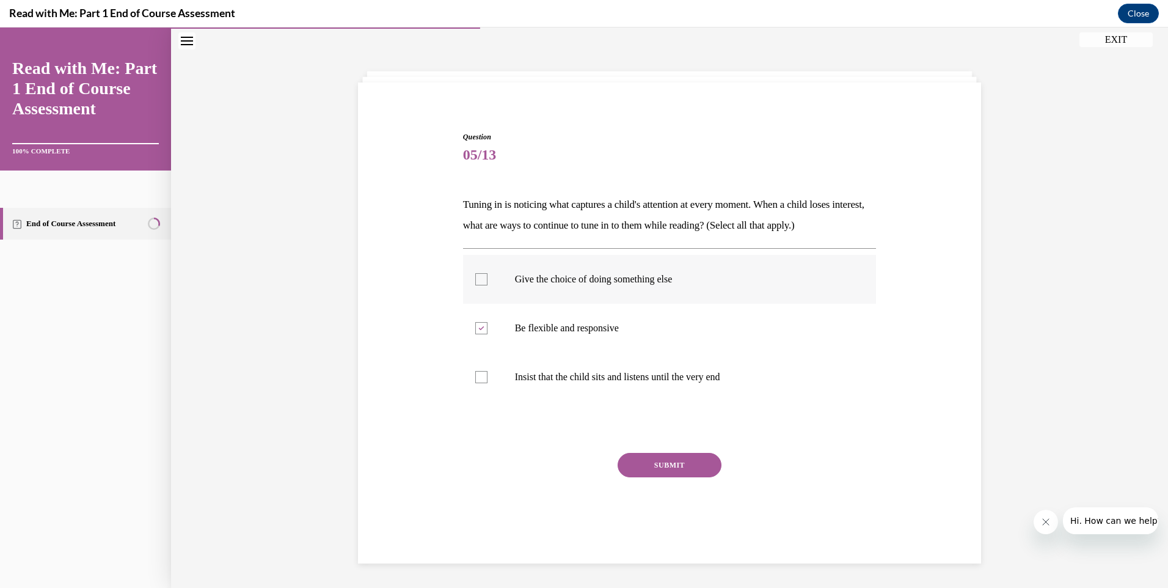
checkbox input "true"
click at [672, 471] on button "SUBMIT" at bounding box center [670, 465] width 104 height 24
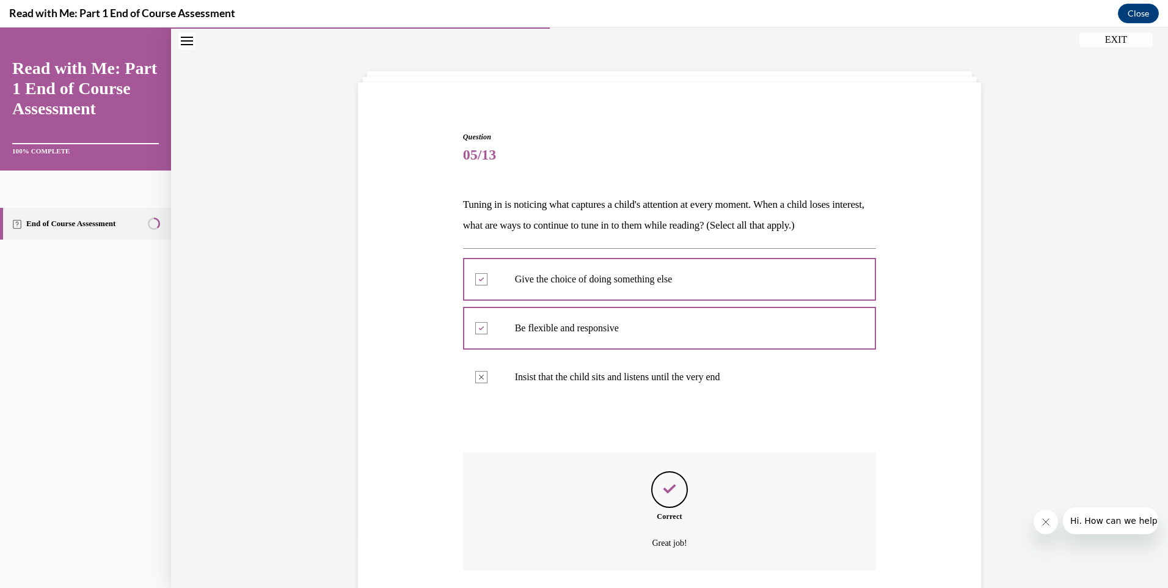
scroll to position [127, 0]
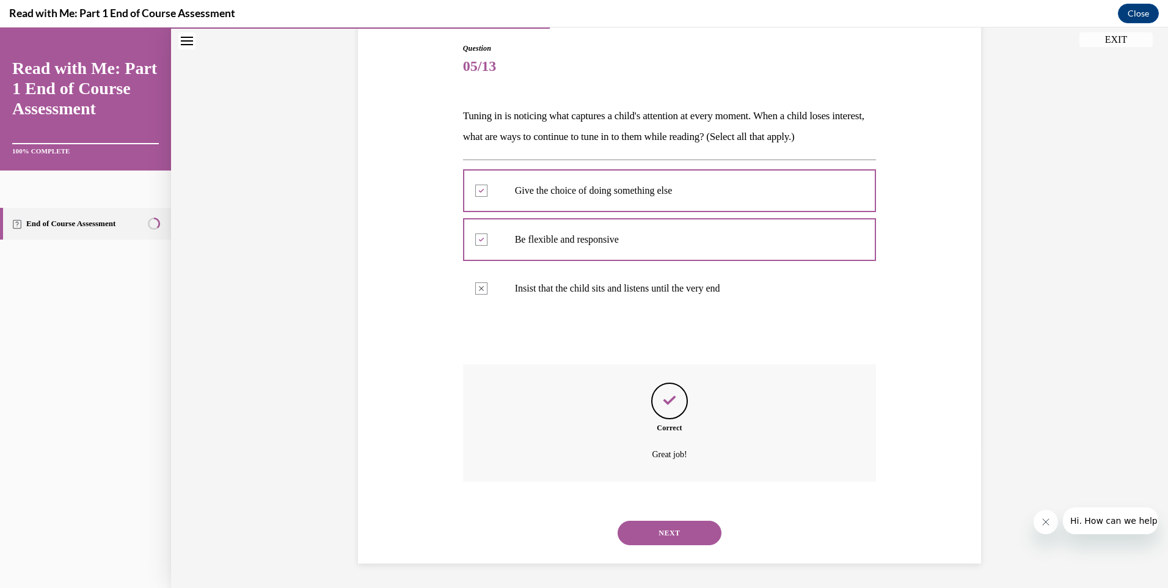
click at [641, 537] on button "NEXT" at bounding box center [670, 532] width 104 height 24
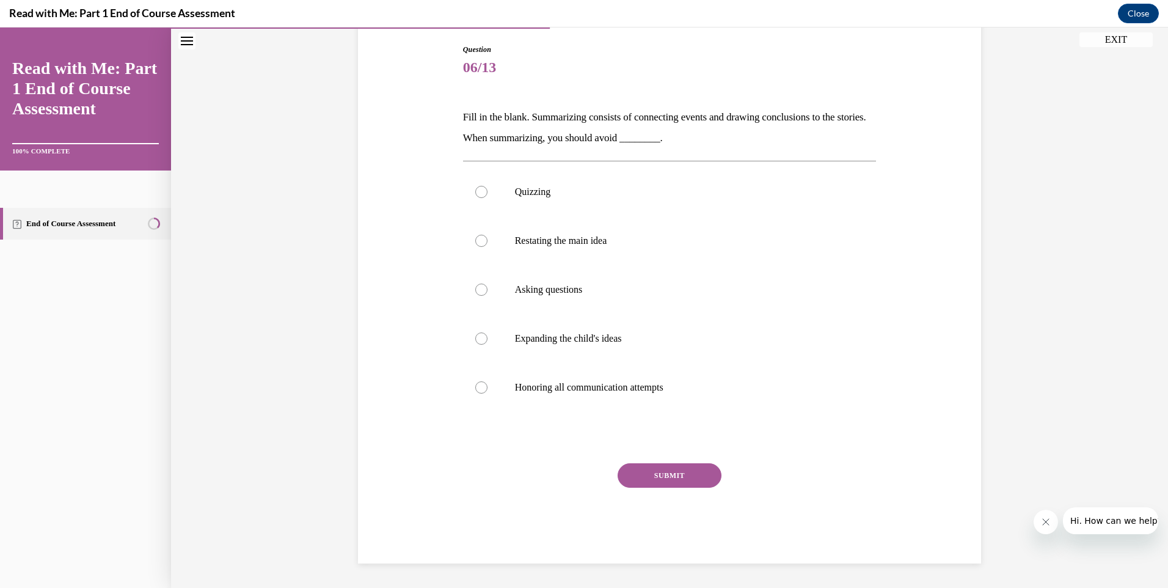
scroll to position [63, 0]
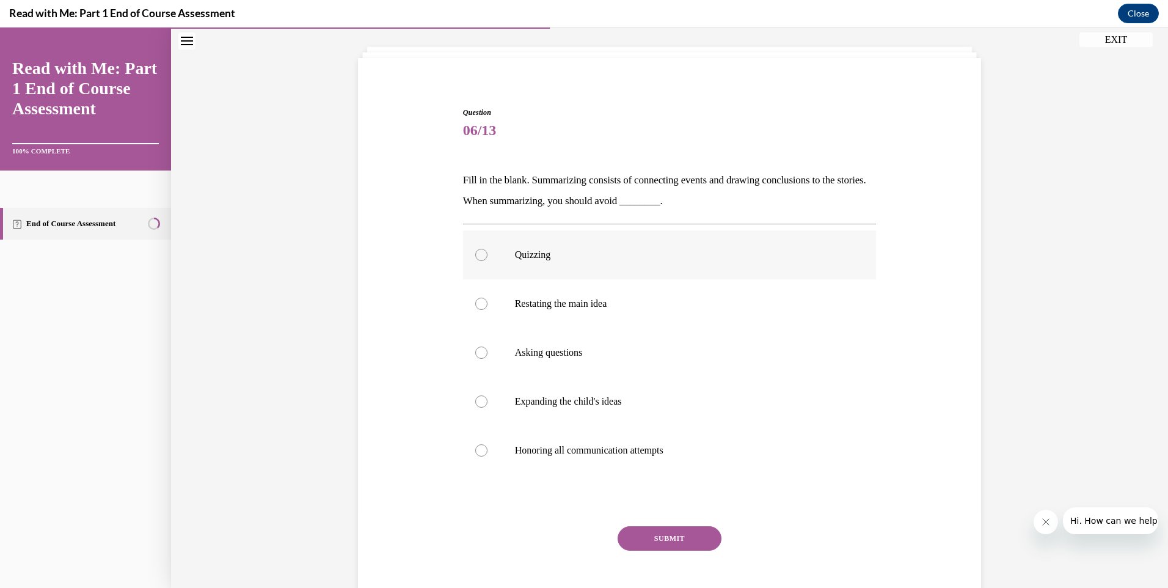
click at [600, 260] on p "Quizzing" at bounding box center [680, 255] width 331 height 12
click at [487, 260] on input "Quizzing" at bounding box center [481, 255] width 12 height 12
radio input "true"
click at [679, 542] on button "SUBMIT" at bounding box center [670, 538] width 104 height 24
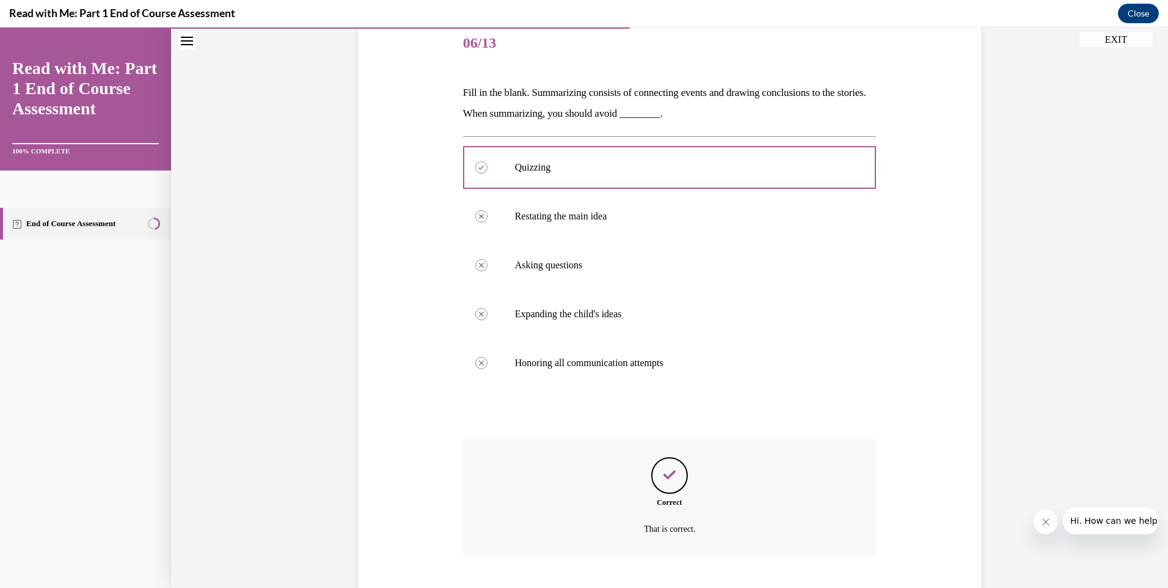
scroll to position [225, 0]
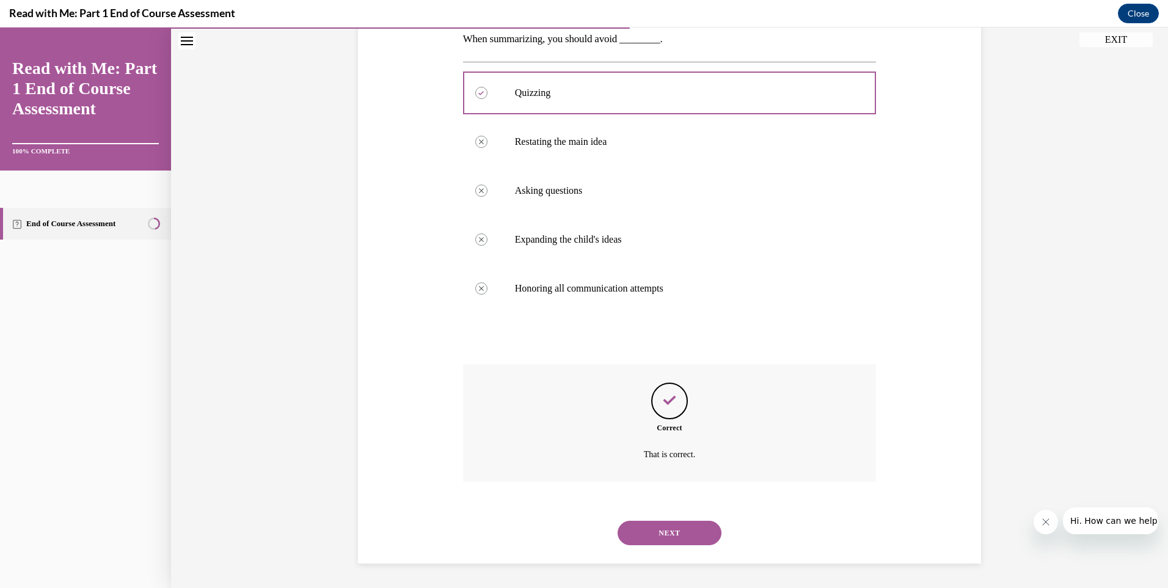
click at [696, 528] on button "NEXT" at bounding box center [670, 532] width 104 height 24
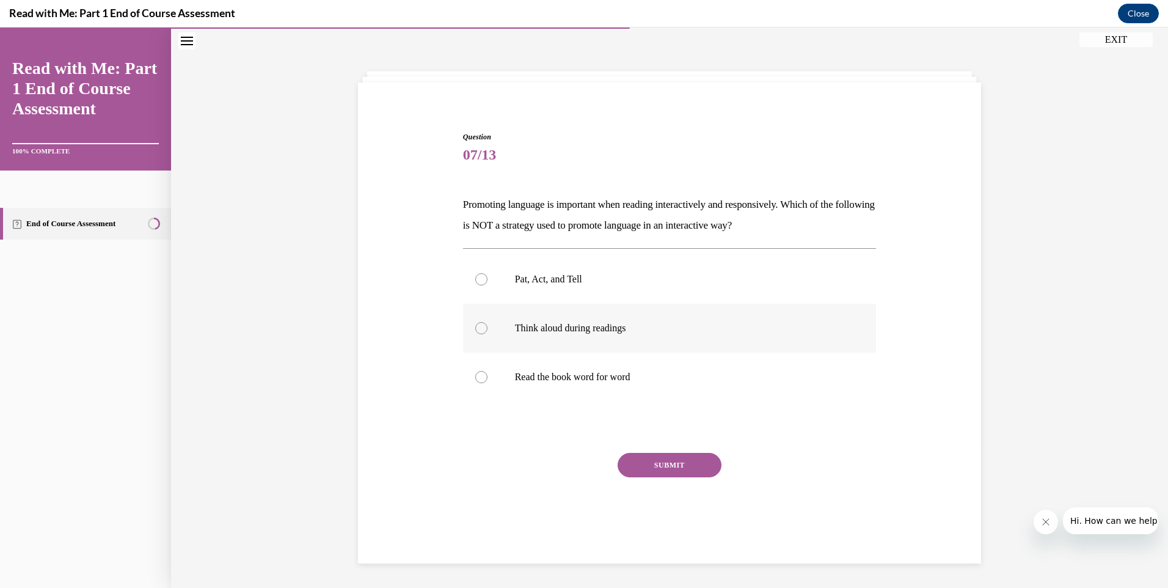
click at [602, 334] on label "Think aloud during readings" at bounding box center [670, 328] width 414 height 49
click at [487, 334] on input "Think aloud during readings" at bounding box center [481, 328] width 12 height 12
radio input "true"
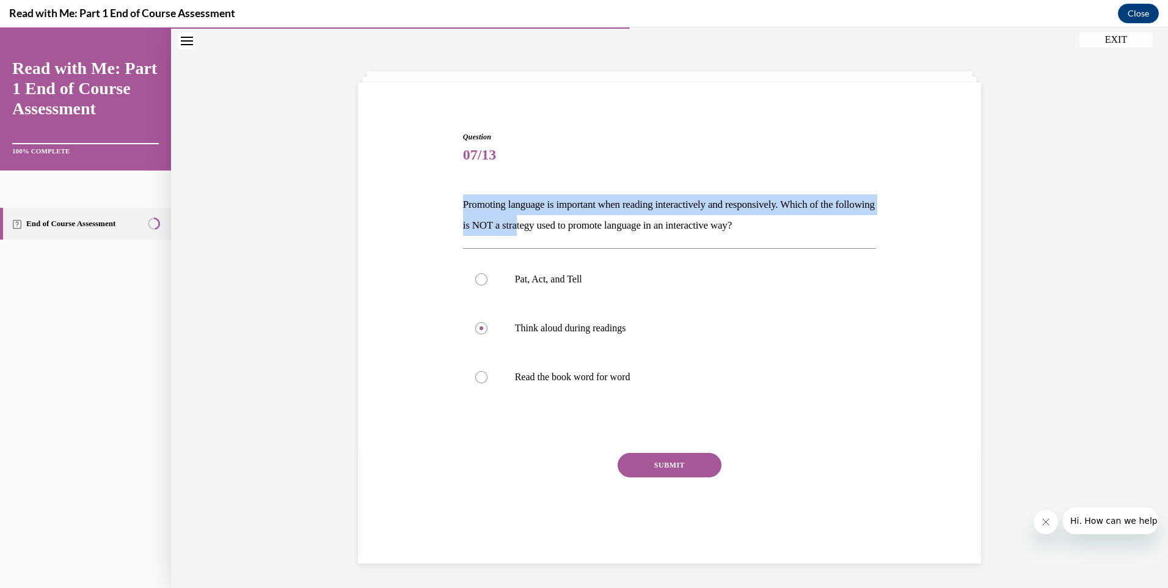
drag, startPoint x: 460, startPoint y: 191, endPoint x: 558, endPoint y: 222, distance: 103.2
click at [558, 222] on div "Question 07/13 Promoting language is important when reading interactively and r…" at bounding box center [670, 341] width 414 height 421
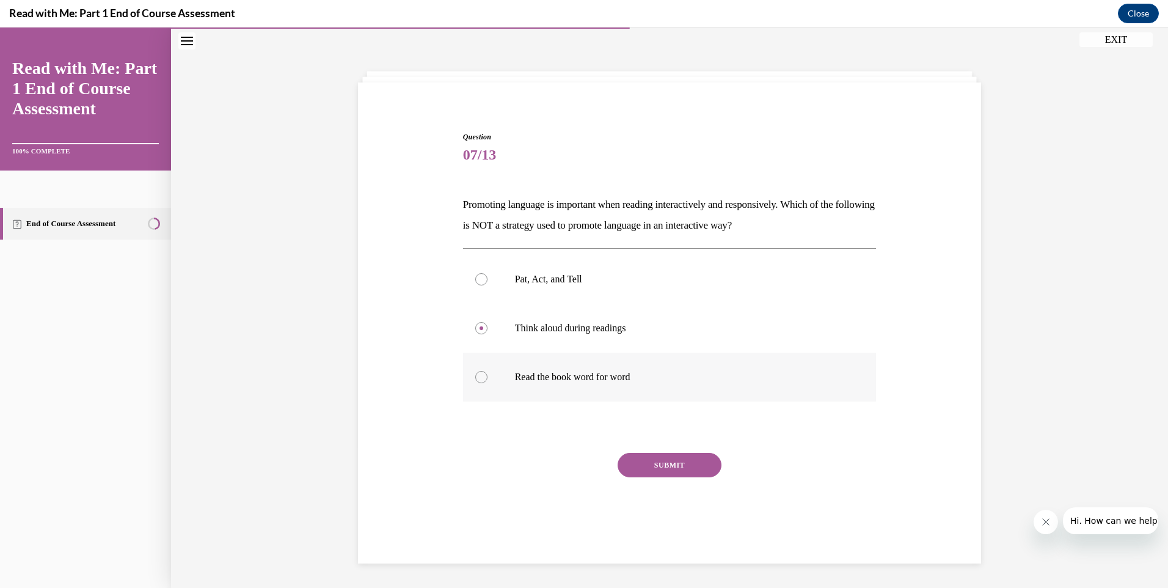
click at [594, 391] on label "Read the book word for word" at bounding box center [670, 376] width 414 height 49
click at [487, 383] on input "Read the book word for word" at bounding box center [481, 377] width 12 height 12
radio input "true"
drag, startPoint x: 650, startPoint y: 476, endPoint x: 652, endPoint y: 468, distance: 7.4
click at [650, 475] on button "SUBMIT" at bounding box center [670, 465] width 104 height 24
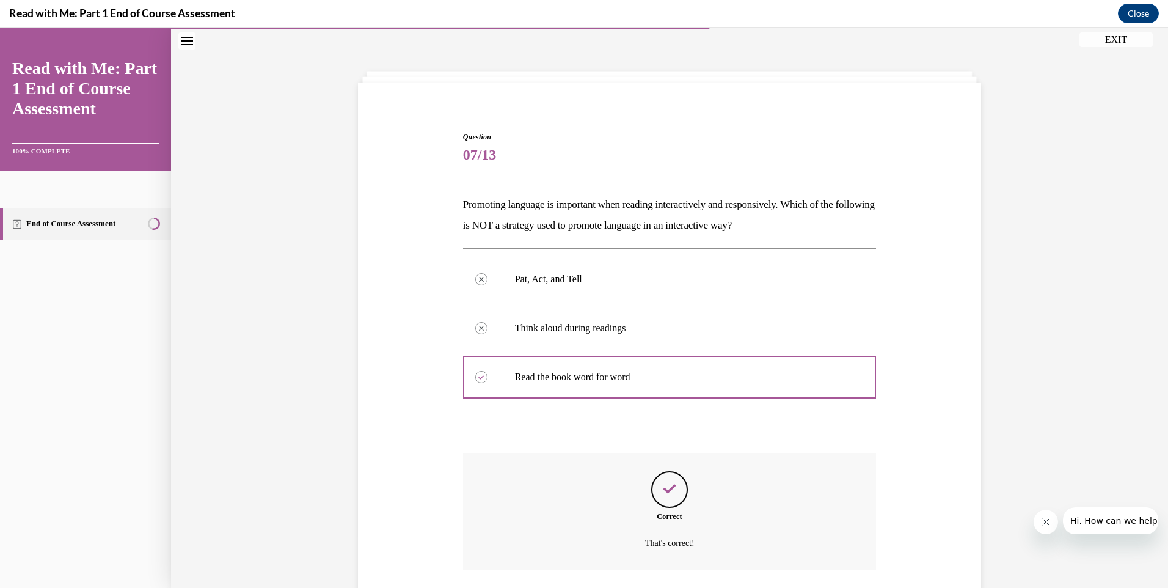
scroll to position [127, 0]
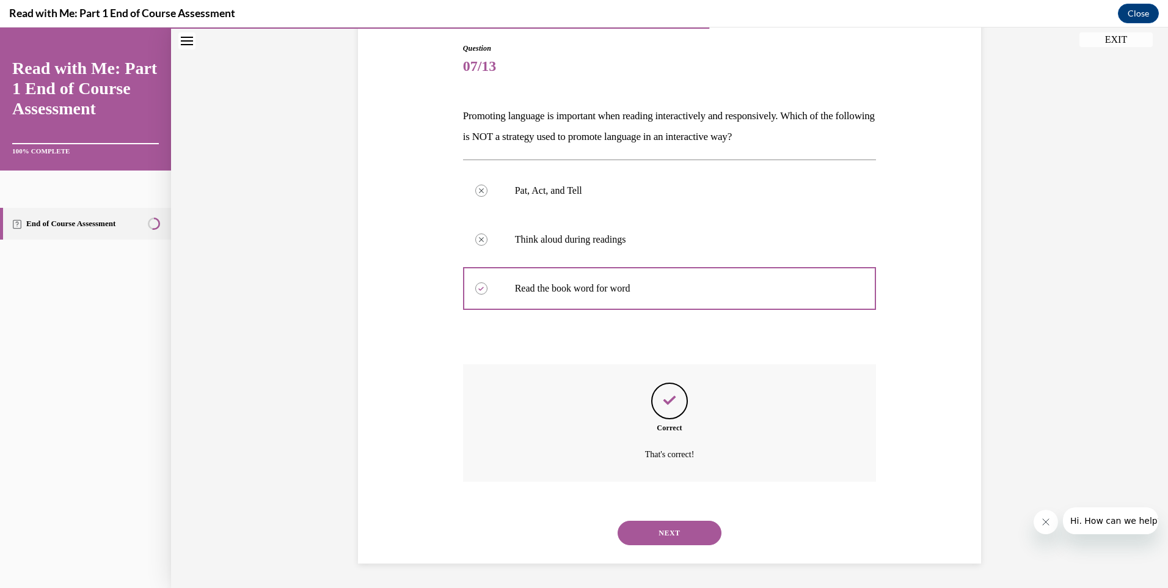
click at [704, 530] on button "NEXT" at bounding box center [670, 532] width 104 height 24
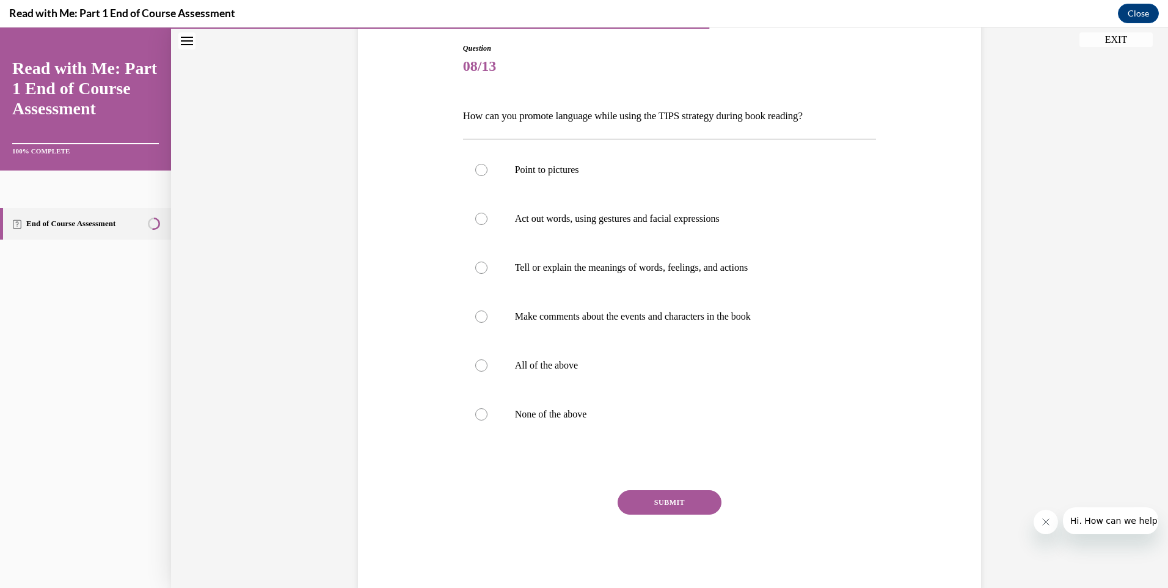
scroll to position [64, 0]
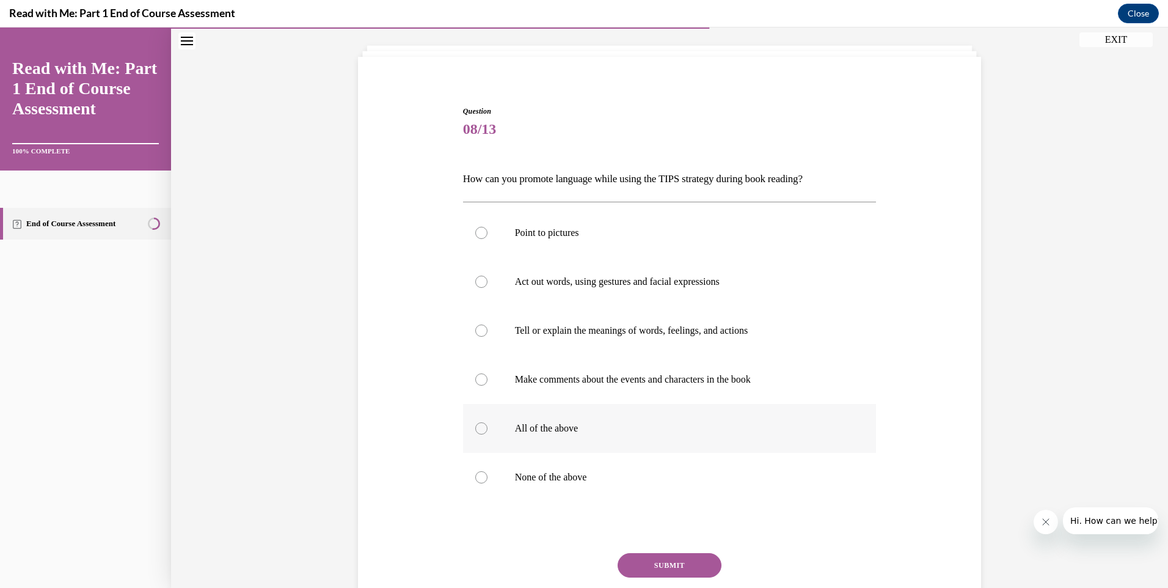
click at [610, 447] on label "All of the above" at bounding box center [670, 428] width 414 height 49
click at [487, 434] on input "All of the above" at bounding box center [481, 428] width 12 height 12
radio input "true"
click at [668, 567] on button "SUBMIT" at bounding box center [670, 565] width 104 height 24
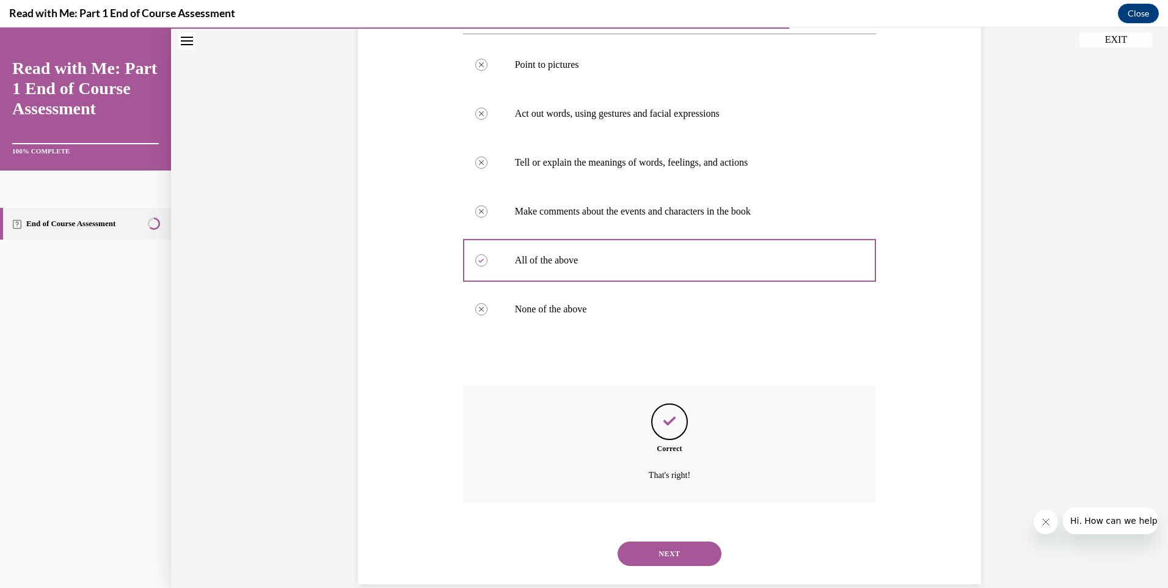
scroll to position [253, 0]
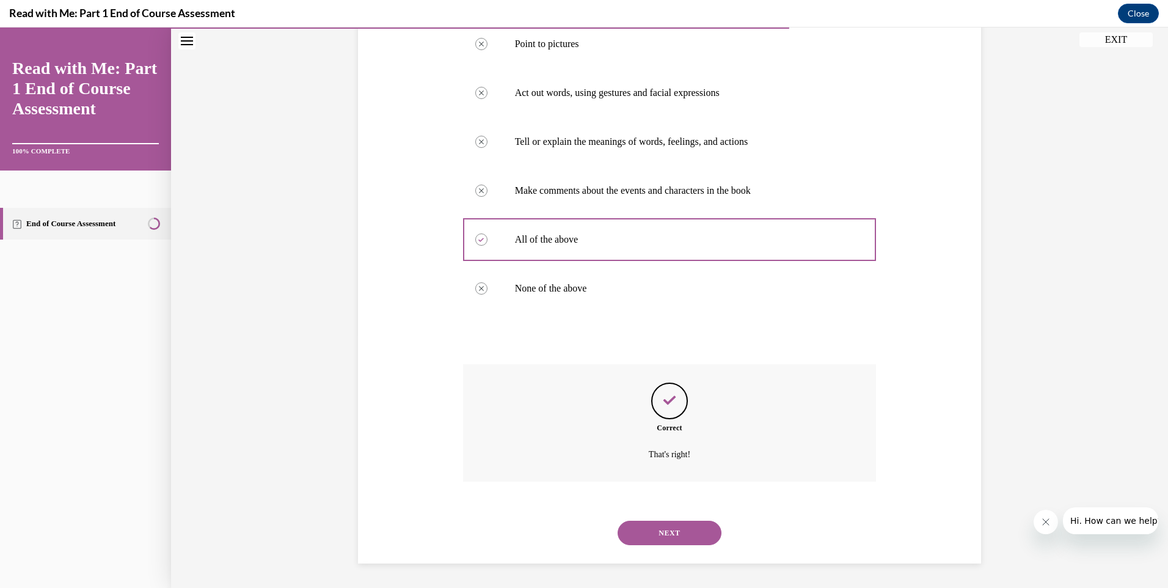
click at [672, 542] on button "NEXT" at bounding box center [670, 532] width 104 height 24
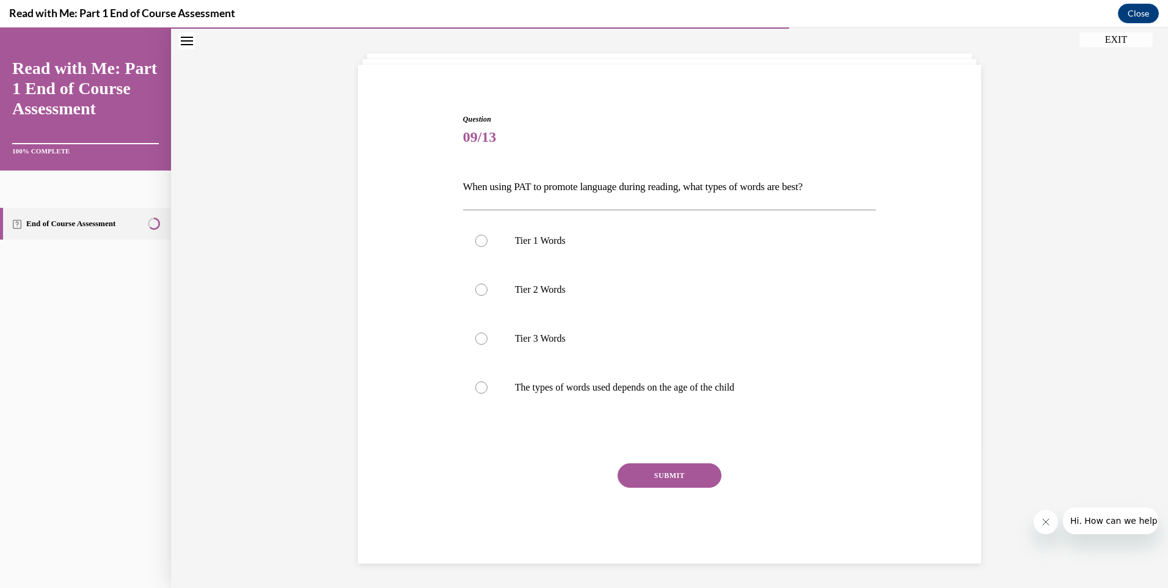
scroll to position [56, 0]
drag, startPoint x: 462, startPoint y: 183, endPoint x: 487, endPoint y: 183, distance: 25.0
click at [487, 183] on p "When using PAT to promote language during reading, what types of words are best?" at bounding box center [670, 187] width 414 height 21
click at [657, 390] on p "The types of words used depends on the age of the child" at bounding box center [680, 387] width 331 height 12
click at [487, 390] on input "The types of words used depends on the age of the child" at bounding box center [481, 387] width 12 height 12
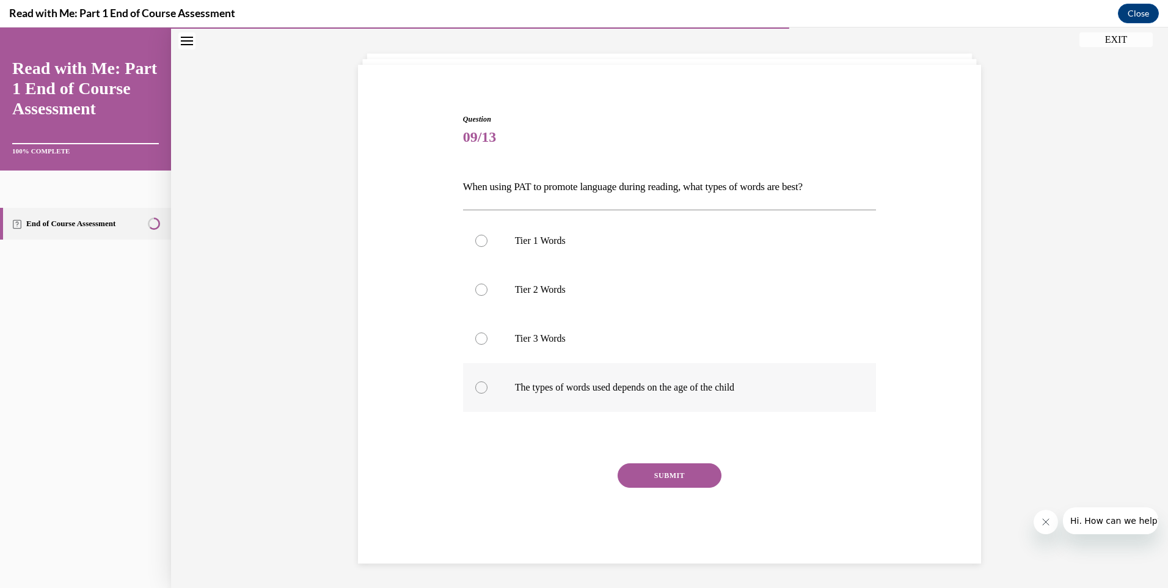
radio input "true"
click at [691, 470] on button "SUBMIT" at bounding box center [670, 475] width 104 height 24
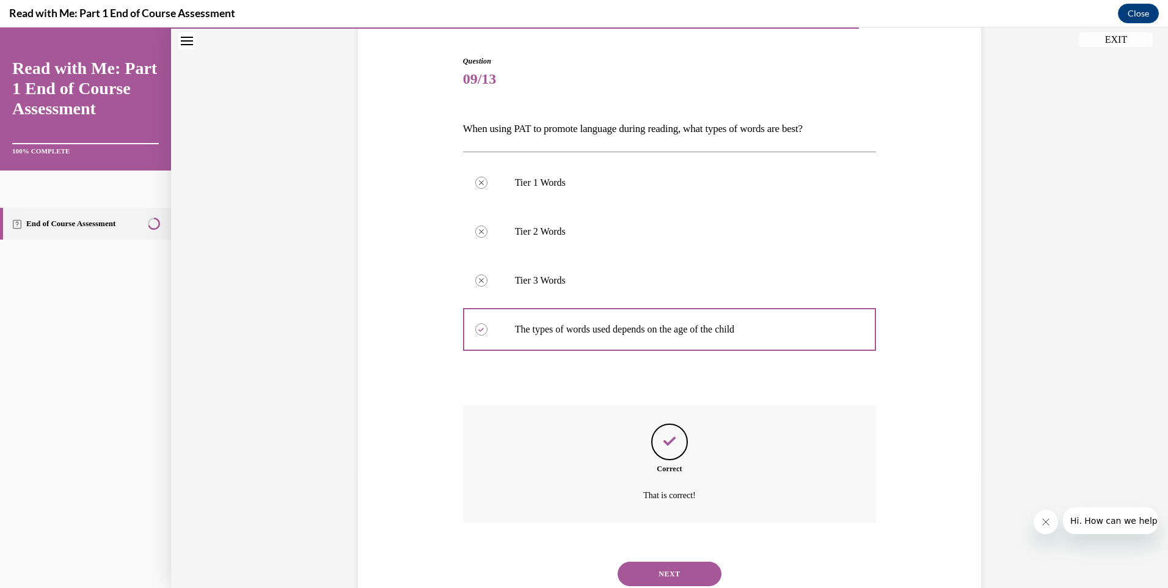
scroll to position [155, 0]
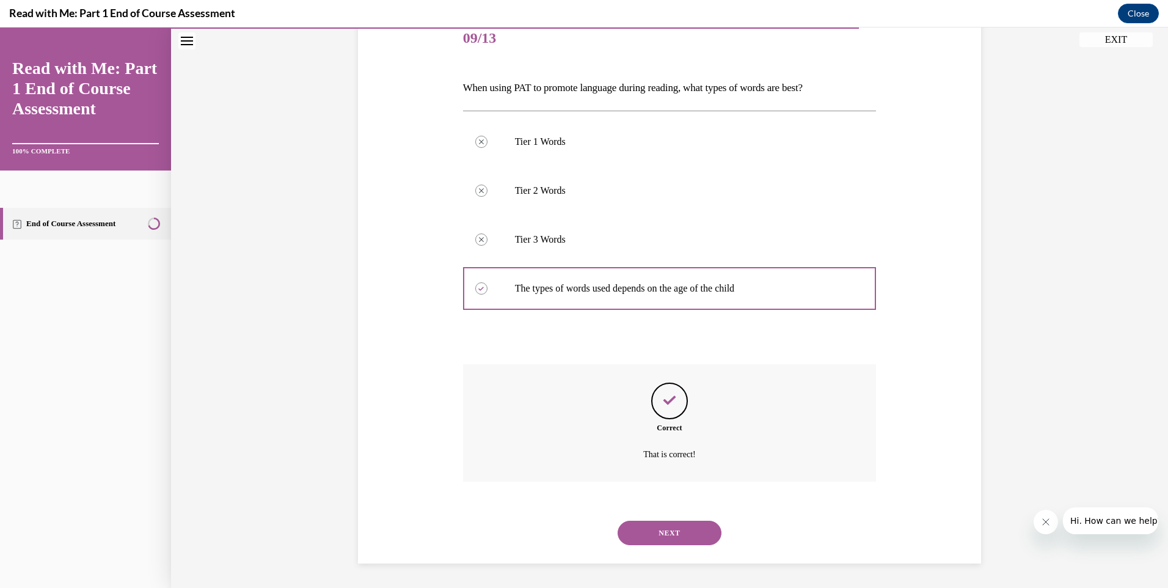
click at [696, 534] on button "NEXT" at bounding box center [670, 532] width 104 height 24
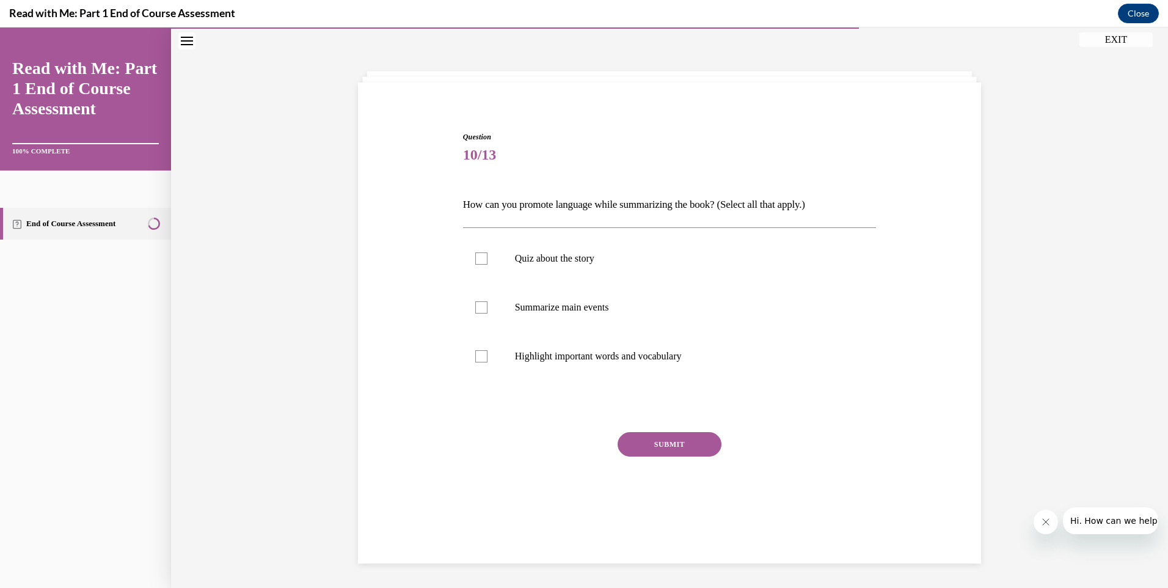
scroll to position [38, 0]
click at [646, 313] on p "Summarize main events" at bounding box center [680, 307] width 331 height 12
click at [487, 313] on input "Summarize main events" at bounding box center [481, 307] width 12 height 12
checkbox input "true"
click at [668, 363] on label "Highlight important words and vocabulary" at bounding box center [670, 356] width 414 height 49
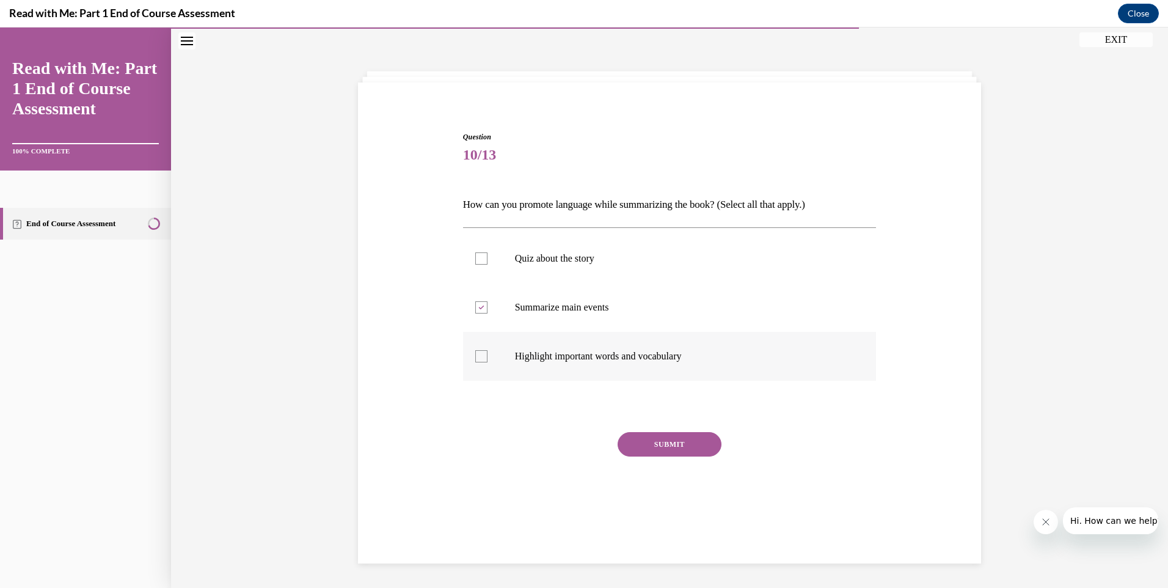
click at [487, 362] on input "Highlight important words and vocabulary" at bounding box center [481, 356] width 12 height 12
checkbox input "true"
click at [669, 437] on button "SUBMIT" at bounding box center [670, 444] width 104 height 24
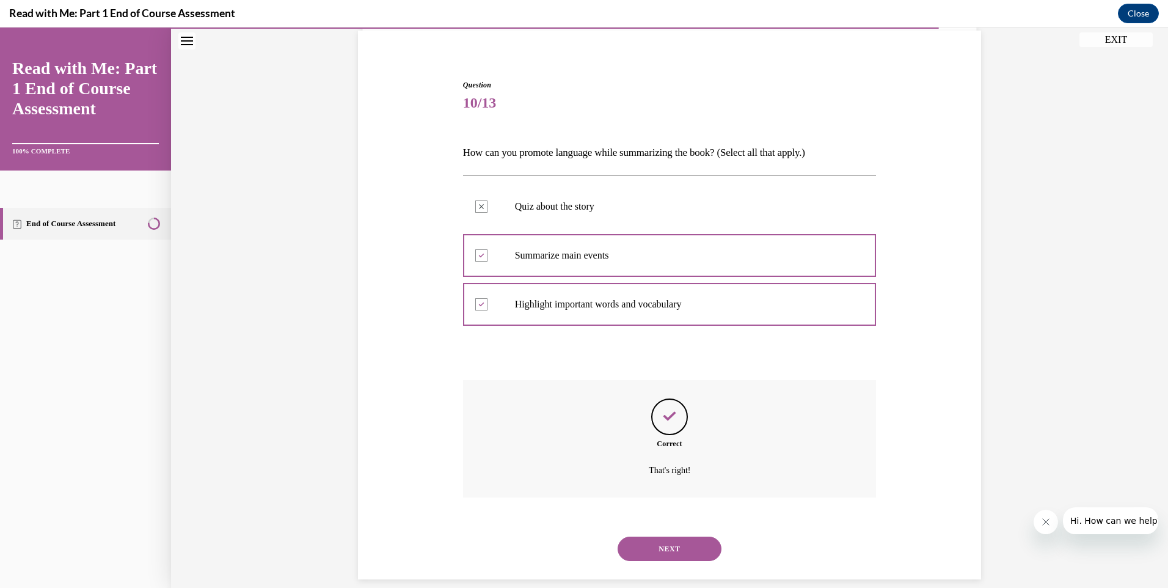
scroll to position [106, 0]
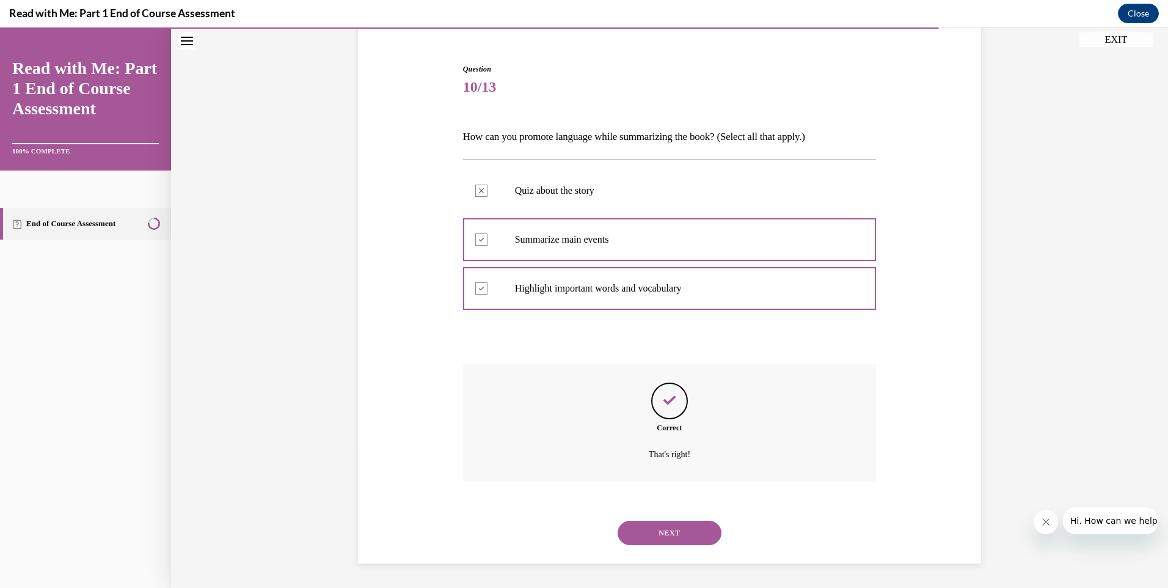
click at [699, 537] on button "NEXT" at bounding box center [670, 532] width 104 height 24
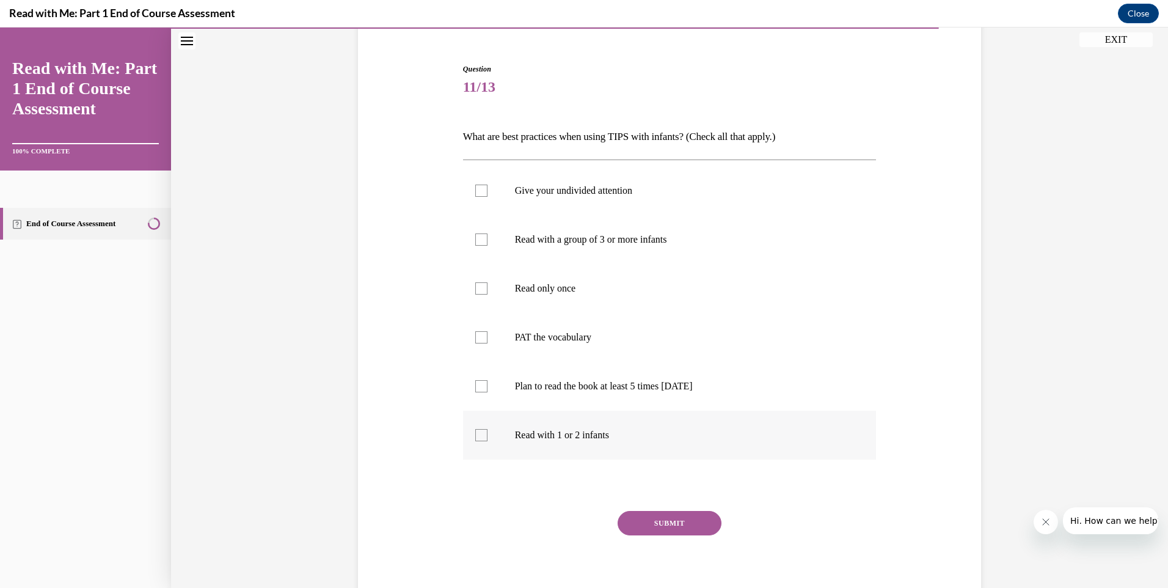
scroll to position [64, 0]
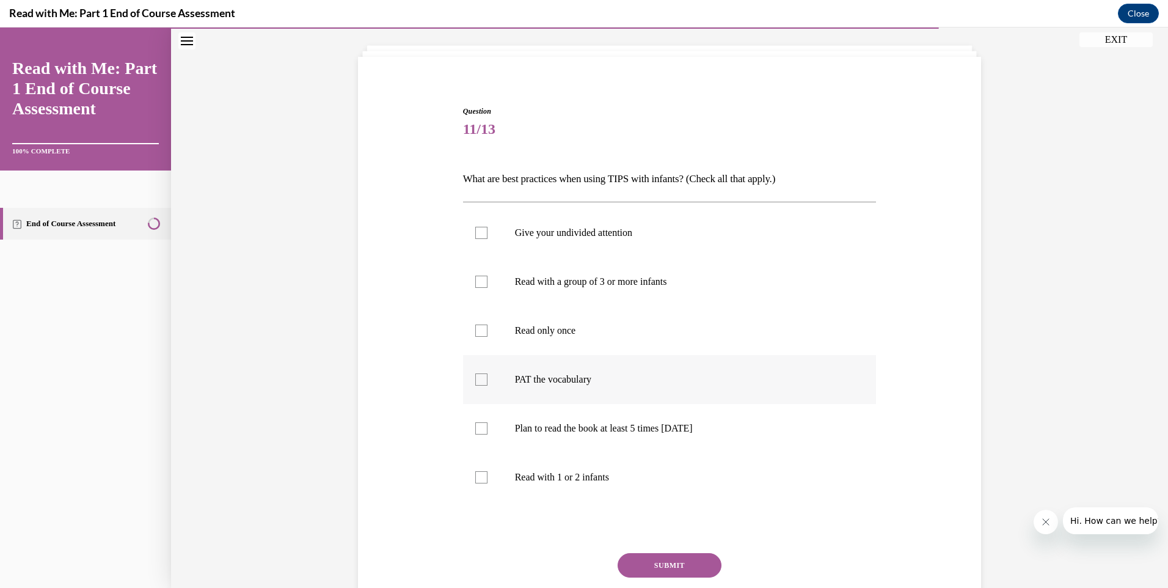
click at [521, 367] on label "PAT the vocabulary" at bounding box center [670, 379] width 414 height 49
click at [487, 373] on input "PAT the vocabulary" at bounding box center [481, 379] width 12 height 12
checkbox input "true"
drag, startPoint x: 549, startPoint y: 431, endPoint x: 561, endPoint y: 472, distance: 42.7
click at [550, 432] on p "Plan to read the book at least 5 times in 2 weeks" at bounding box center [680, 428] width 331 height 12
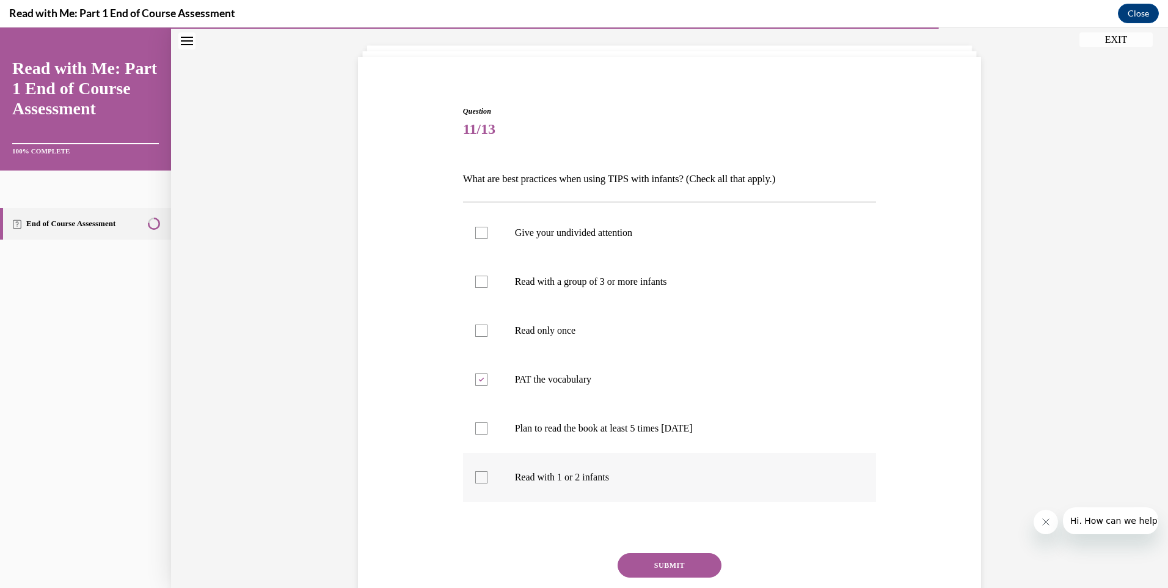
click at [487, 432] on input "Plan to read the book at least 5 times in 2 weeks" at bounding box center [481, 428] width 12 height 12
checkbox input "true"
click at [563, 475] on p "Read with 1 or 2 infants" at bounding box center [680, 477] width 331 height 12
click at [487, 475] on input "Read with 1 or 2 infants" at bounding box center [481, 477] width 12 height 12
checkbox input "true"
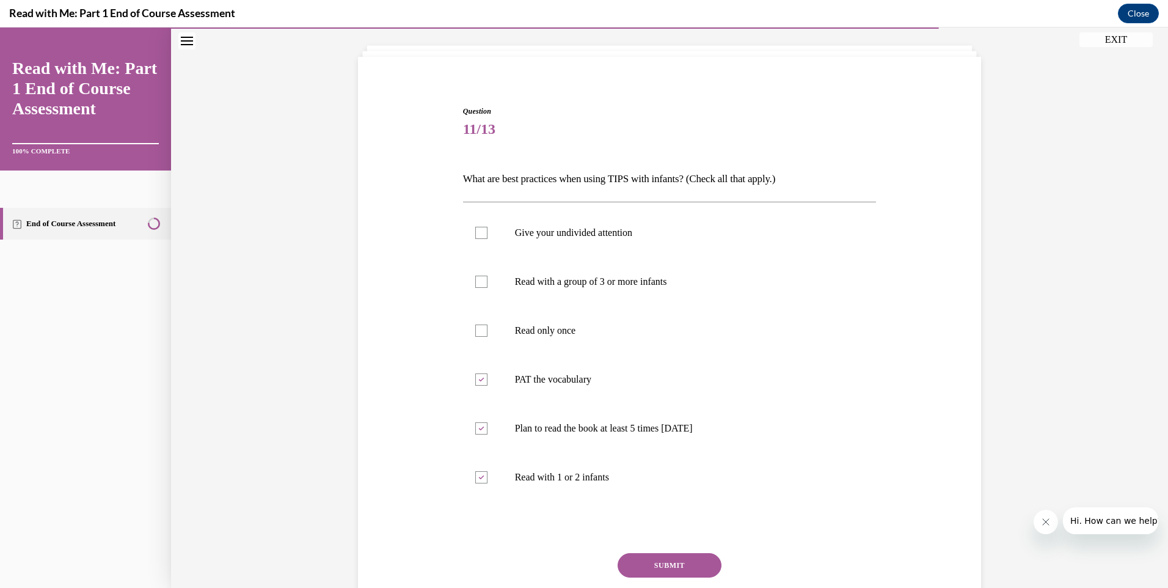
click at [685, 561] on button "SUBMIT" at bounding box center [670, 565] width 104 height 24
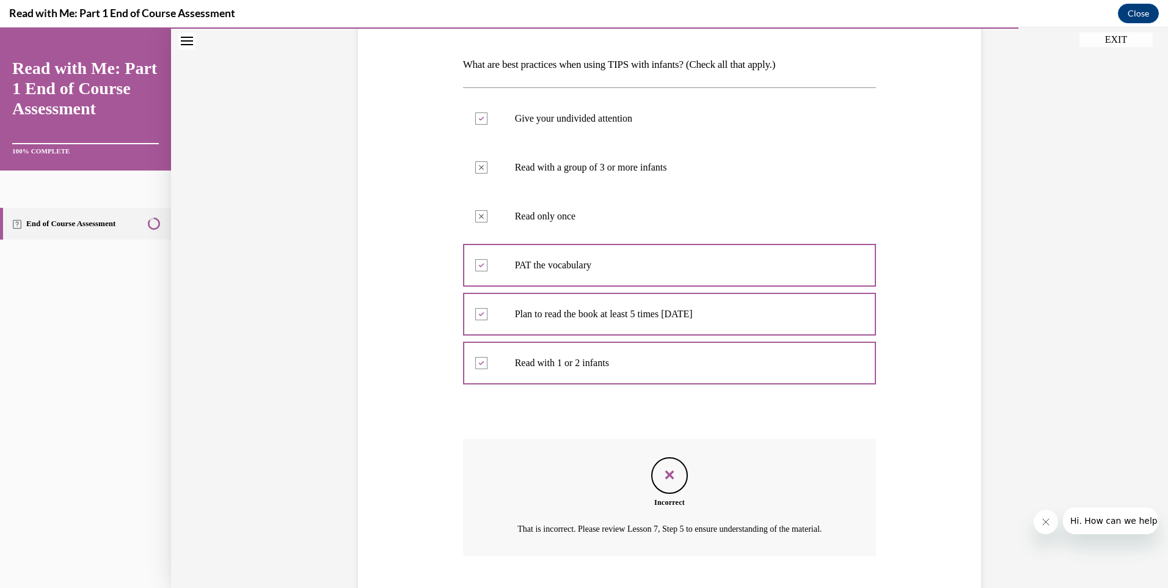
scroll to position [206, 0]
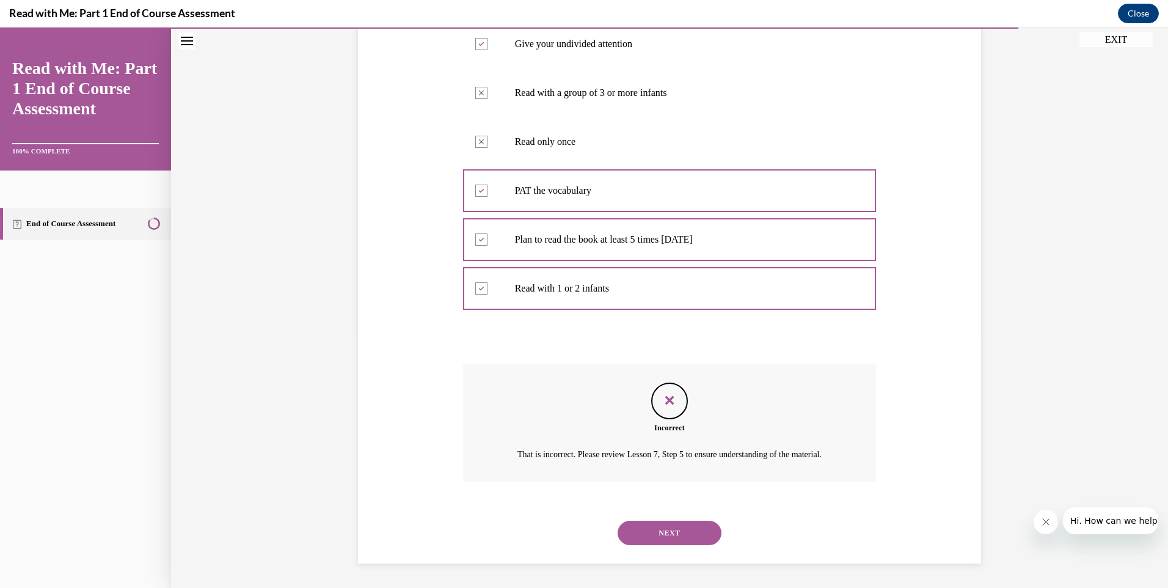
click at [701, 536] on button "NEXT" at bounding box center [670, 532] width 104 height 24
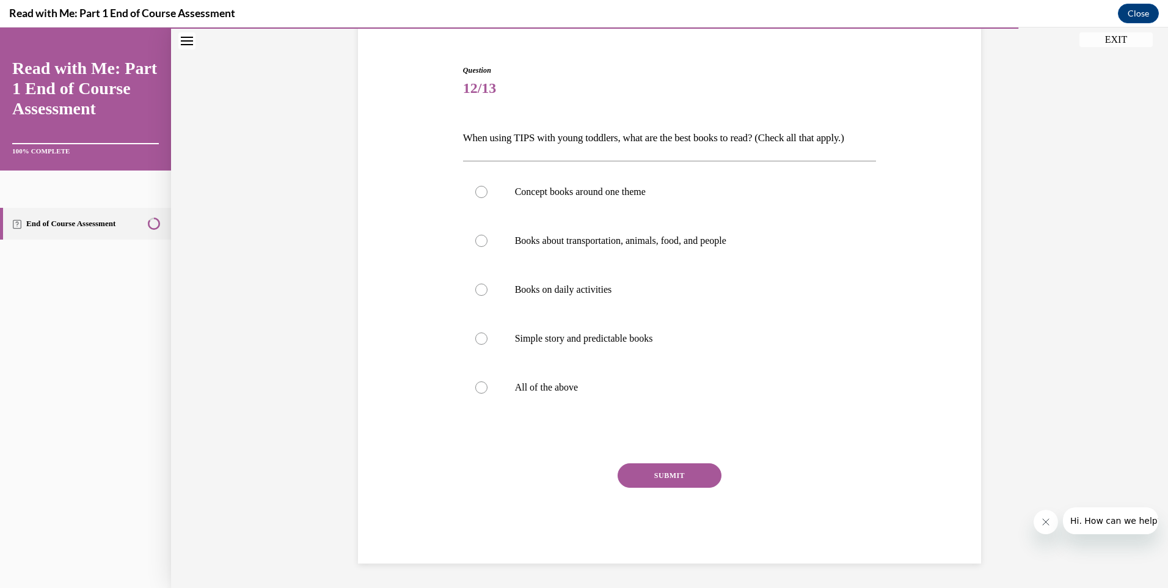
scroll to position [105, 0]
click at [588, 398] on label "All of the above" at bounding box center [670, 387] width 414 height 49
click at [487, 393] on input "All of the above" at bounding box center [481, 387] width 12 height 12
radio input "true"
click at [668, 473] on button "SUBMIT" at bounding box center [670, 475] width 104 height 24
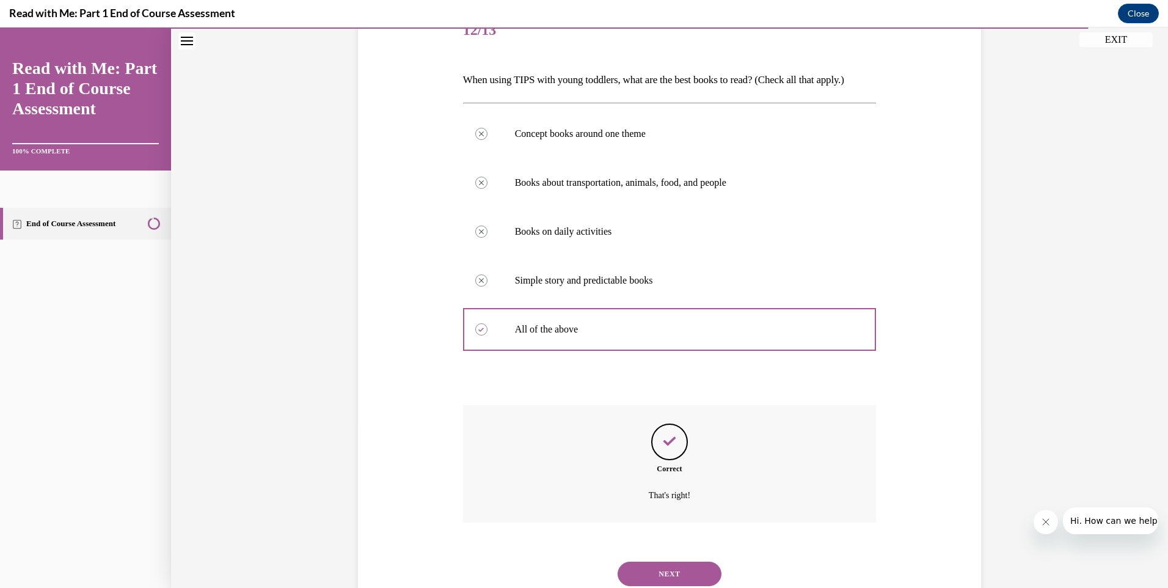
scroll to position [204, 0]
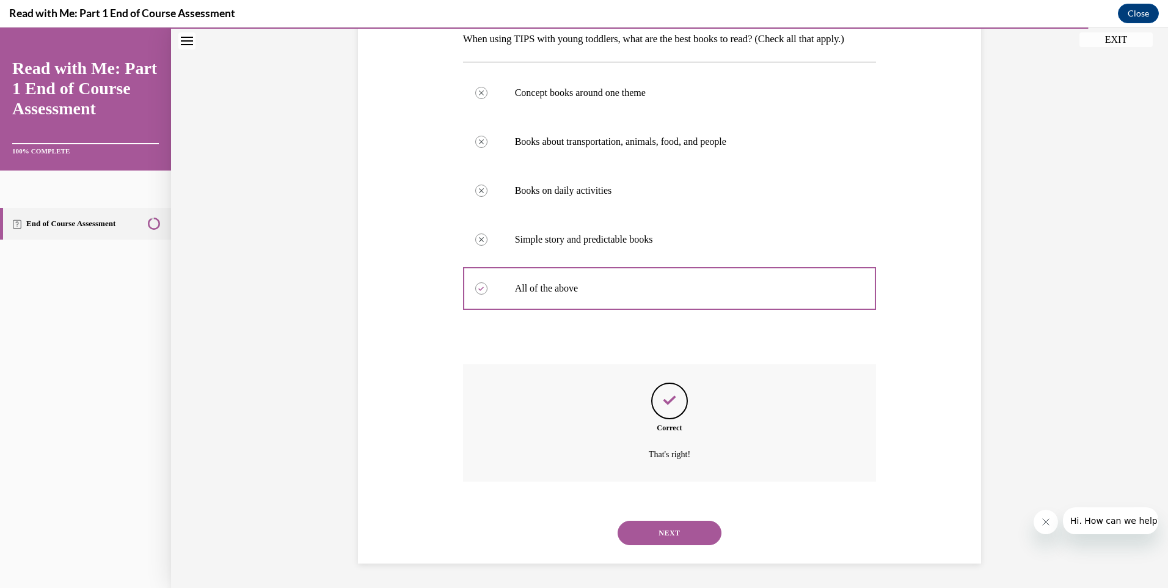
click at [683, 537] on button "NEXT" at bounding box center [670, 532] width 104 height 24
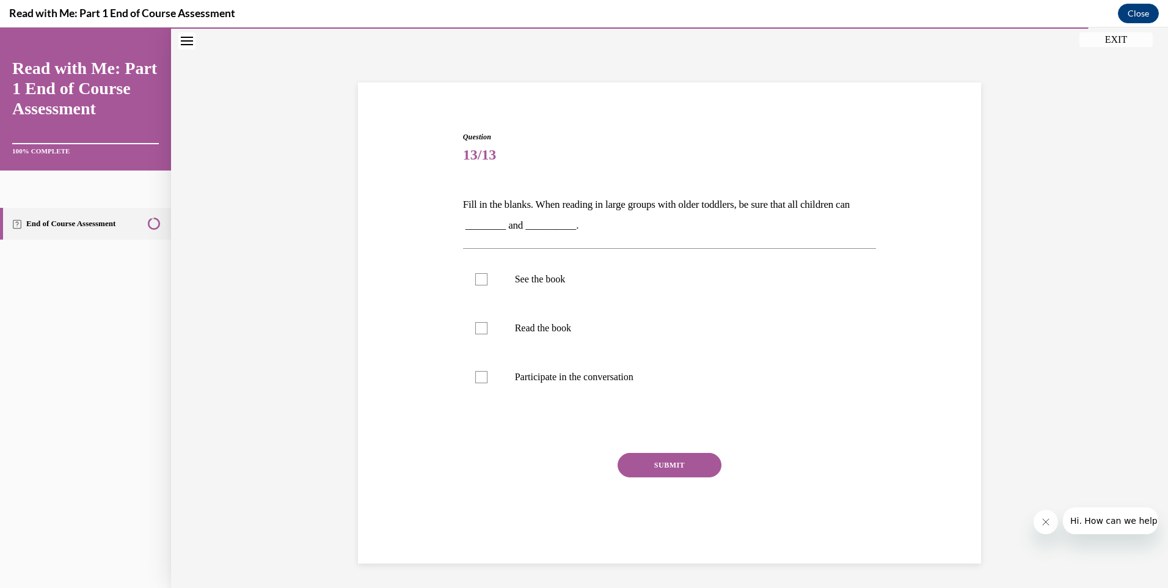
scroll to position [38, 0]
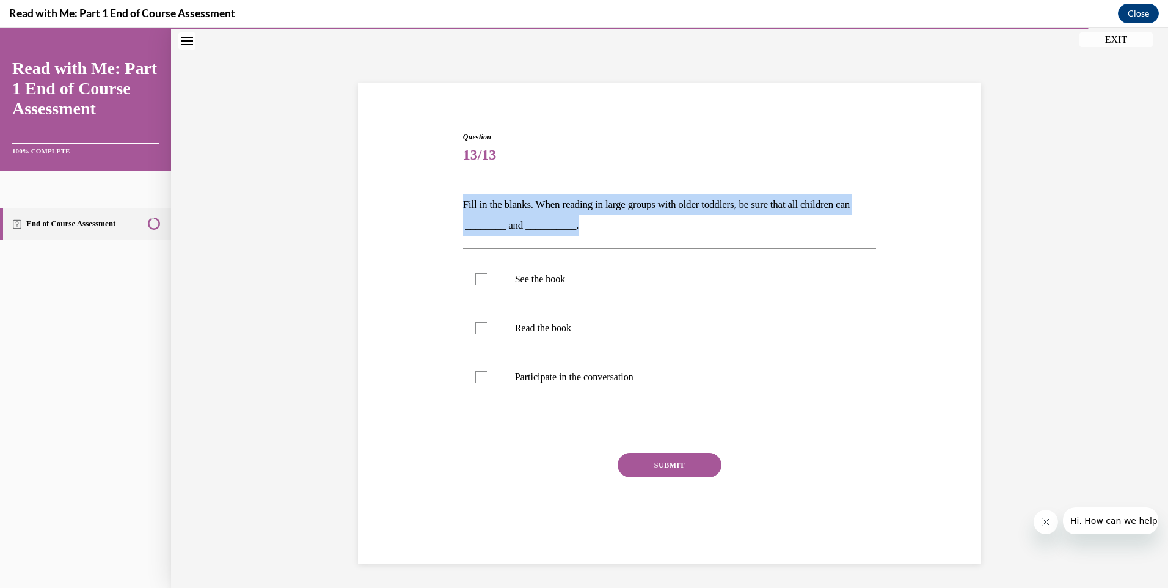
drag, startPoint x: 458, startPoint y: 200, endPoint x: 640, endPoint y: 224, distance: 183.0
click at [640, 224] on div "Question 13/13 Fill in the blanks. When reading in large groups with older todd…" at bounding box center [670, 333] width 420 height 440
drag, startPoint x: 640, startPoint y: 224, endPoint x: 550, endPoint y: 240, distance: 91.2
drag, startPoint x: 550, startPoint y: 240, endPoint x: 572, endPoint y: 220, distance: 29.4
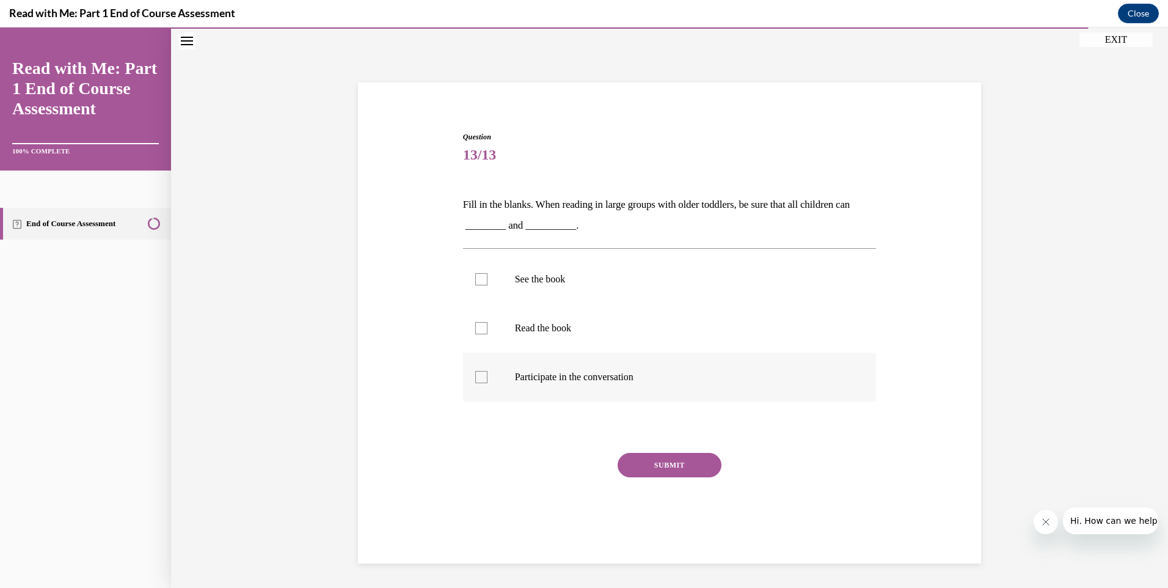
click at [565, 387] on label "Participate in the conversation" at bounding box center [670, 376] width 414 height 49
click at [487, 383] on input "Participate in the conversation" at bounding box center [481, 377] width 12 height 12
checkbox input "true"
click at [568, 293] on label "See the book" at bounding box center [670, 279] width 414 height 49
click at [487, 285] on input "See the book" at bounding box center [481, 279] width 12 height 12
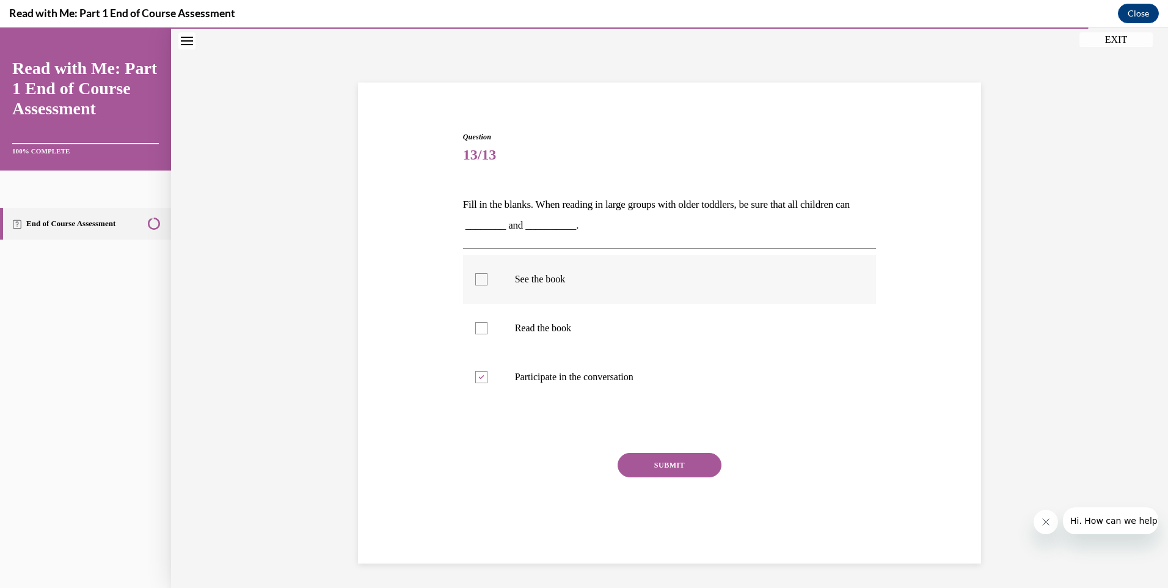
checkbox input "true"
click at [636, 453] on button "SUBMIT" at bounding box center [670, 465] width 104 height 24
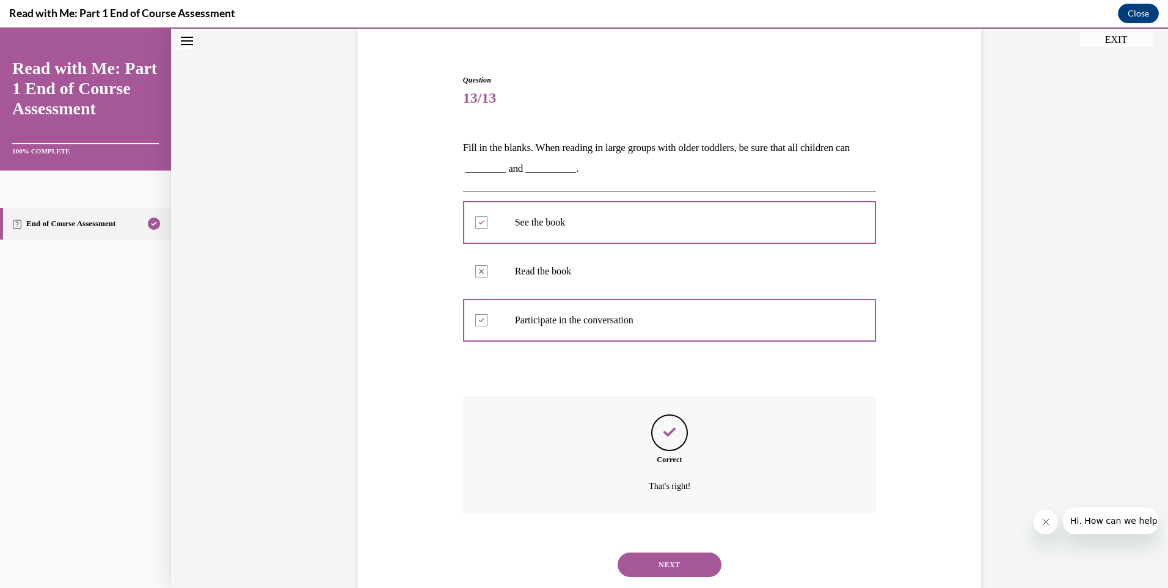
scroll to position [127, 0]
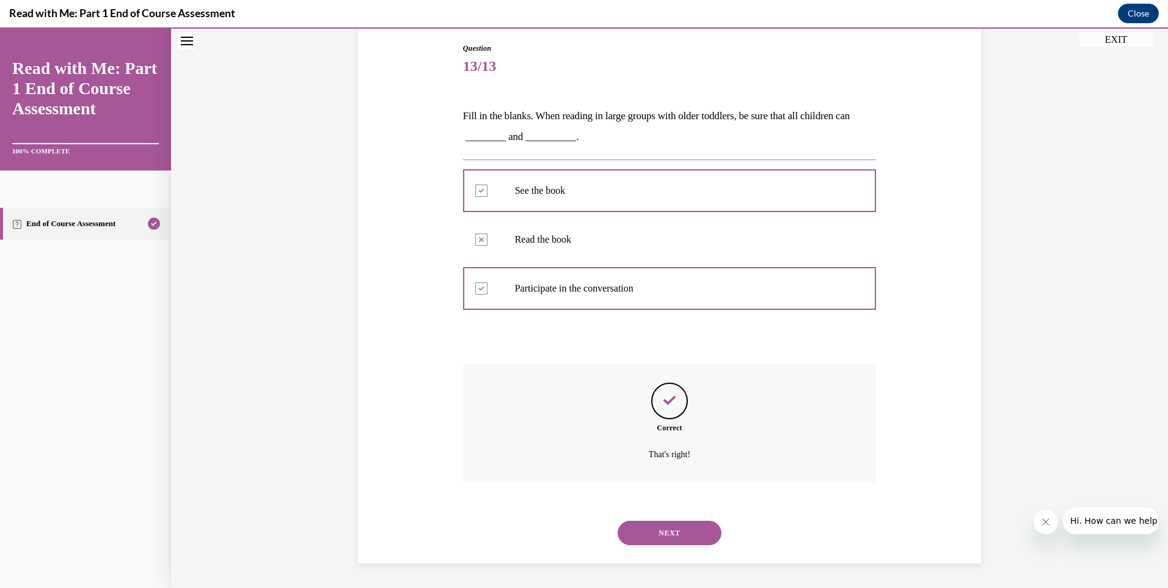
click at [687, 528] on button "NEXT" at bounding box center [670, 532] width 104 height 24
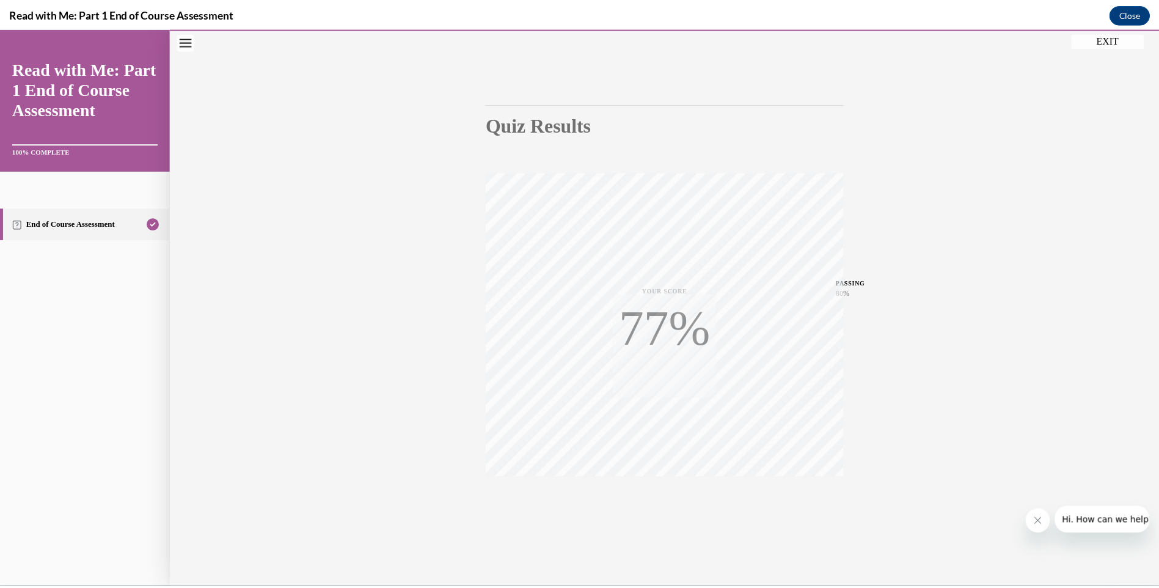
scroll to position [66, 0]
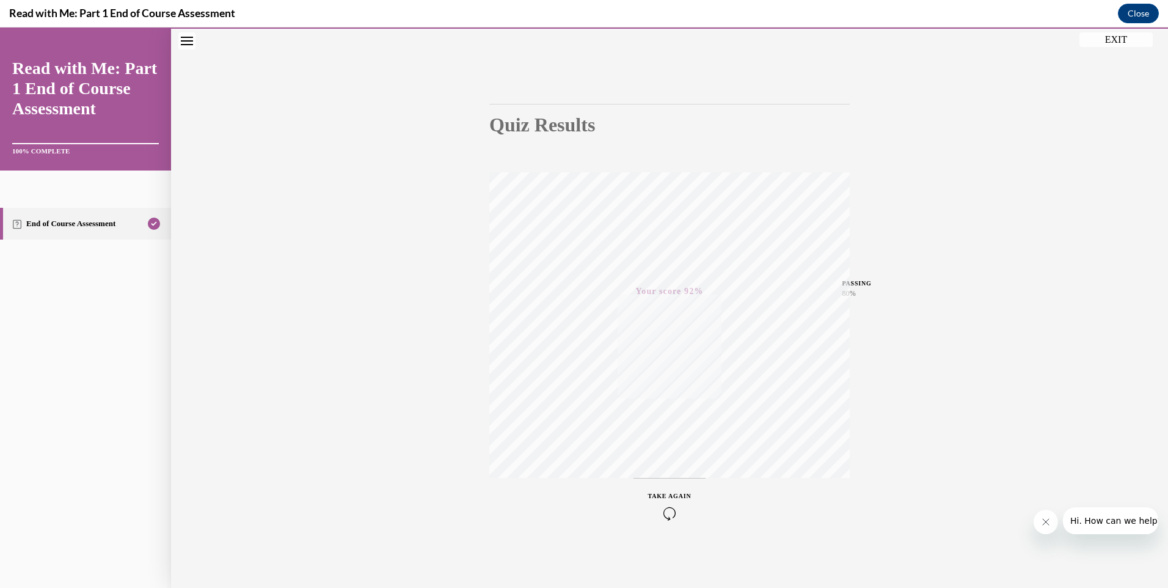
click at [1117, 41] on button "EXIT" at bounding box center [1115, 39] width 73 height 15
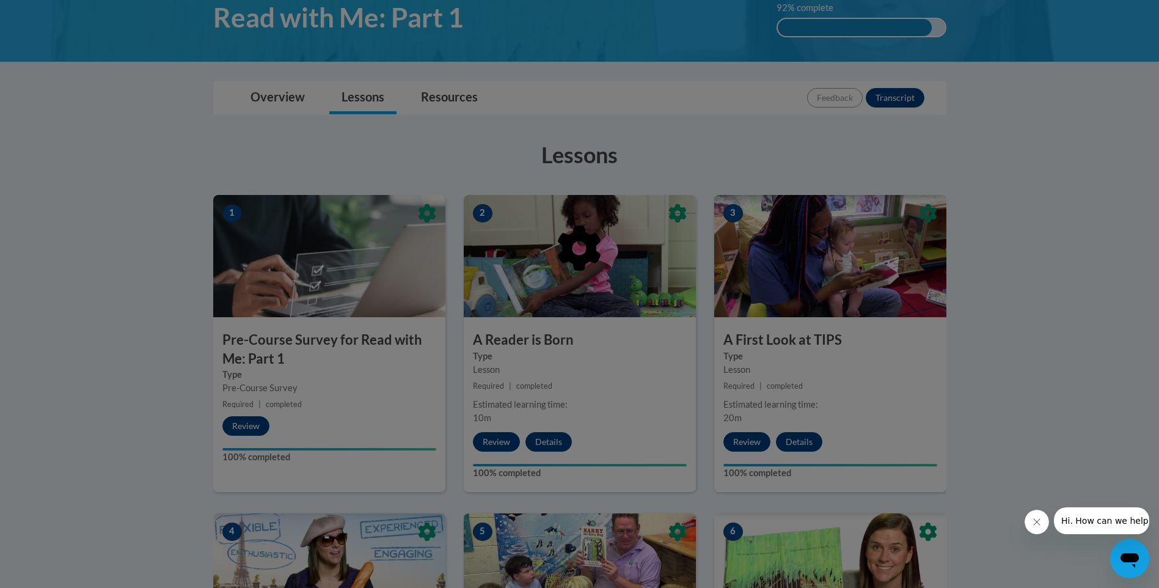
scroll to position [61, 0]
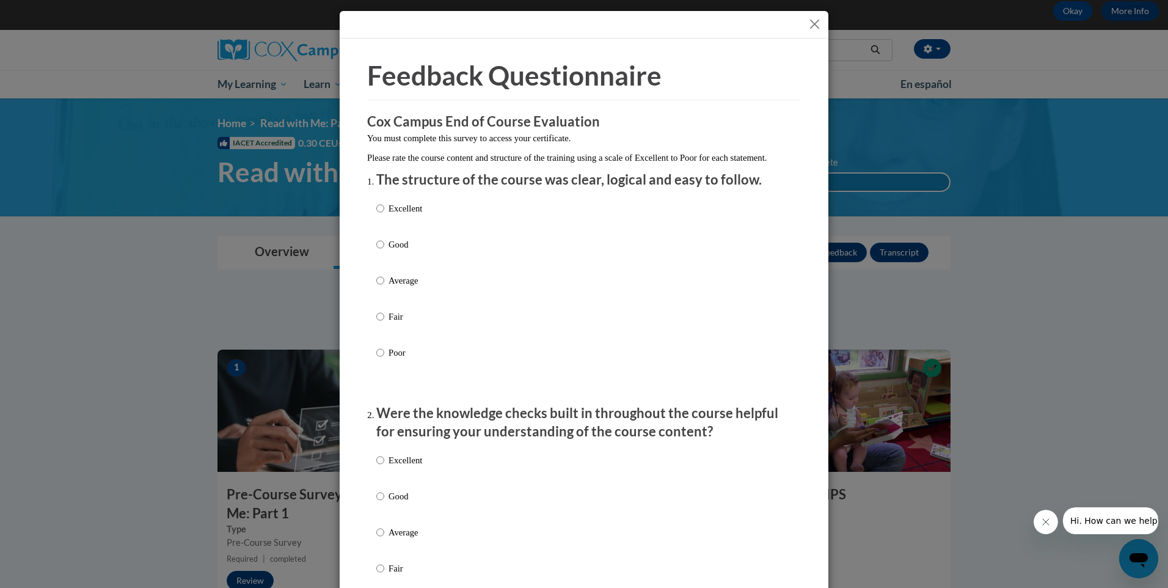
click at [815, 26] on button "Close" at bounding box center [814, 23] width 15 height 15
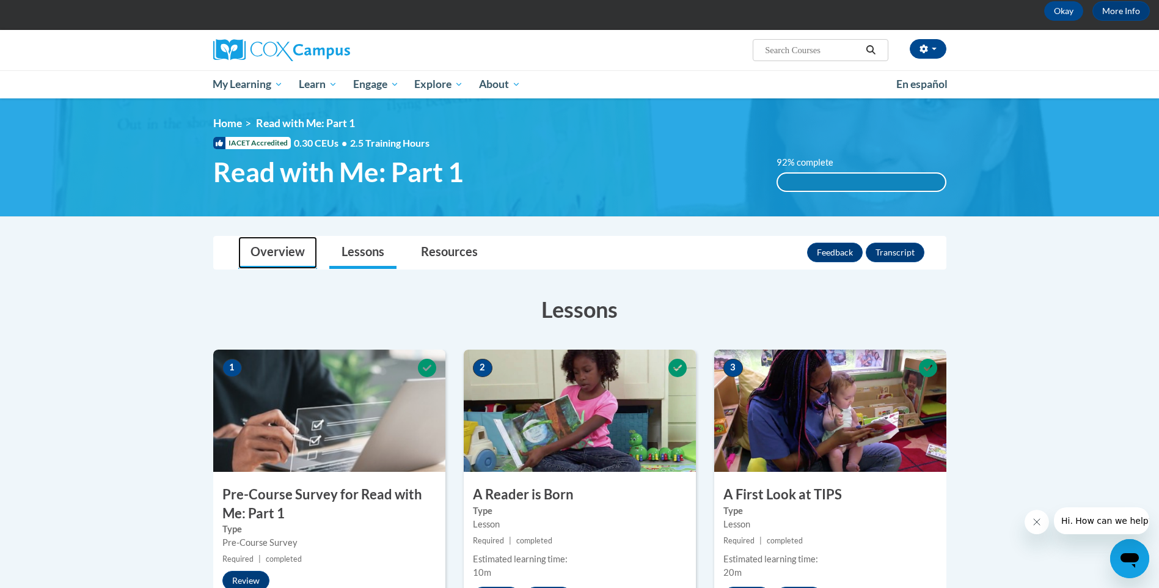
click at [257, 252] on link "Overview" at bounding box center [277, 252] width 79 height 32
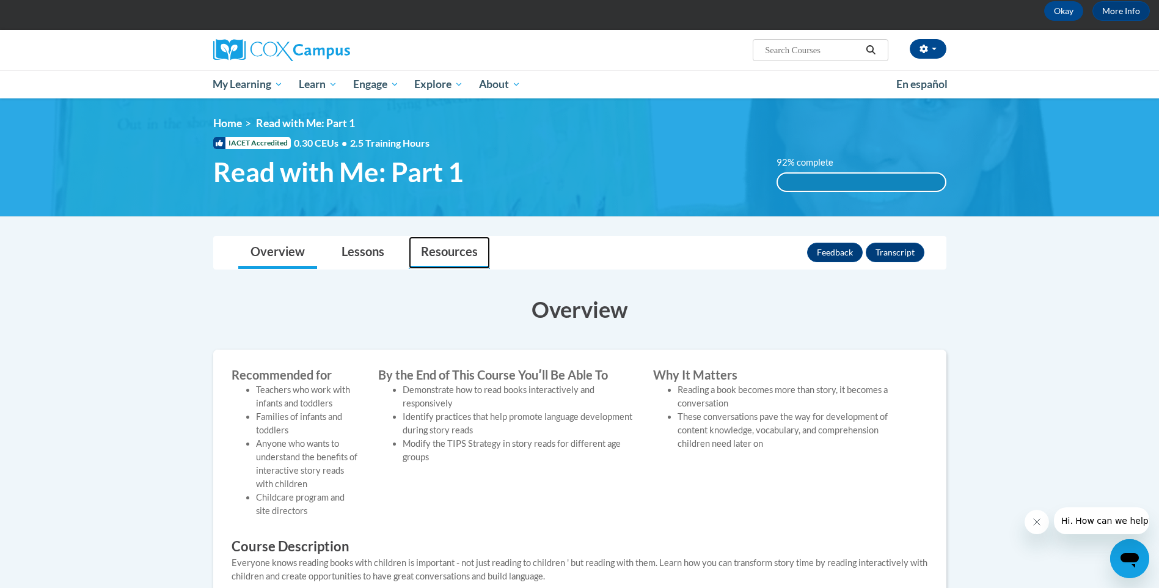
click at [446, 247] on link "Resources" at bounding box center [449, 252] width 81 height 32
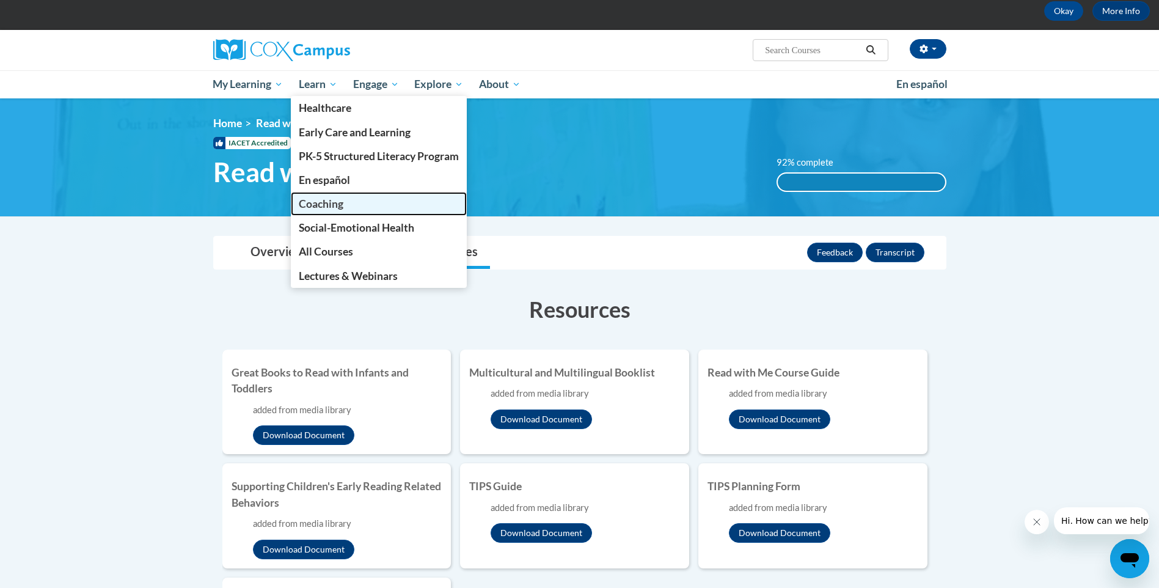
click at [358, 207] on link "Coaching" at bounding box center [379, 204] width 176 height 24
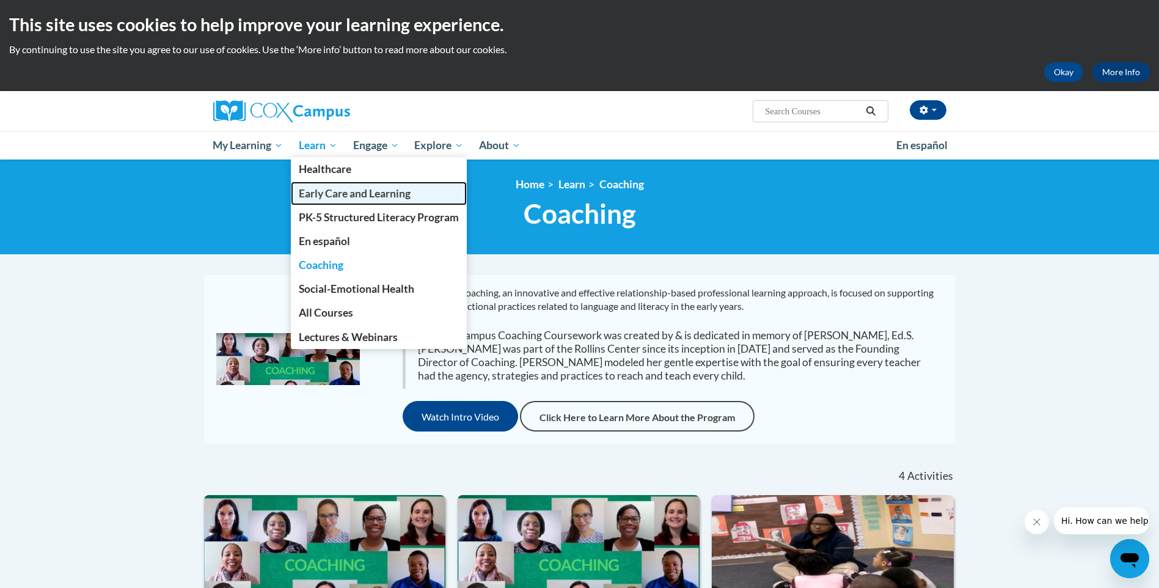
click at [343, 193] on span "Early Care and Learning" at bounding box center [355, 193] width 112 height 13
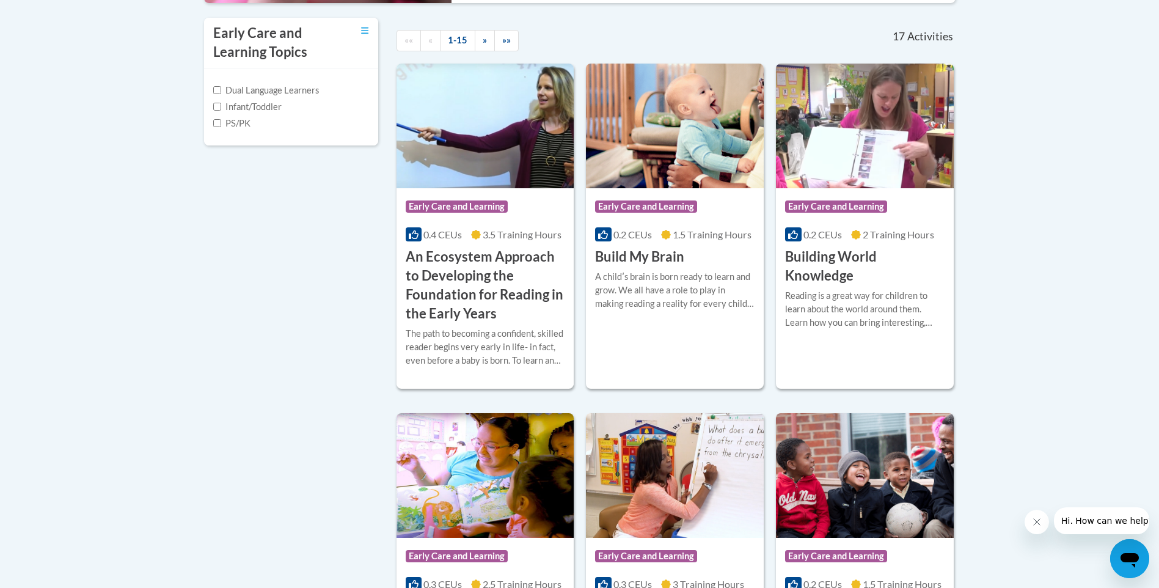
scroll to position [428, 0]
